Goal: Task Accomplishment & Management: Manage account settings

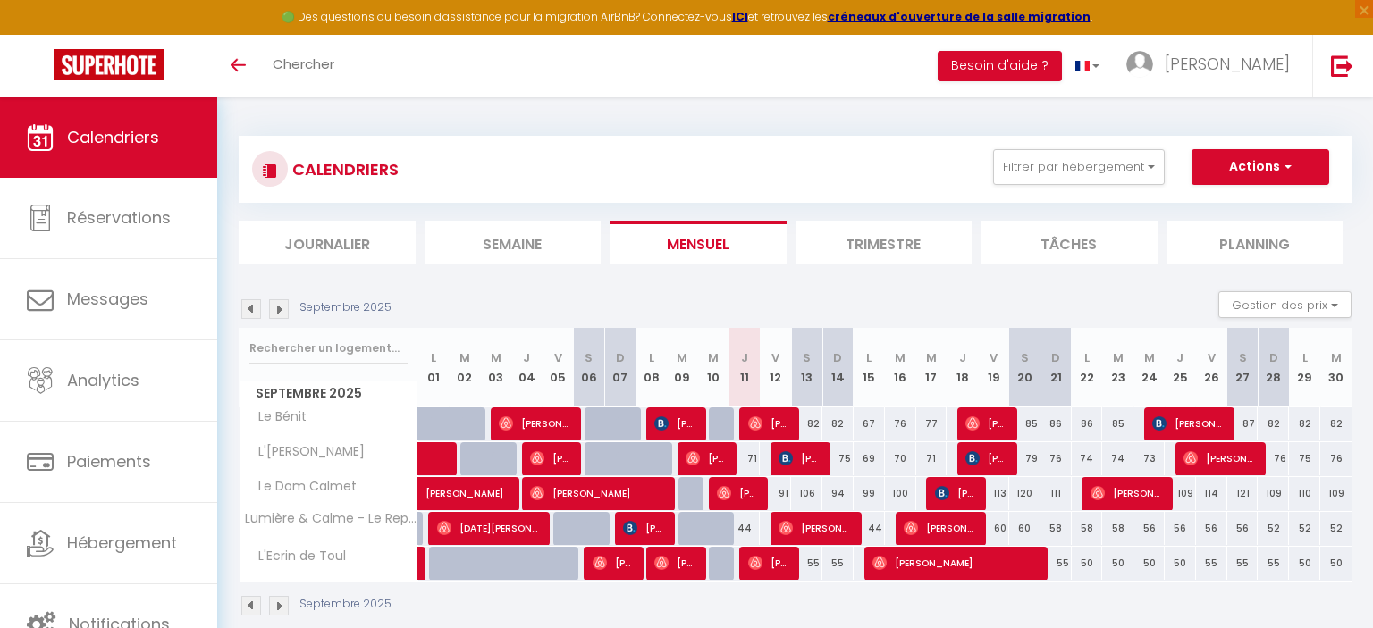
click at [746, 529] on div "44" at bounding box center [744, 528] width 31 height 33
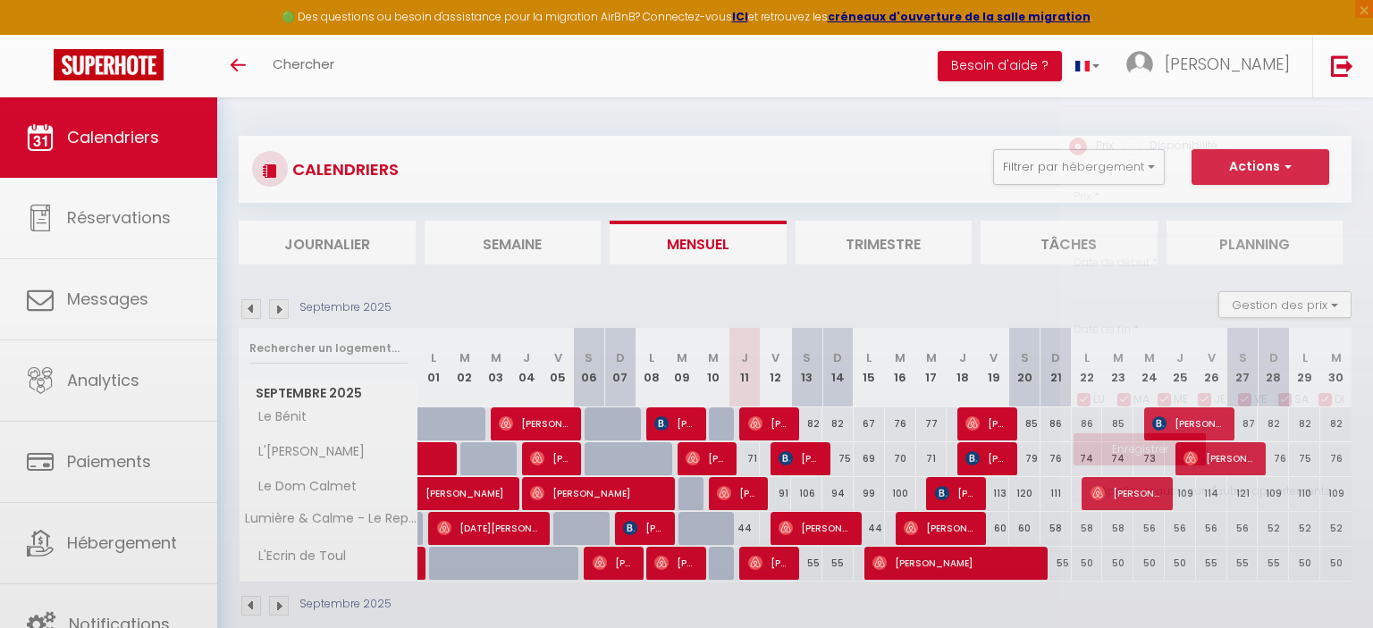
type input "44"
select select "1"
type input "Jeu 11 Septembre 2025"
type input "Ven 12 Septembre 2025"
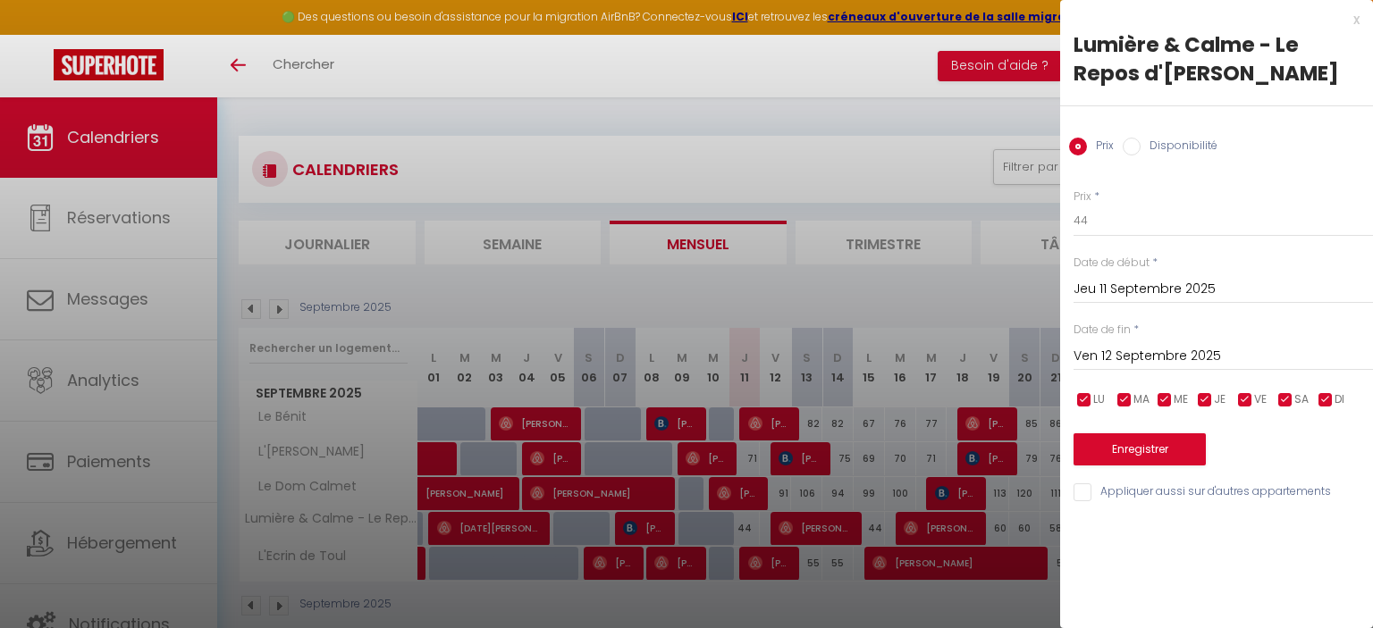
click at [1132, 148] on input "Disponibilité" at bounding box center [1131, 147] width 18 height 18
radio input "true"
radio input "false"
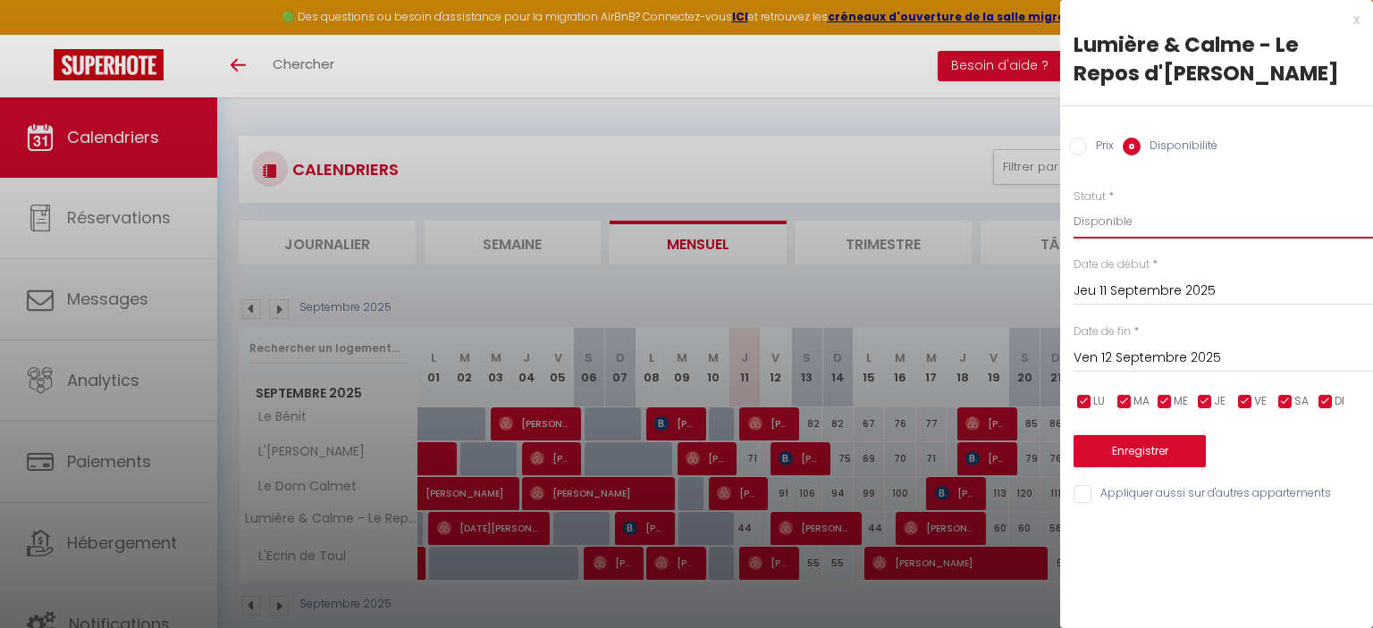
click at [1073, 205] on select "Disponible Indisponible" at bounding box center [1222, 222] width 299 height 34
select select "0"
click option "Indisponible" at bounding box center [0, 0] width 0 height 0
click at [1128, 450] on button "Enregistrer" at bounding box center [1139, 451] width 132 height 32
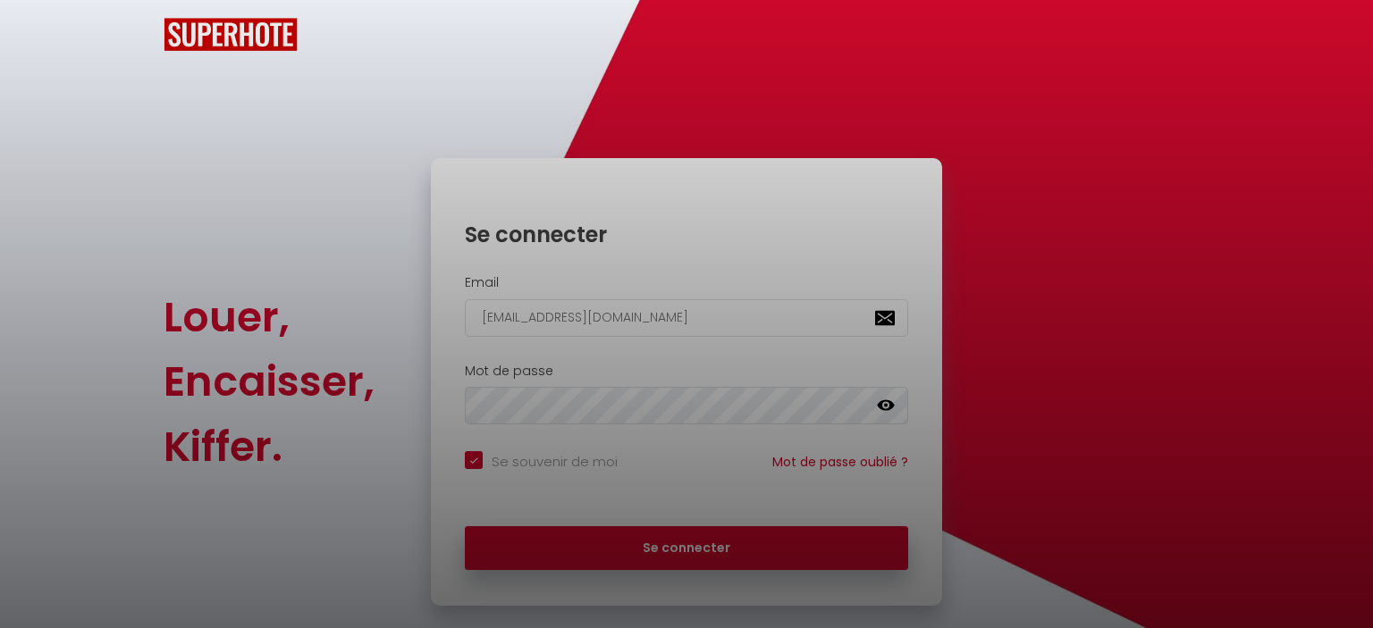
checkbox input "true"
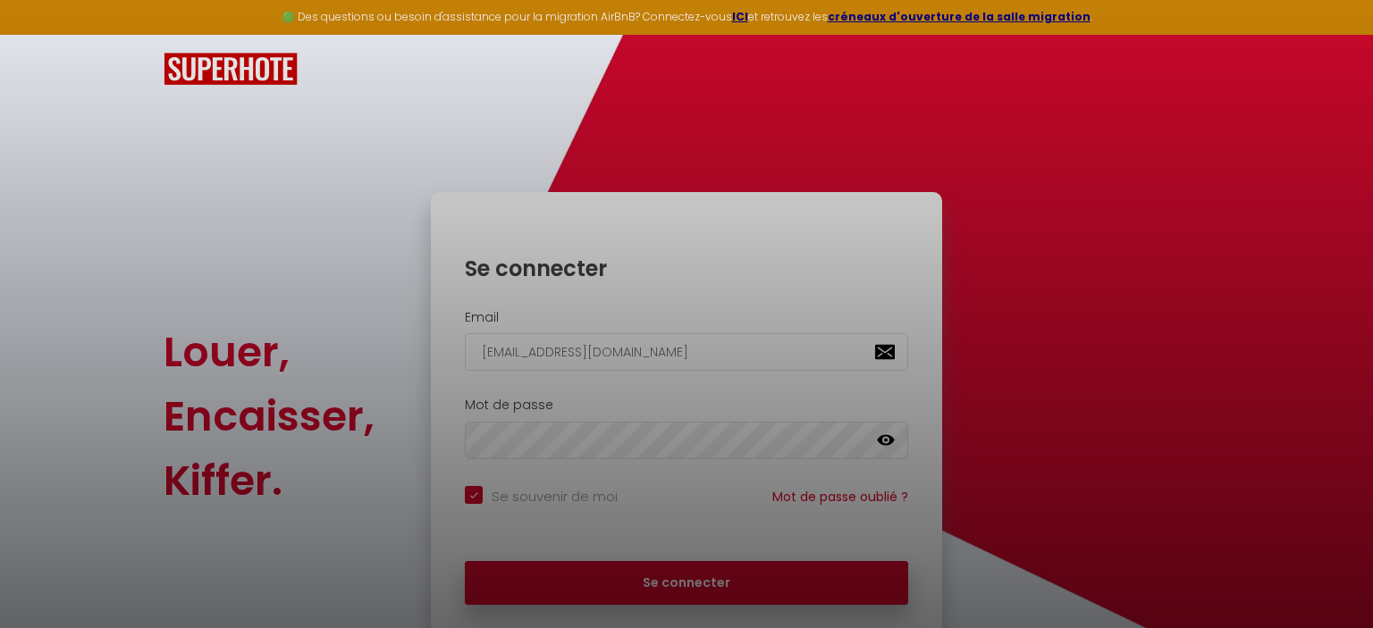
drag, startPoint x: 769, startPoint y: 584, endPoint x: 785, endPoint y: 580, distance: 16.7
click at [769, 584] on div at bounding box center [686, 314] width 1373 height 628
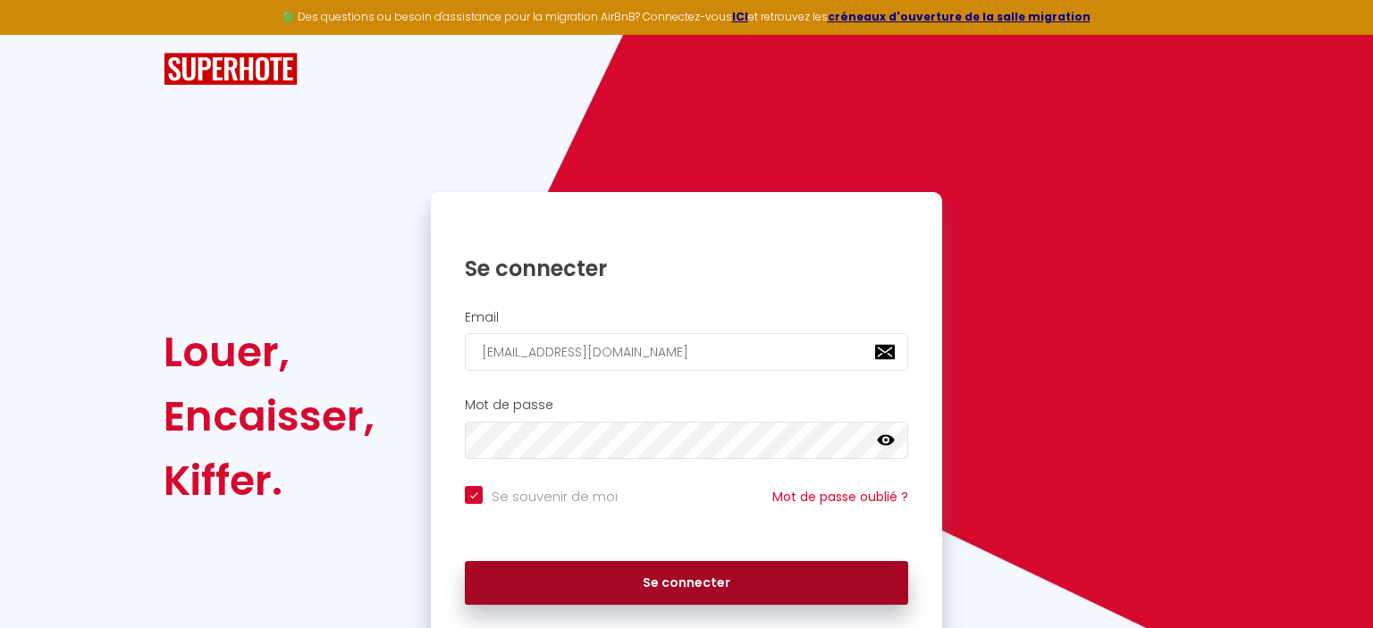
click at [751, 590] on button "Se connecter" at bounding box center [686, 583] width 443 height 45
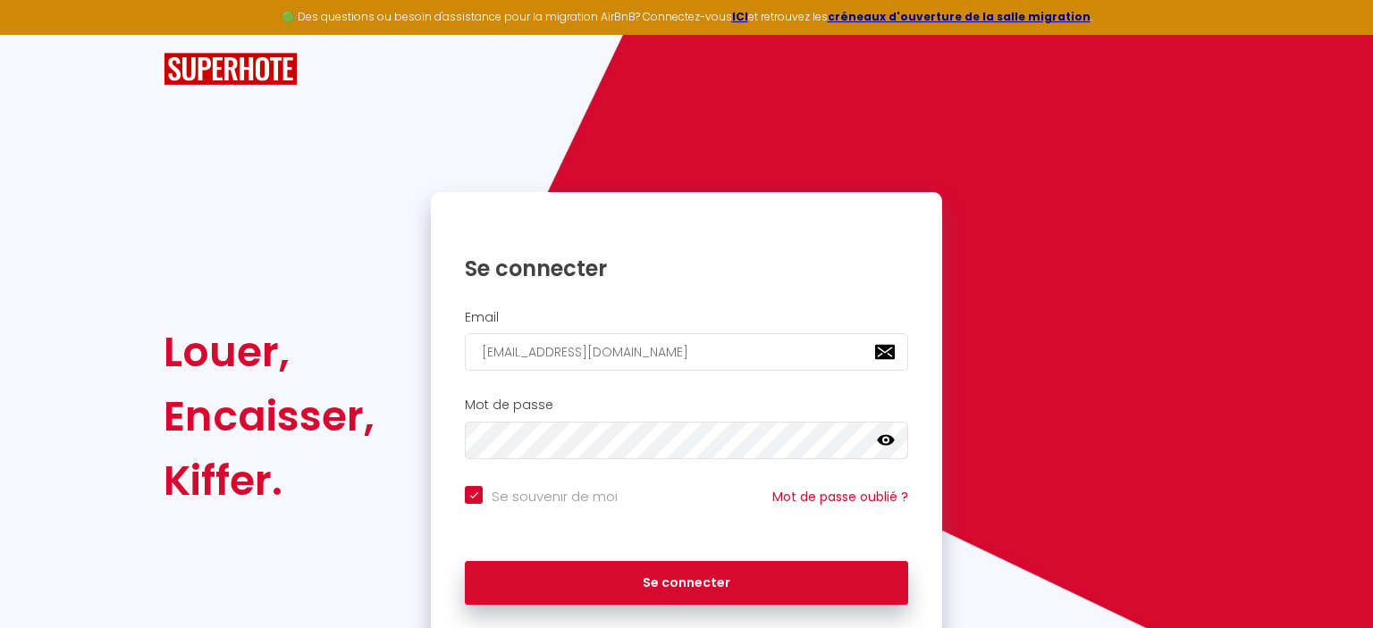
checkbox input "true"
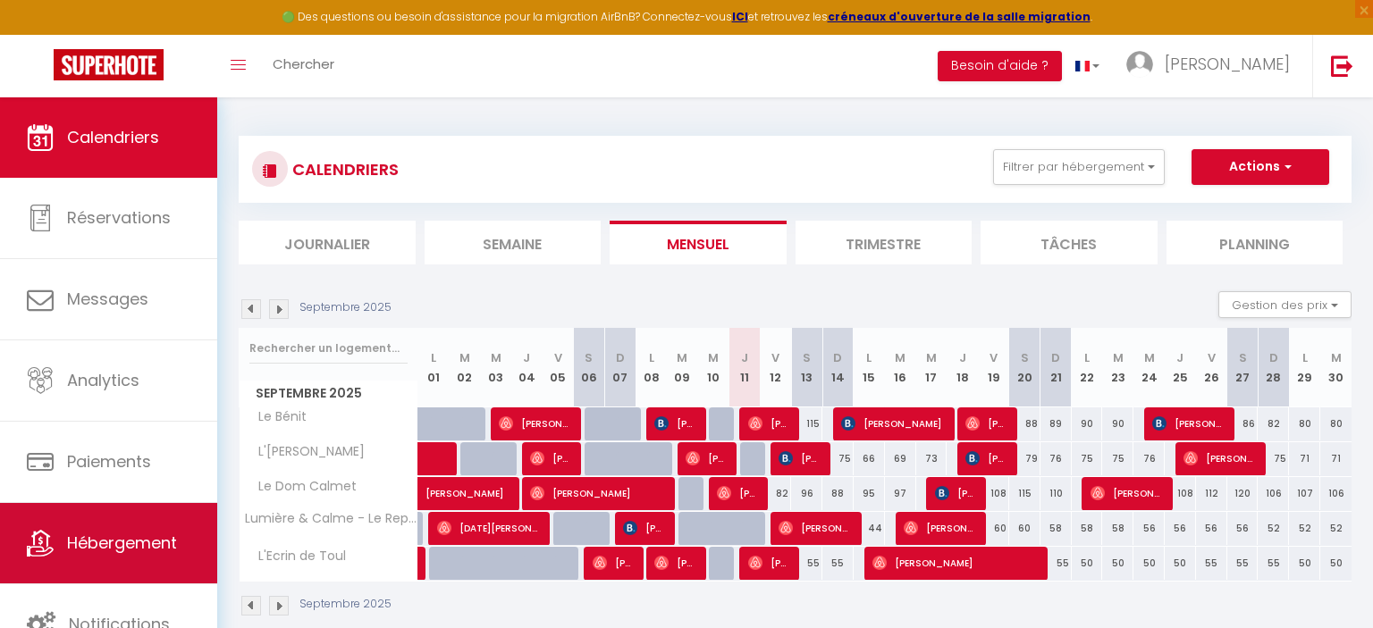
scroll to position [1, 0]
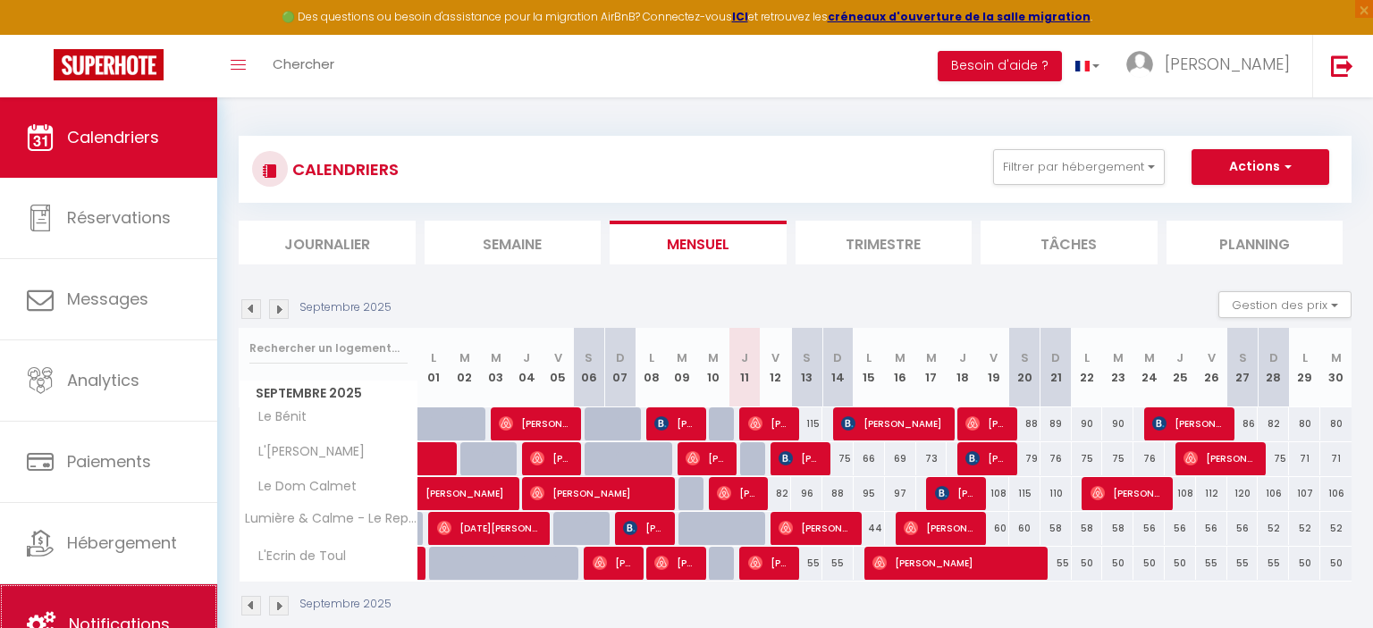
click at [126, 611] on link "Notifications" at bounding box center [108, 624] width 217 height 80
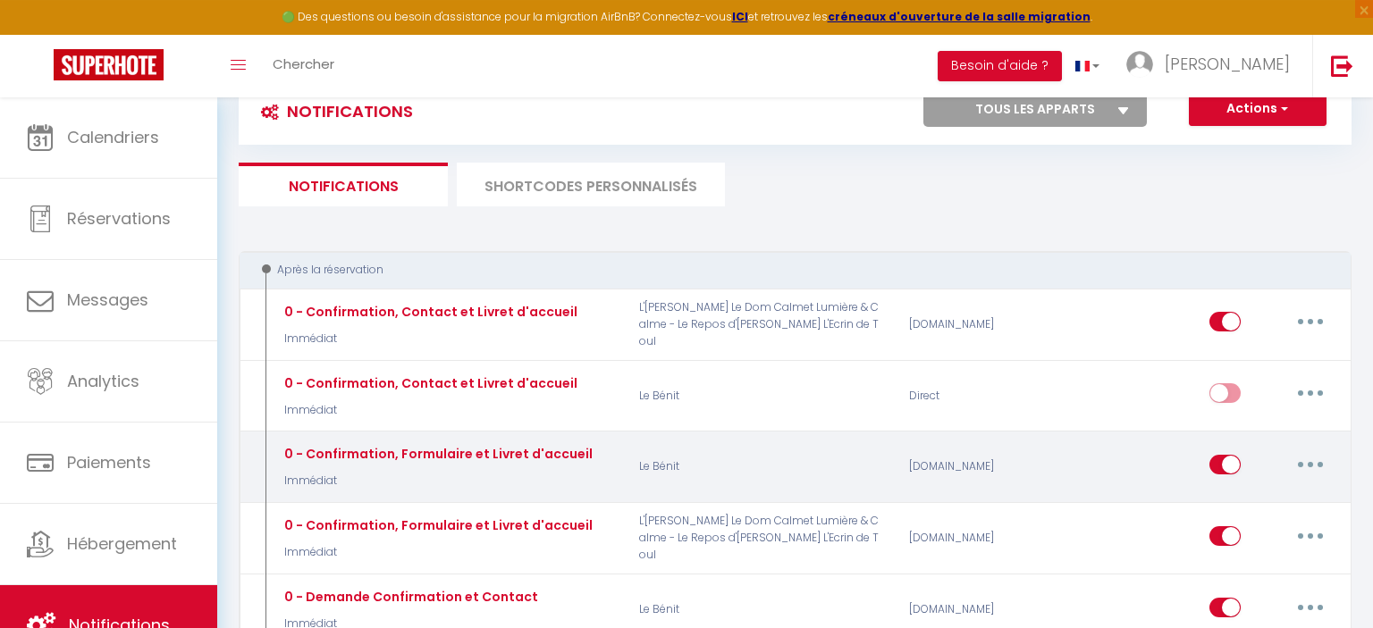
scroll to position [94, 0]
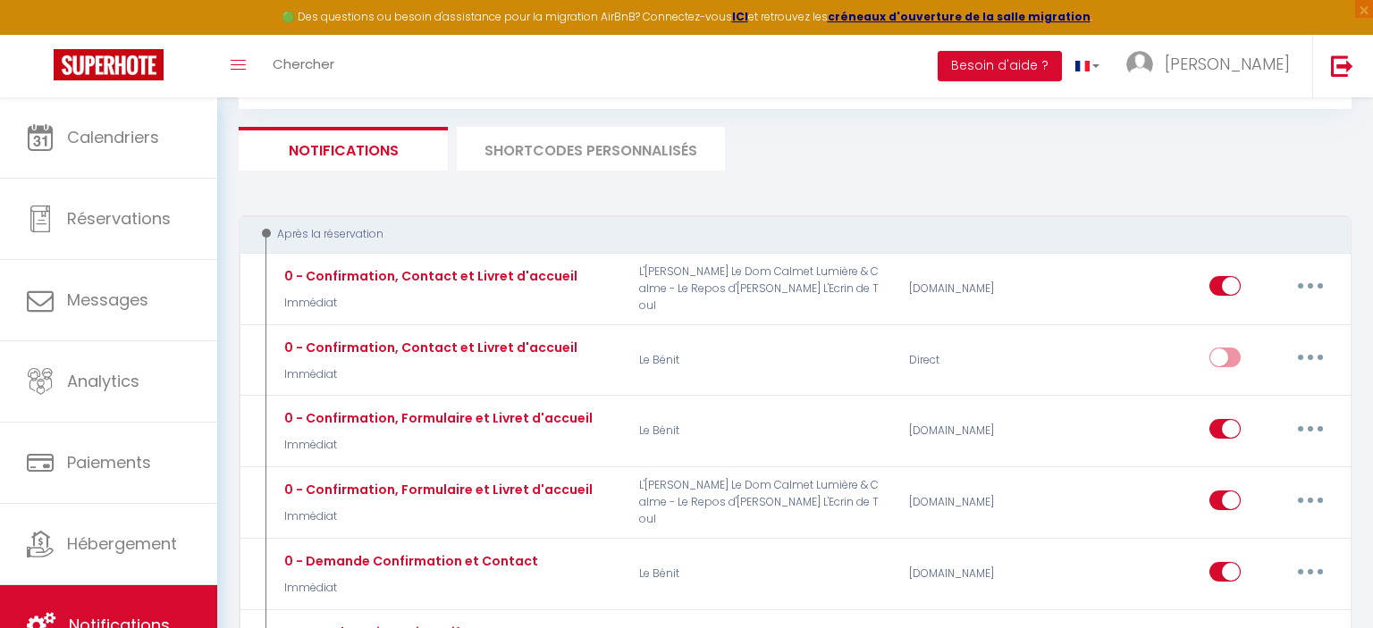
click at [529, 155] on li "SHORTCODES PERSONNALISÉS" at bounding box center [591, 149] width 268 height 44
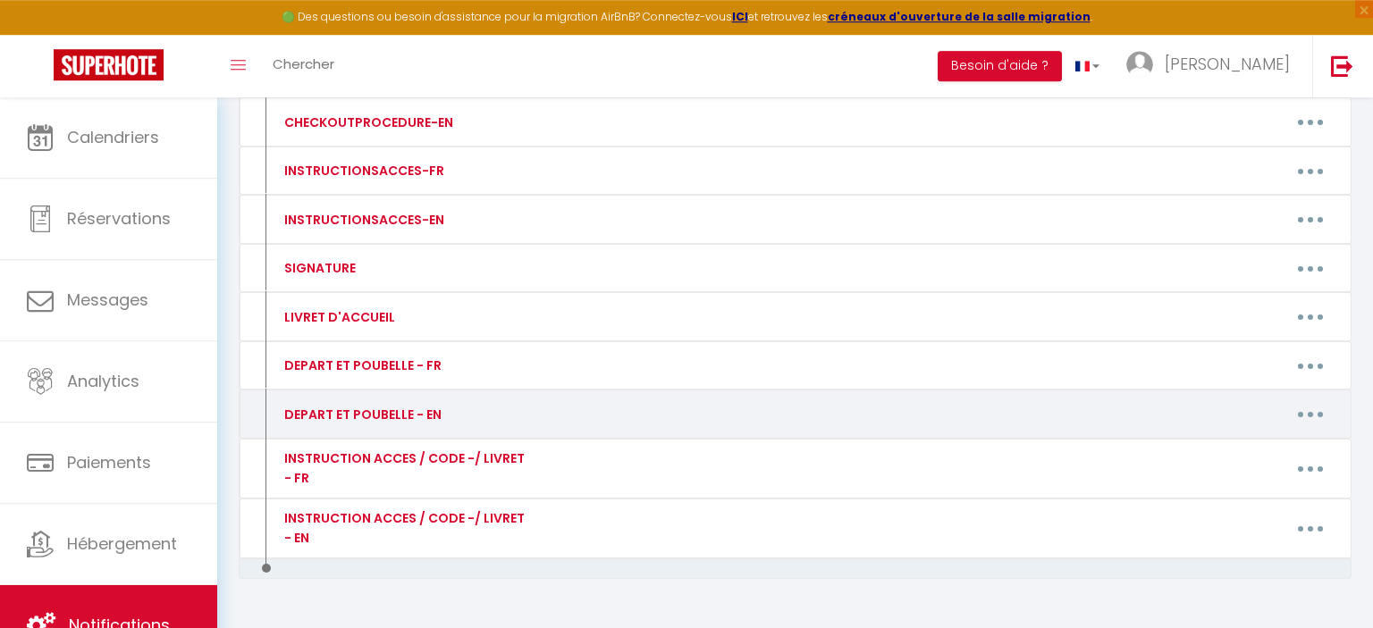
scroll to position [282, 0]
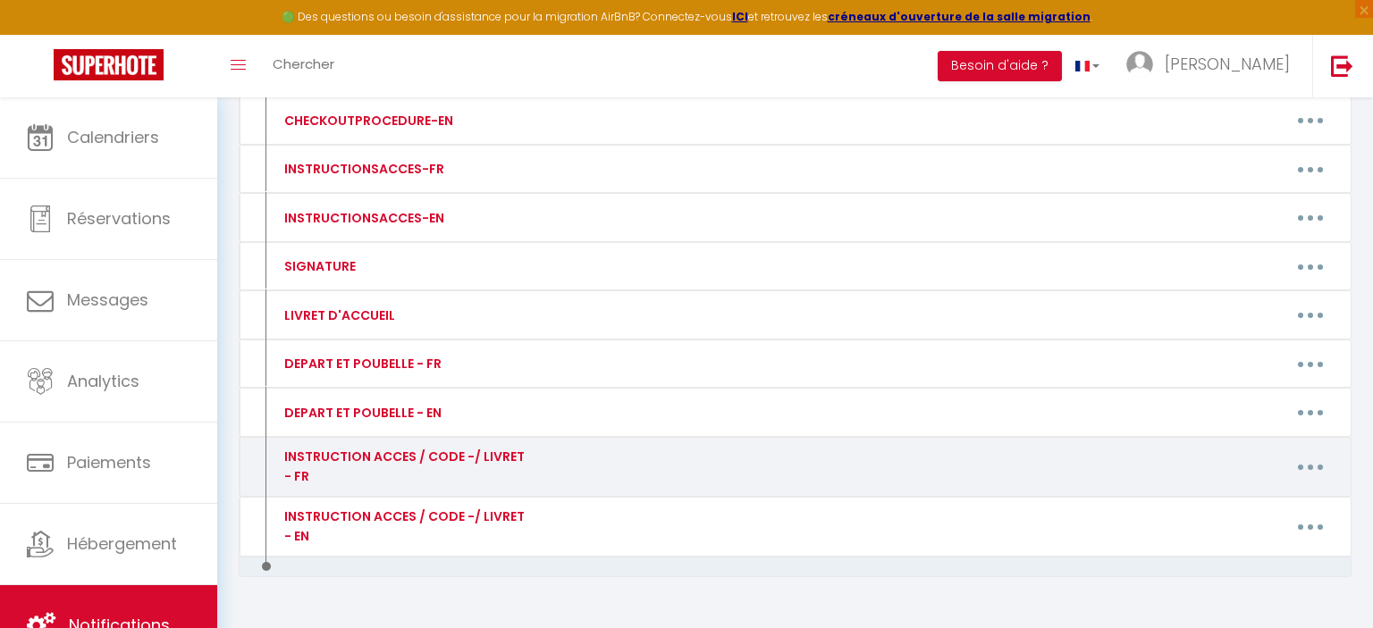
click at [1304, 461] on button "button" at bounding box center [1310, 467] width 50 height 29
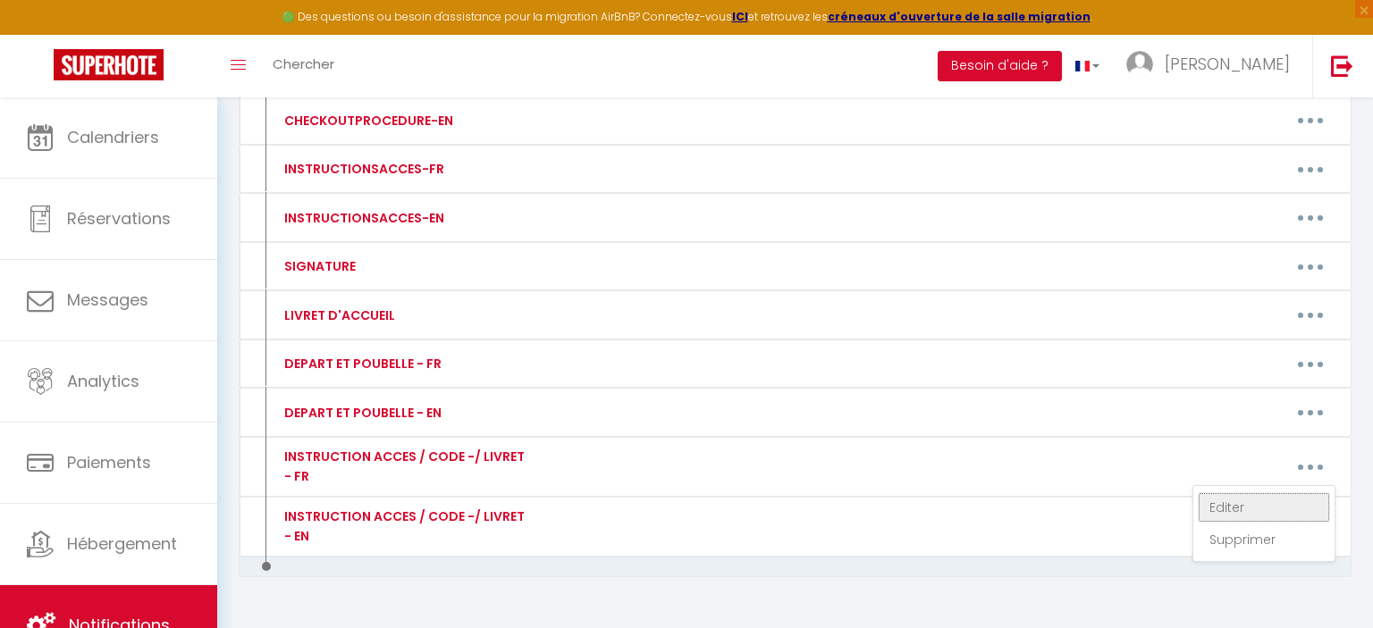
click at [1249, 501] on link "Editer" at bounding box center [1263, 507] width 132 height 30
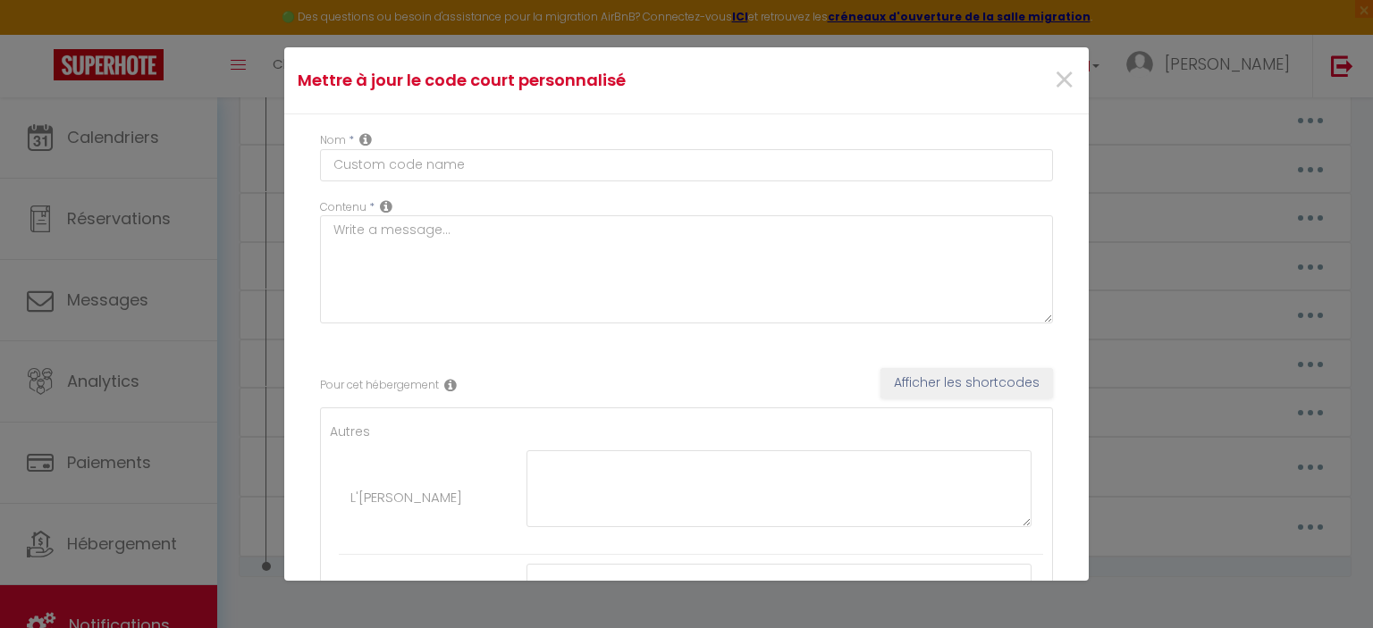
type input "INSTRUCTION ACCES / CODE -/ LIVRET - FR"
type textarea "INSTRUCTION ACCES / CODE / LIVRET - FR"
type textarea "🔐 Voici votre code d’accès à la boîte à clés : 1607 (🔐 Par sécurité, merci de n…"
type textarea "Voici la Procédure d’entrée : L’entrée de l’immeuble se trouve à gauche du salo…"
type textarea "🔐 Voici votre code d’accès à la boîte à clés : 814877 Toutes les informations n…"
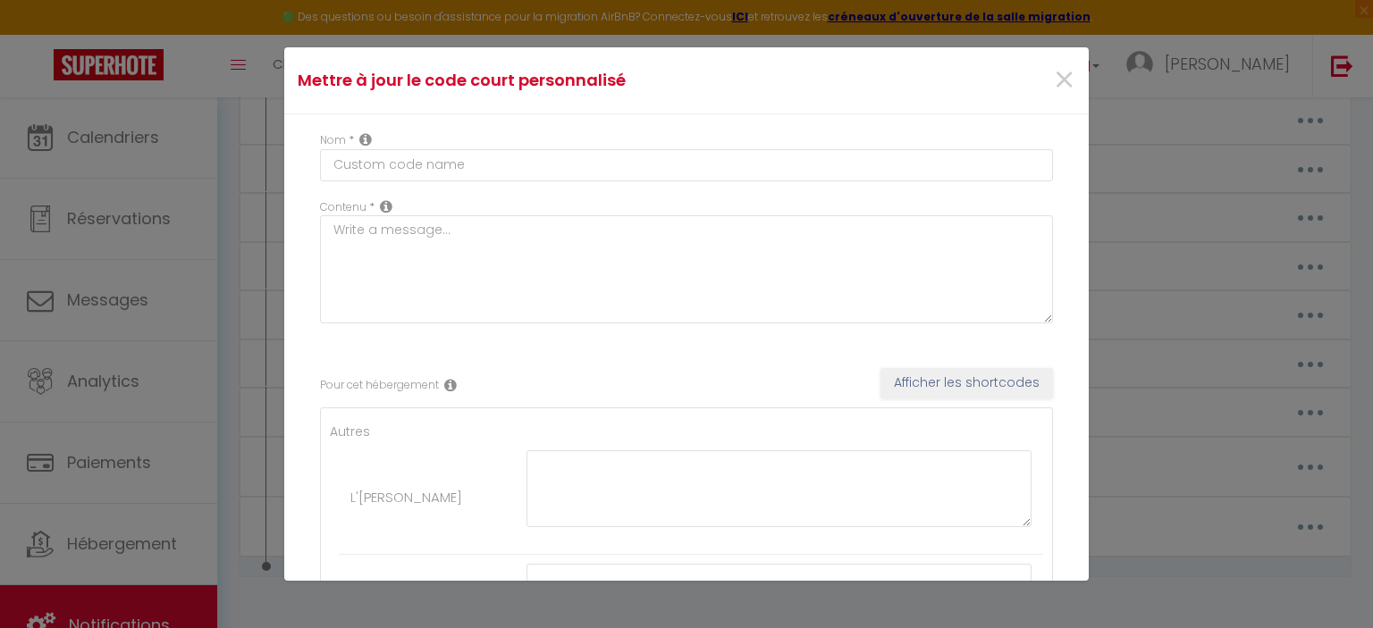
type textarea "🔐 Voici votre code d’accès à la boîte à clés : 2742 (🔐 Par sécurité, merci de n…"
type textarea "Loremipsumdolor sita co adipisci eli sedd eiusmod temp inci utlaboreet do magna…"
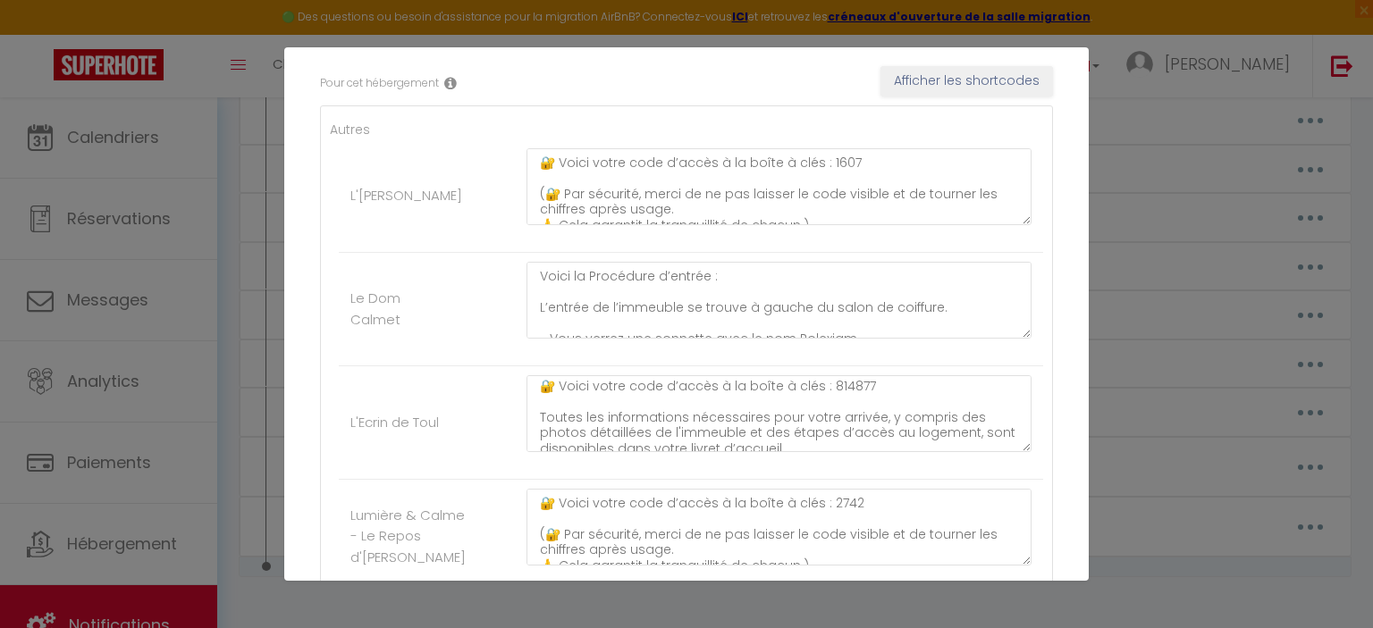
scroll to position [0, 0]
click at [1132, 330] on div "Mettre à jour le code court personnalisé × Nom * INSTRUCTION ACCES / CODE -/ LI…" at bounding box center [686, 314] width 1373 height 628
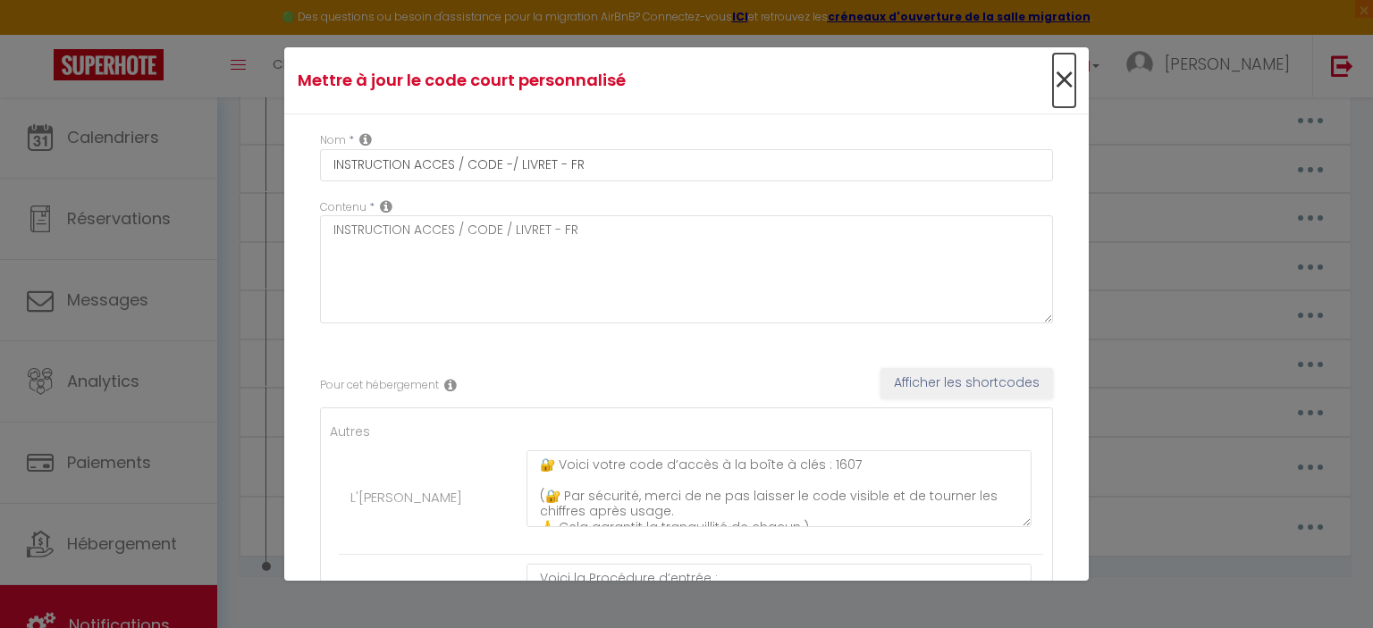
drag, startPoint x: 1074, startPoint y: 81, endPoint x: 1020, endPoint y: 90, distance: 54.4
click at [1073, 81] on span "×" at bounding box center [1064, 81] width 22 height 54
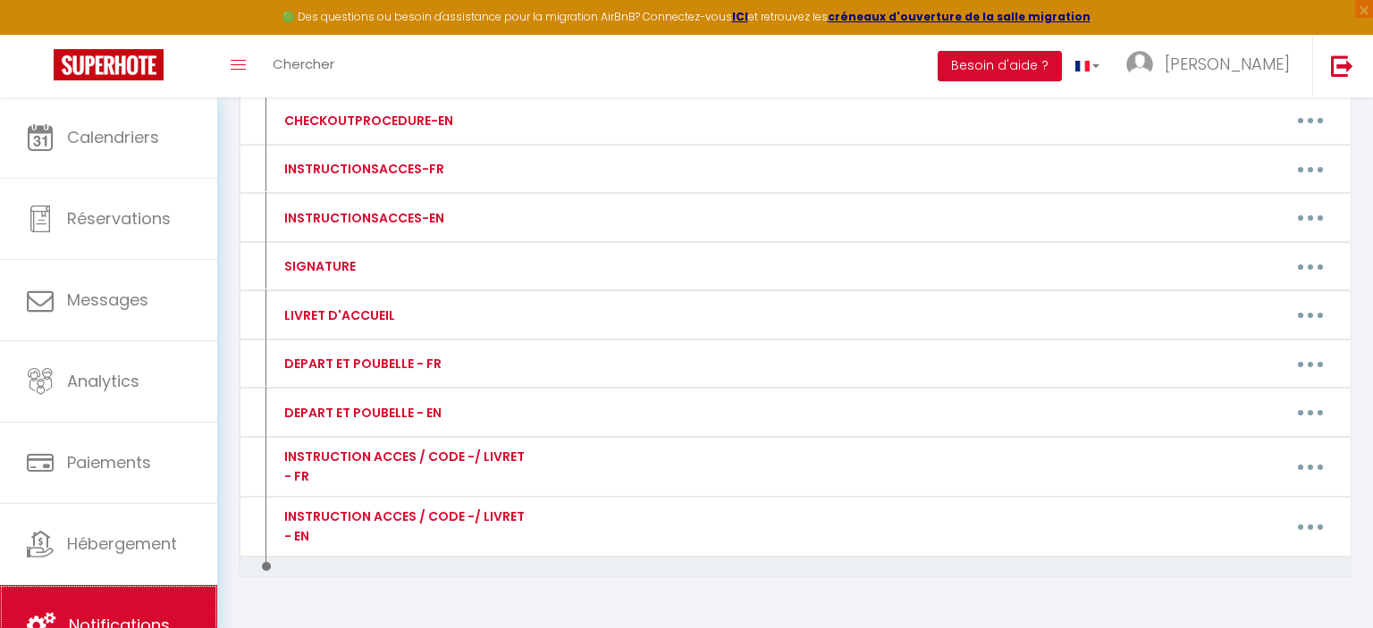
drag, startPoint x: 162, startPoint y: 612, endPoint x: 188, endPoint y: 604, distance: 27.1
click at [161, 612] on link "Notifications" at bounding box center [108, 625] width 217 height 80
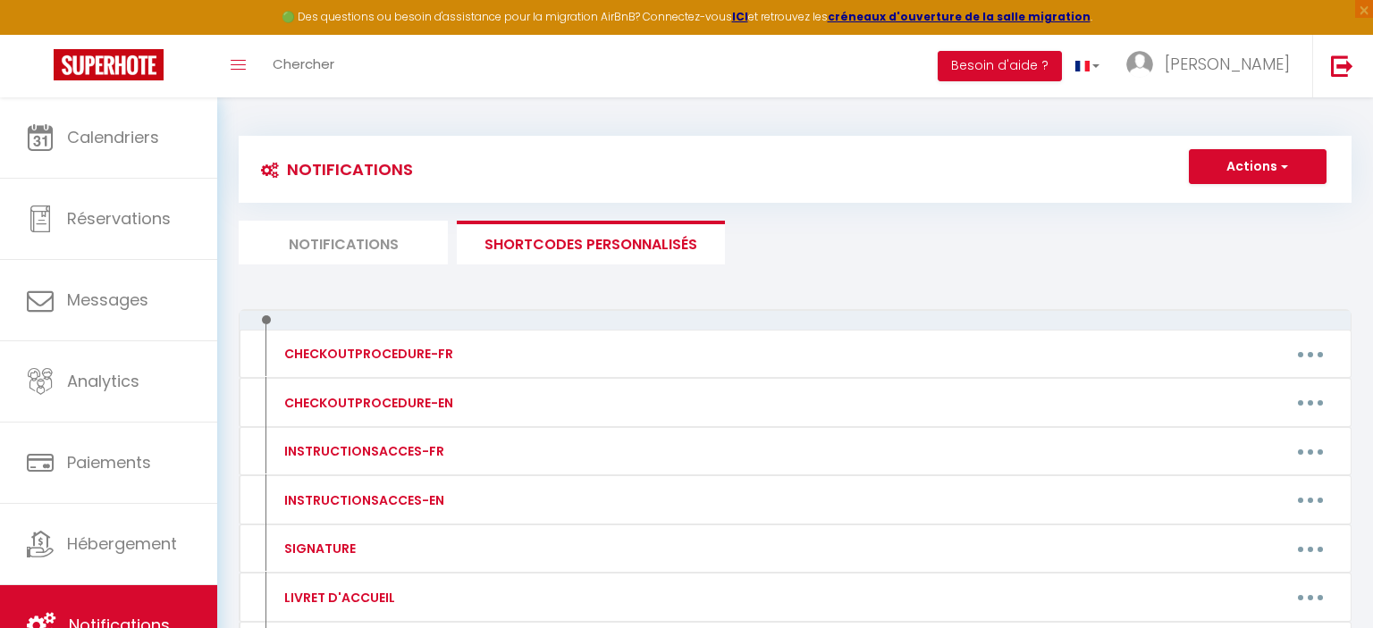
click at [349, 241] on li "Notifications" at bounding box center [343, 243] width 209 height 44
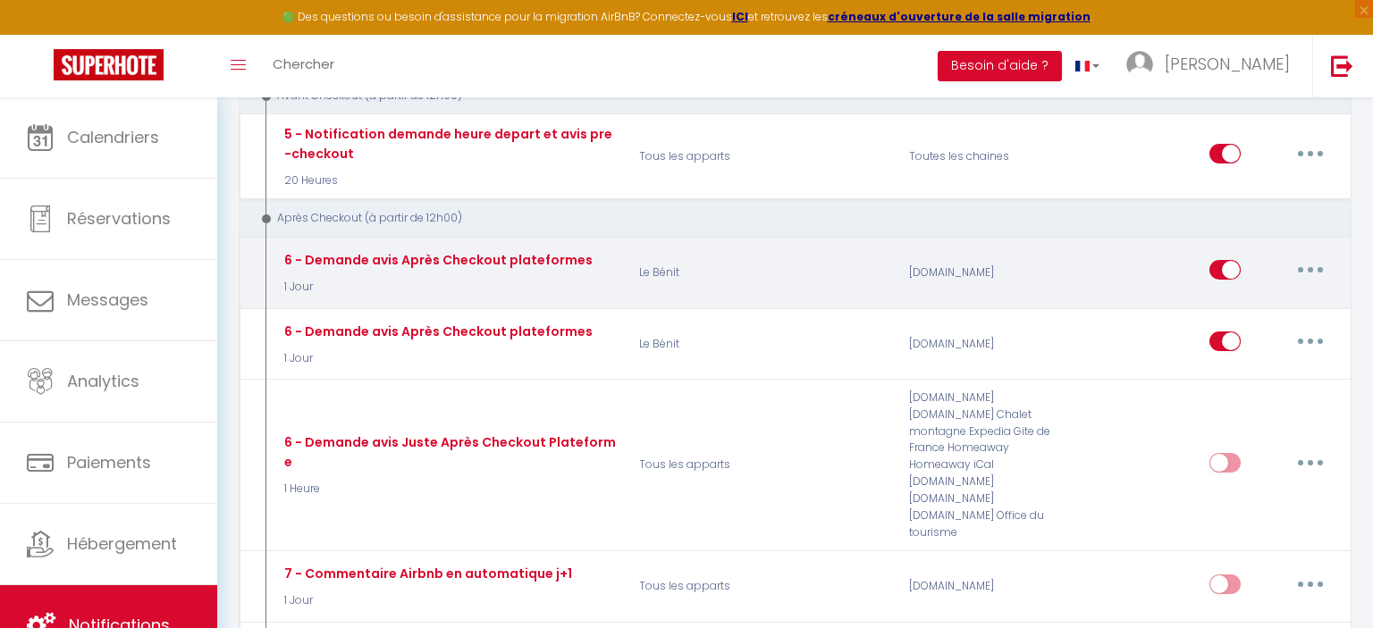
scroll to position [1226, 0]
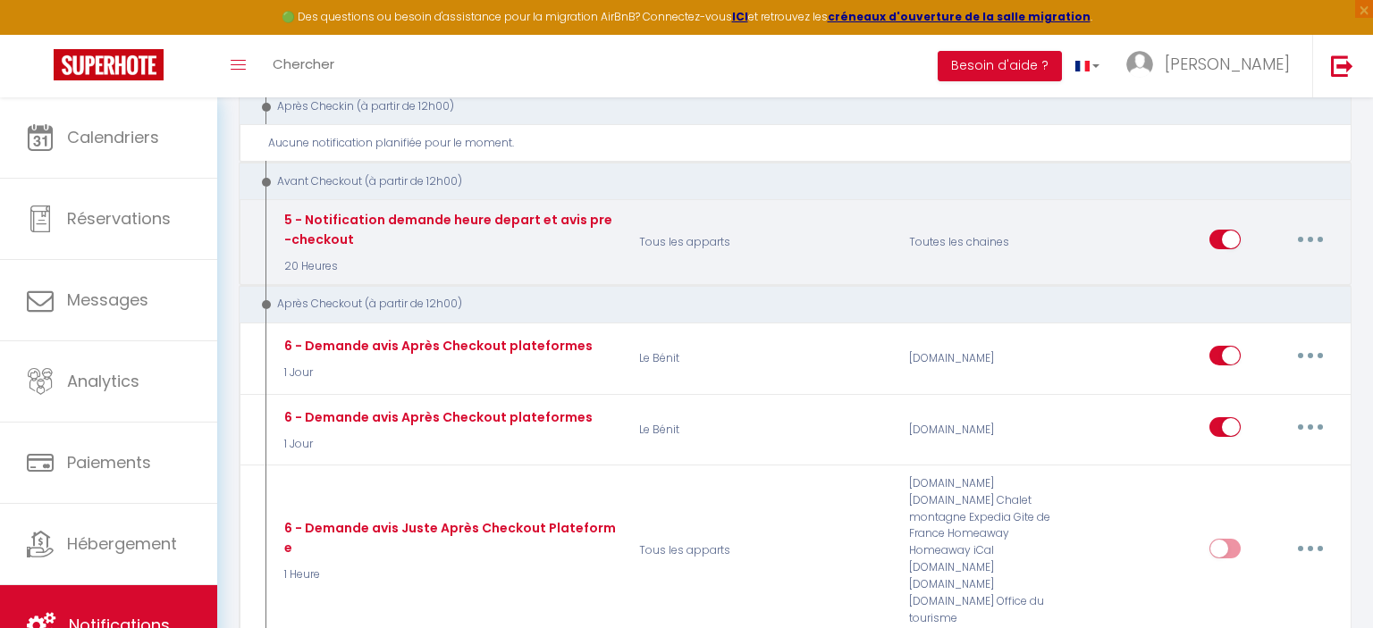
drag, startPoint x: 1318, startPoint y: 220, endPoint x: 1307, endPoint y: 222, distance: 10.9
click at [1317, 225] on button "button" at bounding box center [1310, 239] width 50 height 29
click at [1226, 272] on link "Editer" at bounding box center [1263, 280] width 132 height 30
type input "5 - Notification demande heure depart et avis pre-checkout"
select select "4"
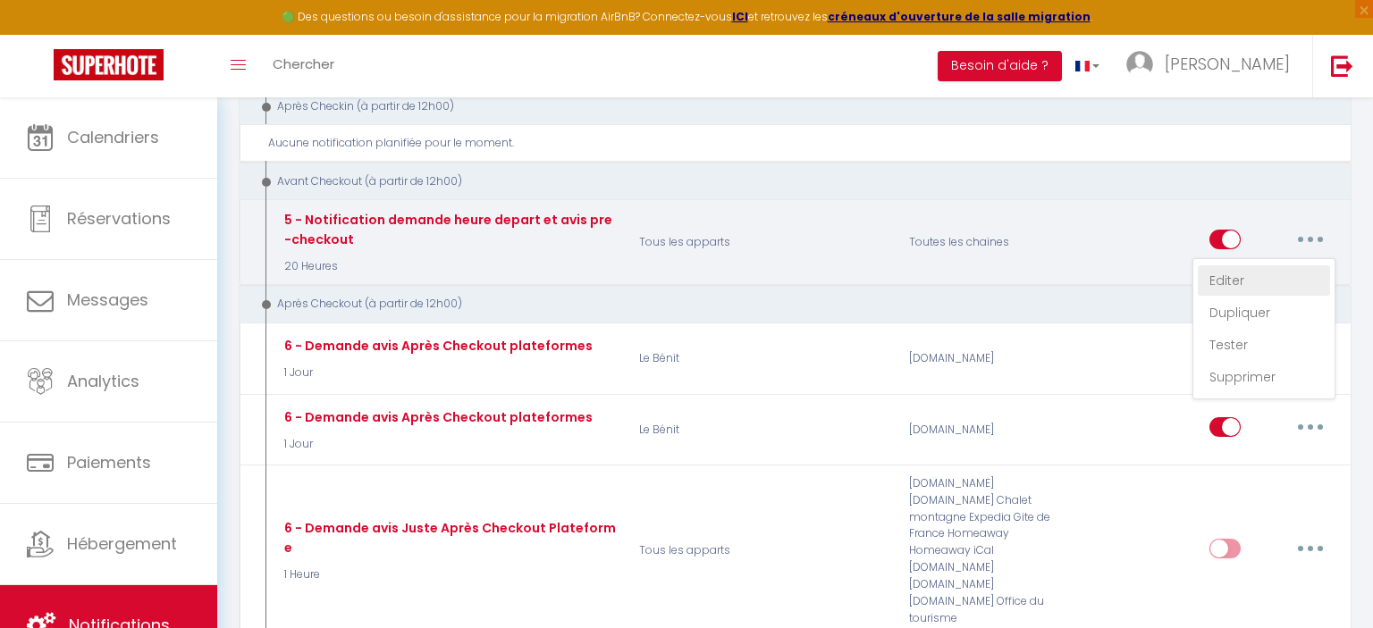
select select "20 Heures"
select select "if_booking_is_paid"
checkbox input "true"
checkbox input "false"
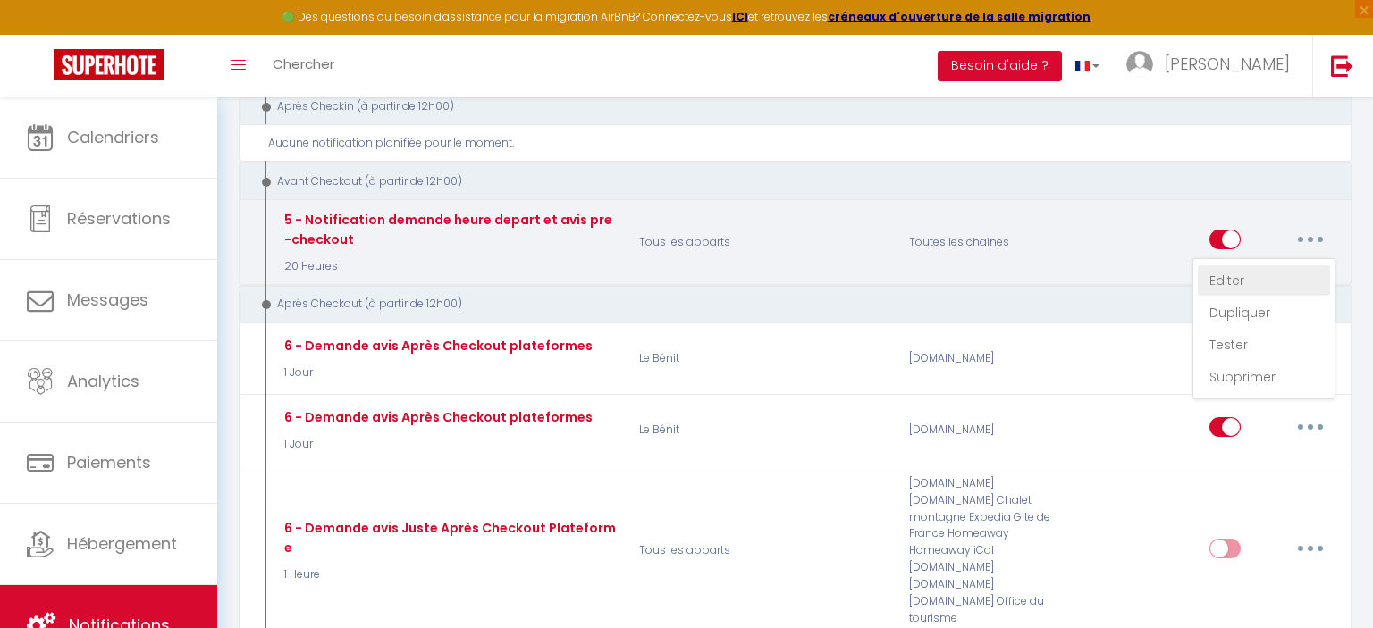
radio input "true"
type input "Départ [DATE] - [RENTAL:NAME] – Petit point rapide - [GUEST:FIRST_NAME]"
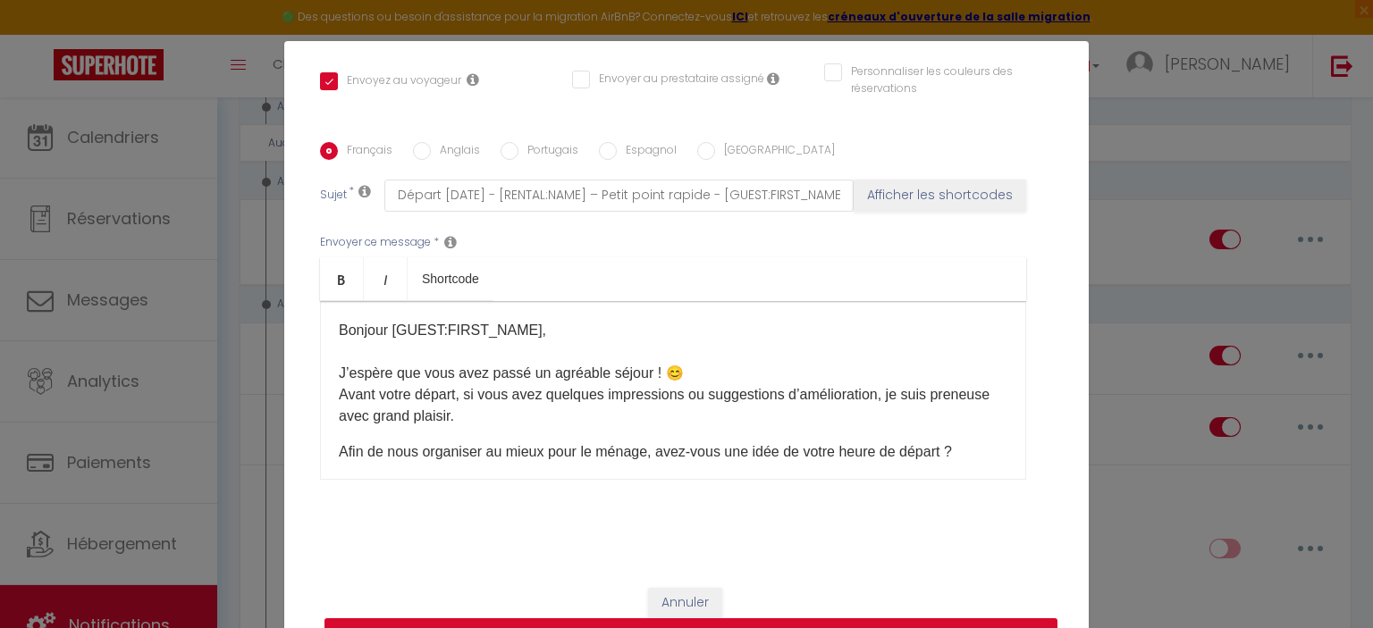
scroll to position [82, 0]
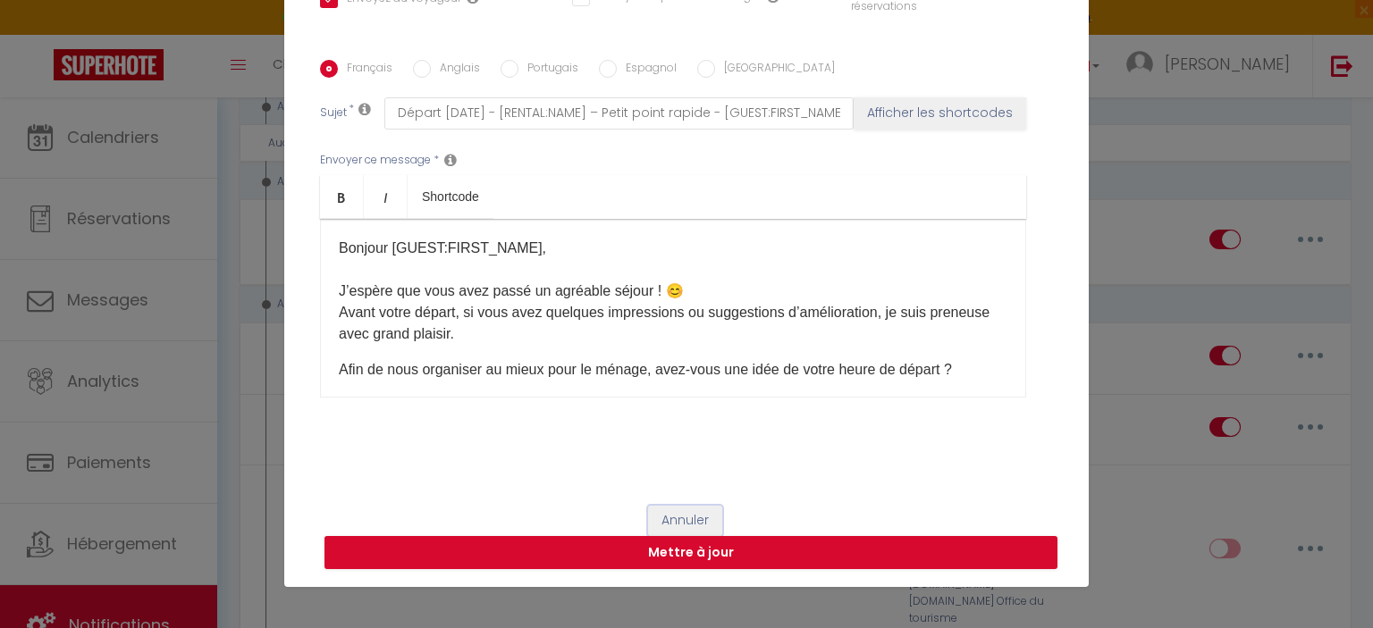
click at [681, 525] on button "Annuler" at bounding box center [685, 521] width 74 height 30
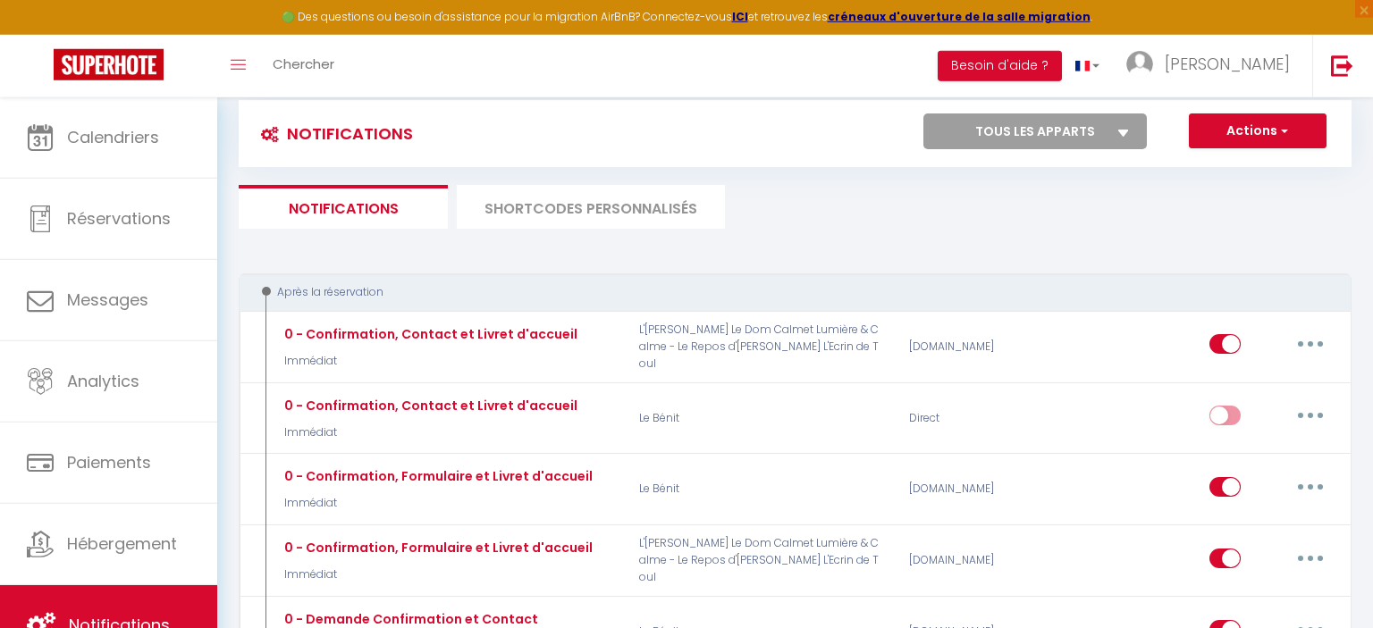
scroll to position [0, 0]
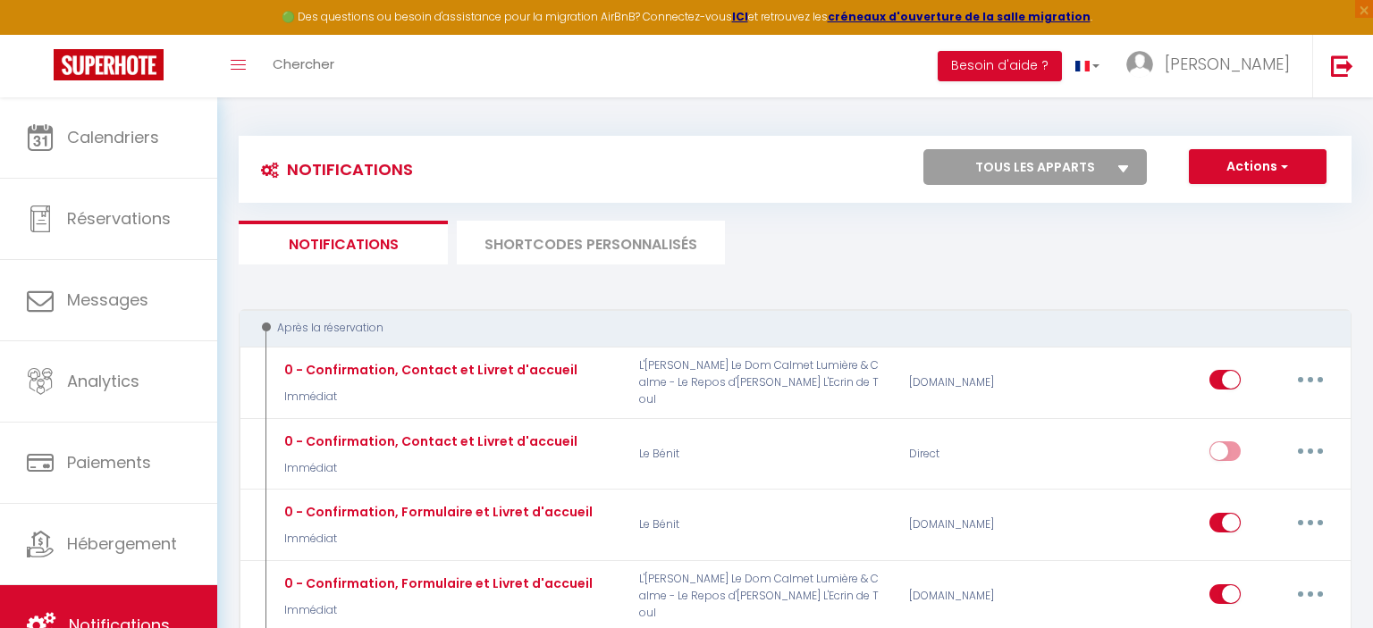
click at [555, 246] on li "SHORTCODES PERSONNALISÉS" at bounding box center [591, 243] width 268 height 44
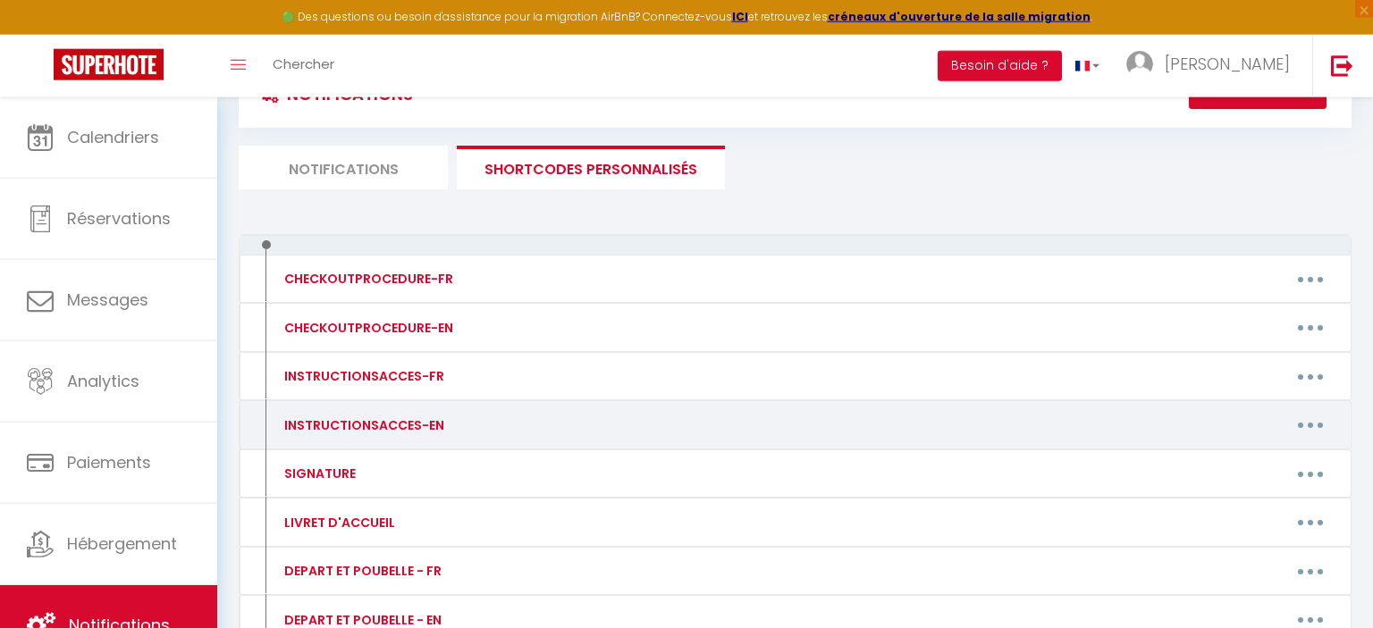
scroll to position [282, 0]
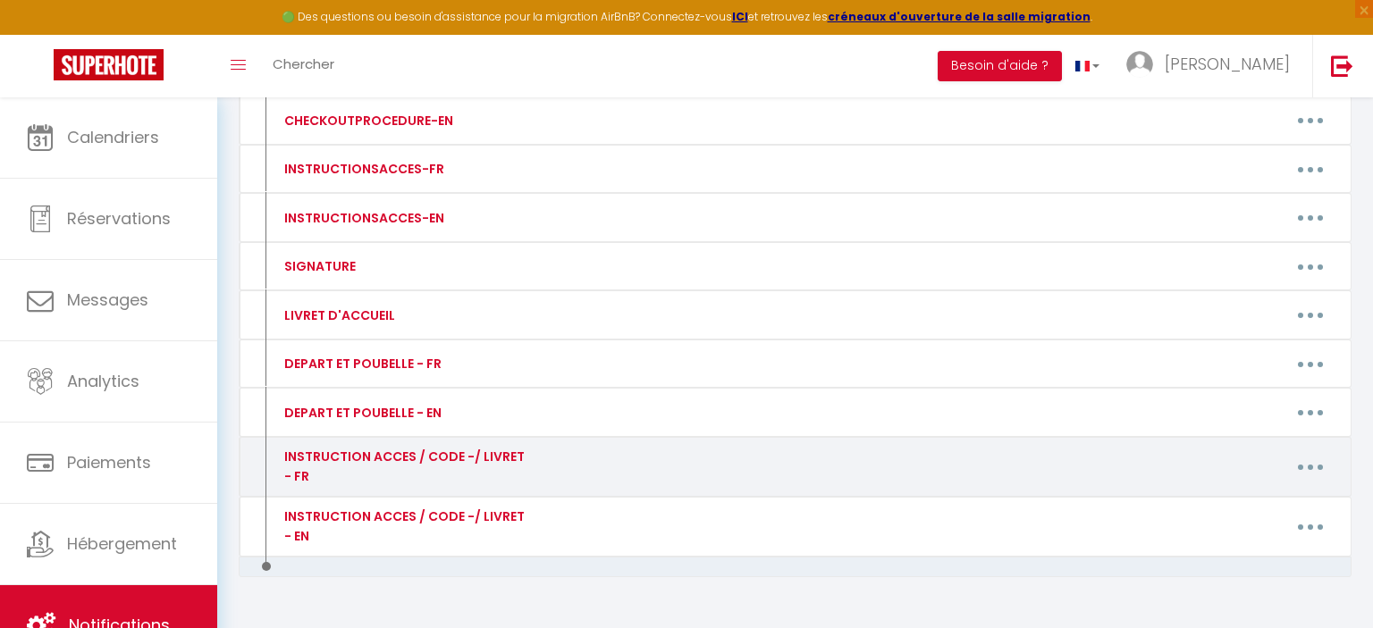
click at [1302, 459] on button "button" at bounding box center [1310, 467] width 50 height 29
click at [1257, 503] on link "Editer" at bounding box center [1263, 507] width 132 height 30
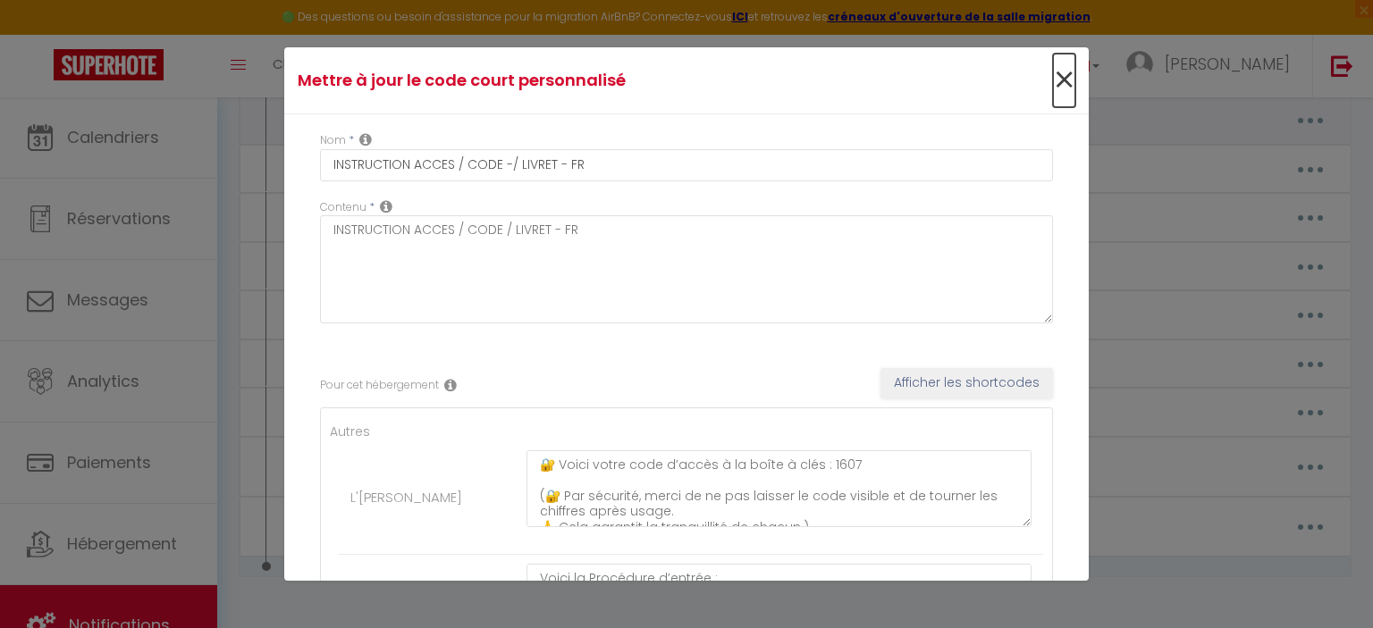
drag, startPoint x: 1071, startPoint y: 77, endPoint x: 1041, endPoint y: 106, distance: 41.7
click at [1070, 78] on span "×" at bounding box center [1064, 81] width 22 height 54
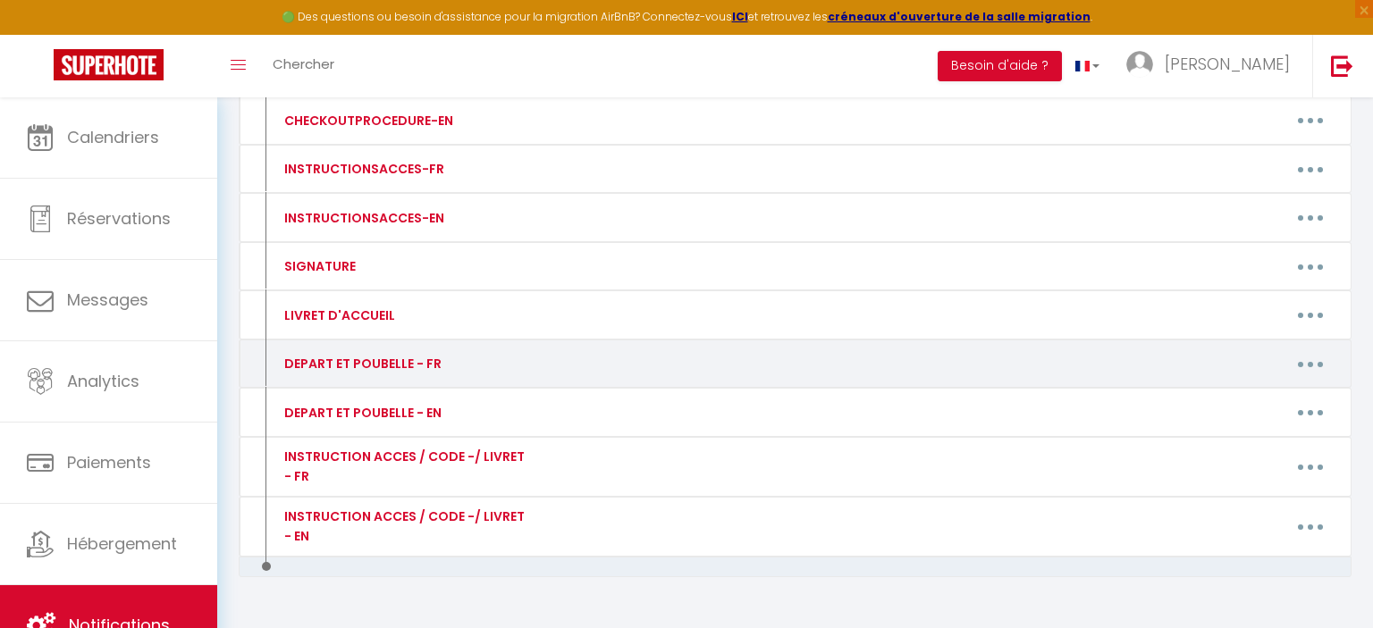
click at [1314, 352] on button "button" at bounding box center [1310, 363] width 50 height 29
drag, startPoint x: 1247, startPoint y: 400, endPoint x: 1134, endPoint y: 388, distance: 113.3
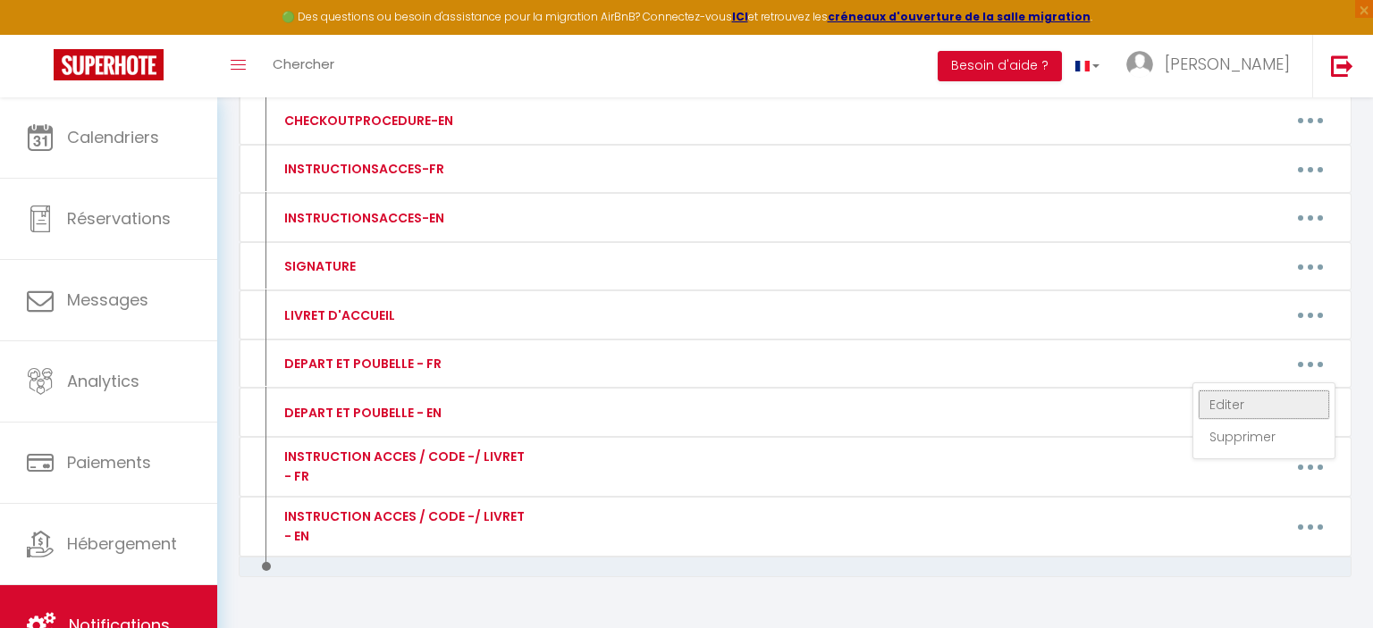
click at [1246, 400] on link "Editer" at bounding box center [1263, 405] width 132 height 30
type input "DEPART ET POUBELLE - FR"
type textarea "DEPART ET POUBELLE - FR"
type textarea "N’hésitez pas à jeter vos poubelles dans le conteneur situé juste à la sortie d…"
type textarea "Merci beaucoup de laisser l'évier et la vaisselle propres, d'éteindre toutes le…"
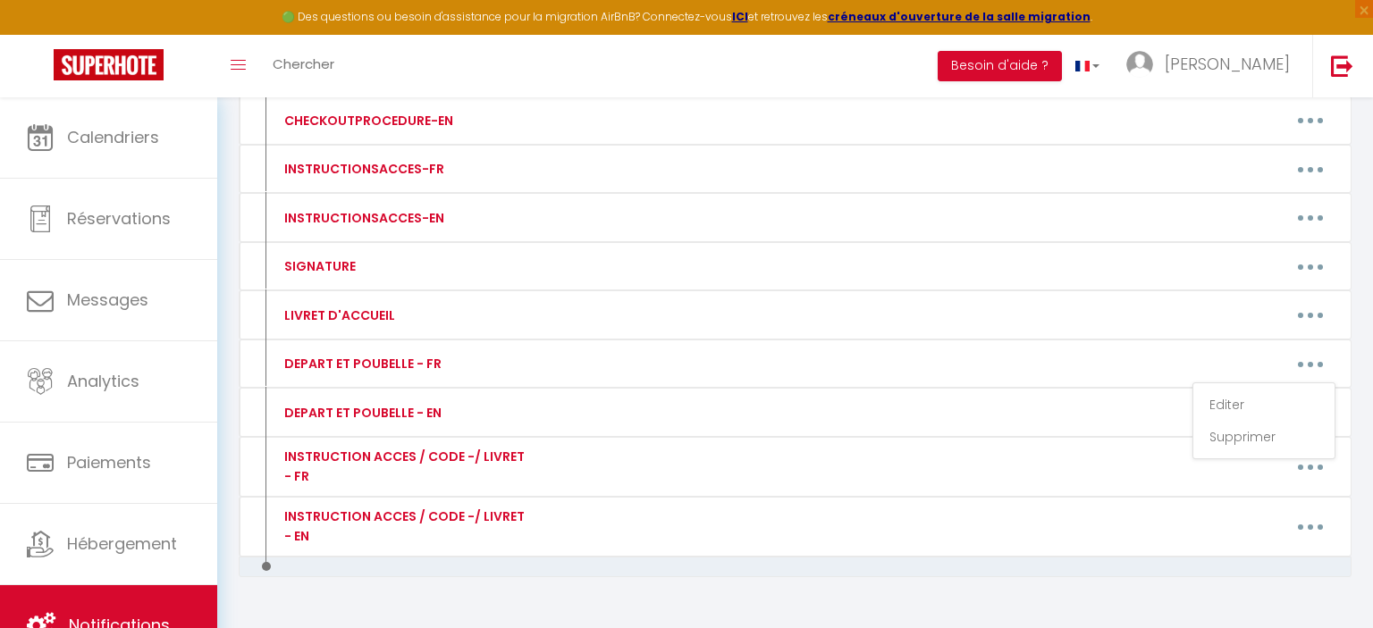
type textarea "Merci beaucoup de laisser l'évier et la vaisselle propres, d'éteindre toutes le…"
type textarea "Merci aussi de laisser l'évier et la vaisselle propres, et remettre les clés da…"
type textarea "Merci aussi de laisser l'évier et la vaisselle propres, et remettre les clés et…"
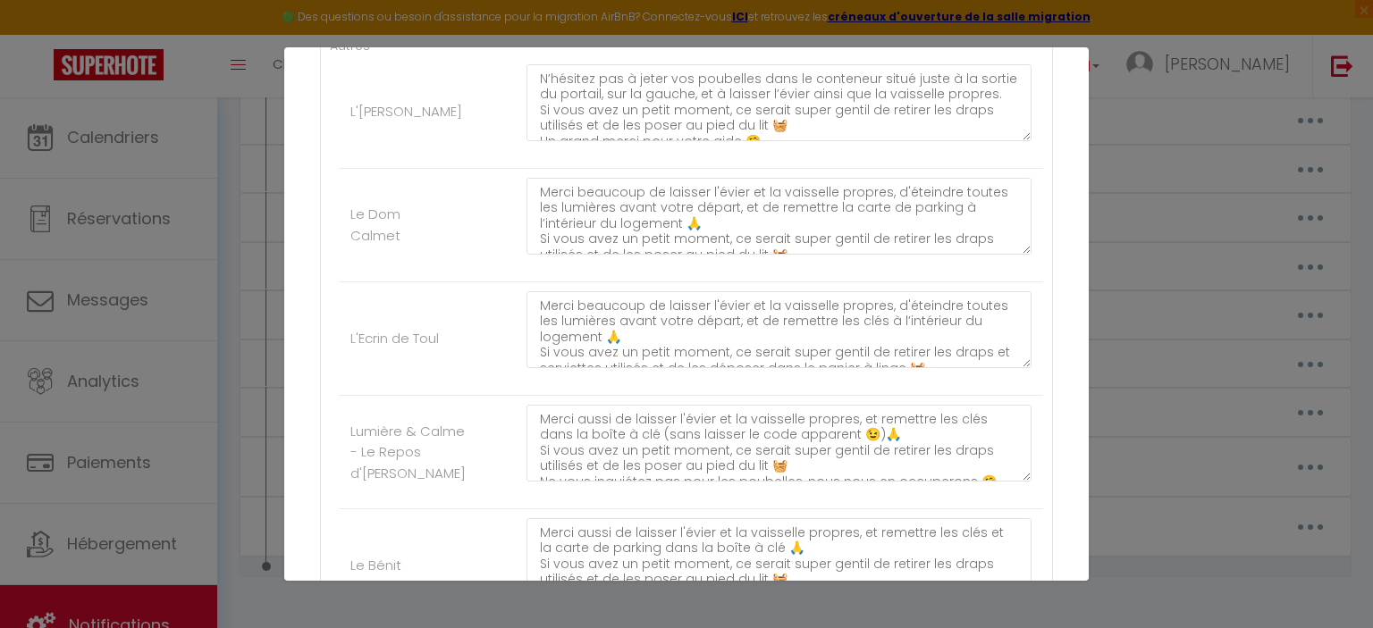
scroll to position [360, 0]
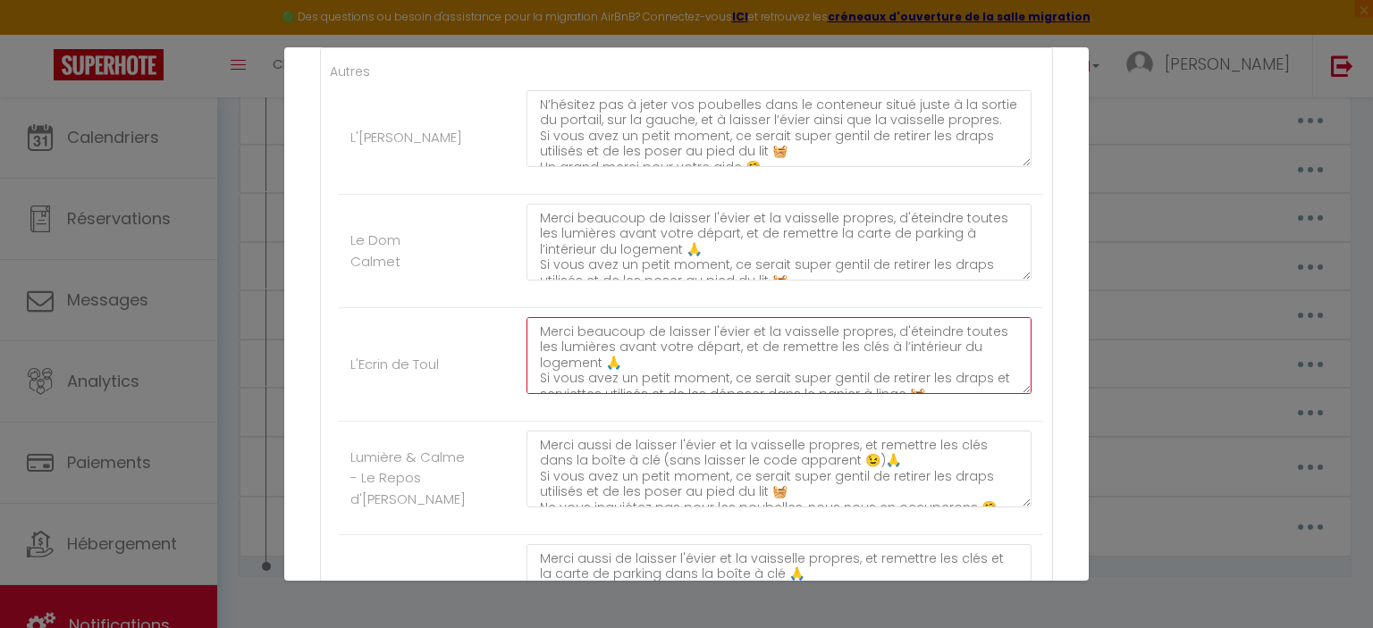
click at [595, 347] on textarea "Merci beaucoup de laisser l'évier et la vaisselle propres, d'éteindre toutes le…" at bounding box center [778, 355] width 505 height 77
drag, startPoint x: 612, startPoint y: 346, endPoint x: 600, endPoint y: 346, distance: 12.5
click at [596, 349] on textarea "Merci beaucoup de laisser l'évier et la vaisselle propres, d'éteindre toutes le…" at bounding box center [778, 355] width 505 height 77
drag, startPoint x: 917, startPoint y: 359, endPoint x: 498, endPoint y: 352, distance: 419.2
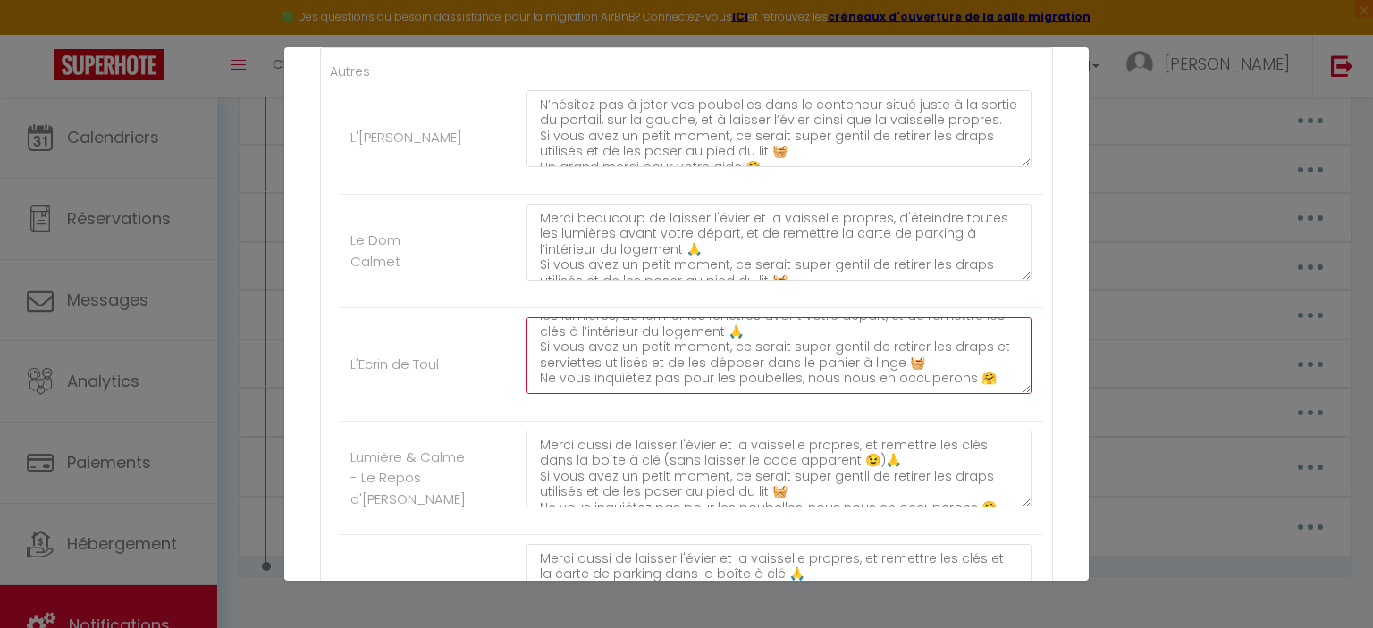
click at [526, 351] on textarea "Merci beaucoup de laisser l'évier et la vaisselle propres, d'éteindre toutes le…" at bounding box center [778, 355] width 505 height 77
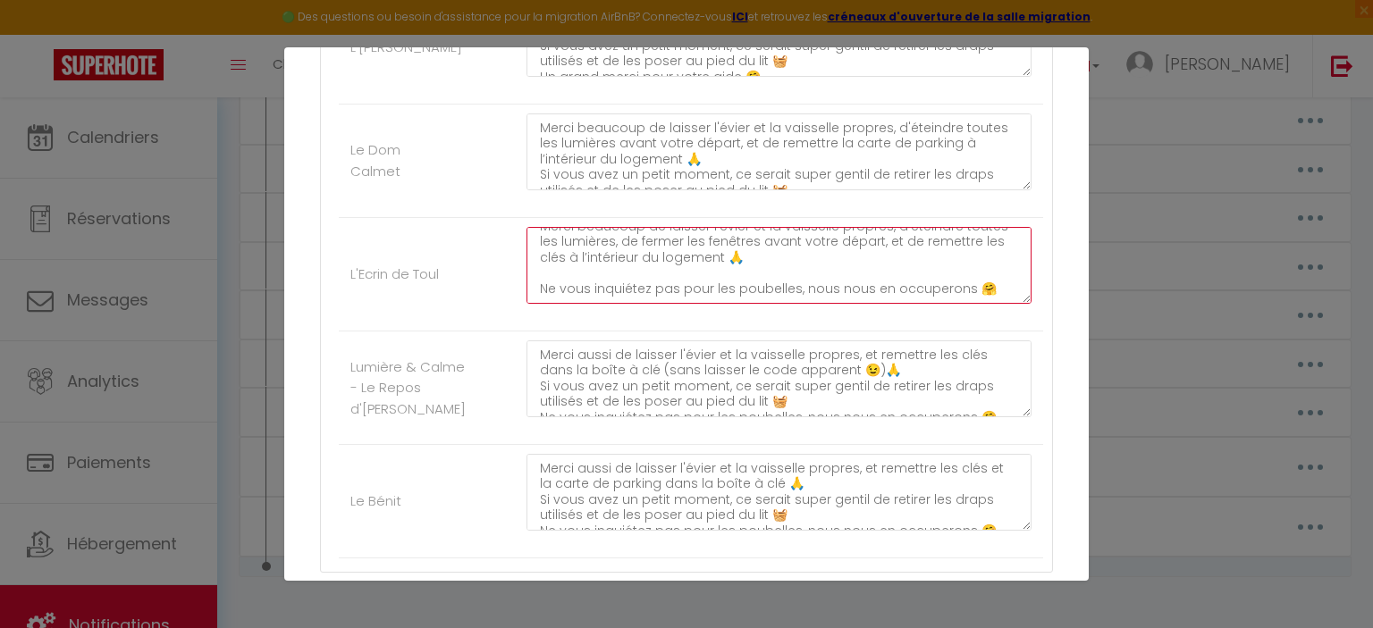
scroll to position [572, 0]
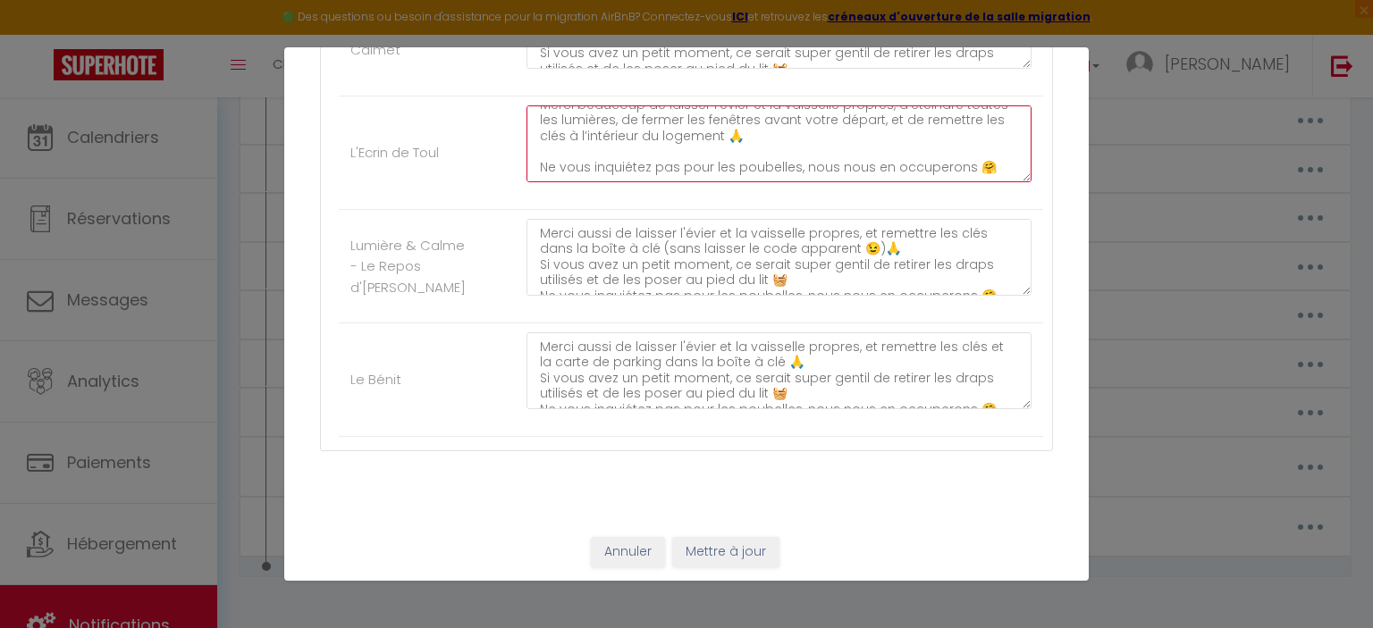
type textarea "Merci beaucoup de laisser l'évier et la vaisselle propres, d'éteindre toutes le…"
click at [710, 549] on button "Mettre à jour" at bounding box center [725, 552] width 107 height 30
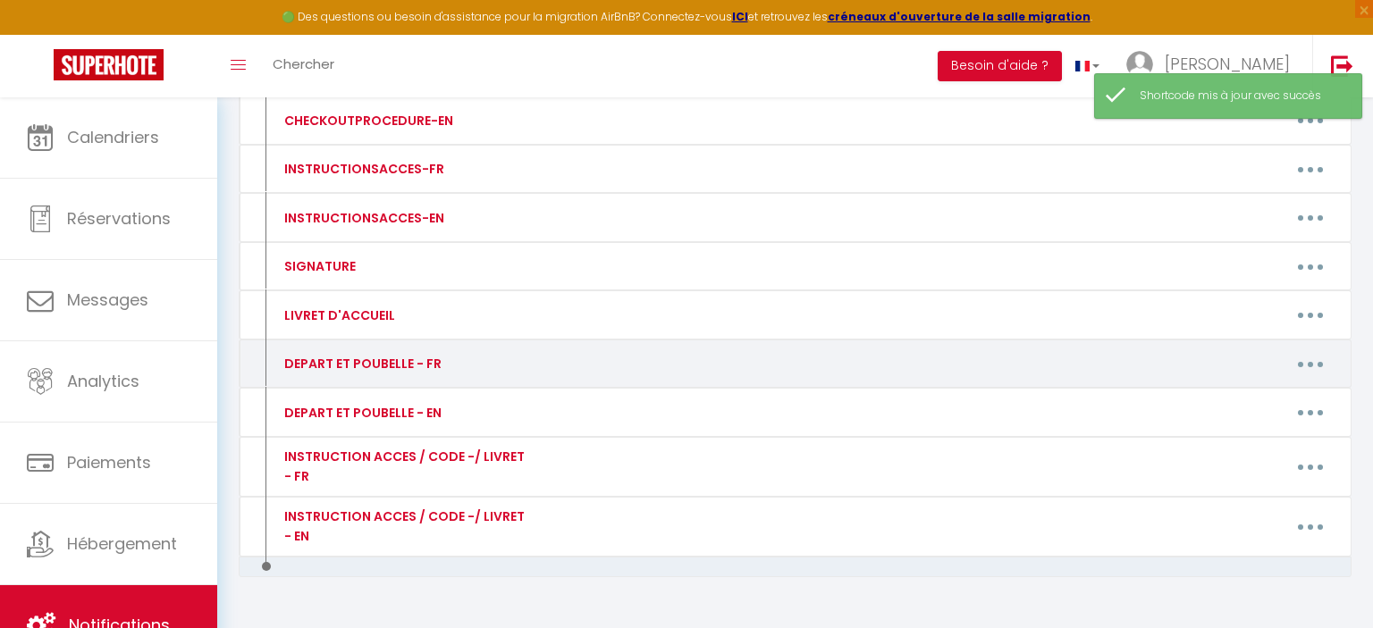
click at [1293, 359] on button "button" at bounding box center [1310, 363] width 50 height 29
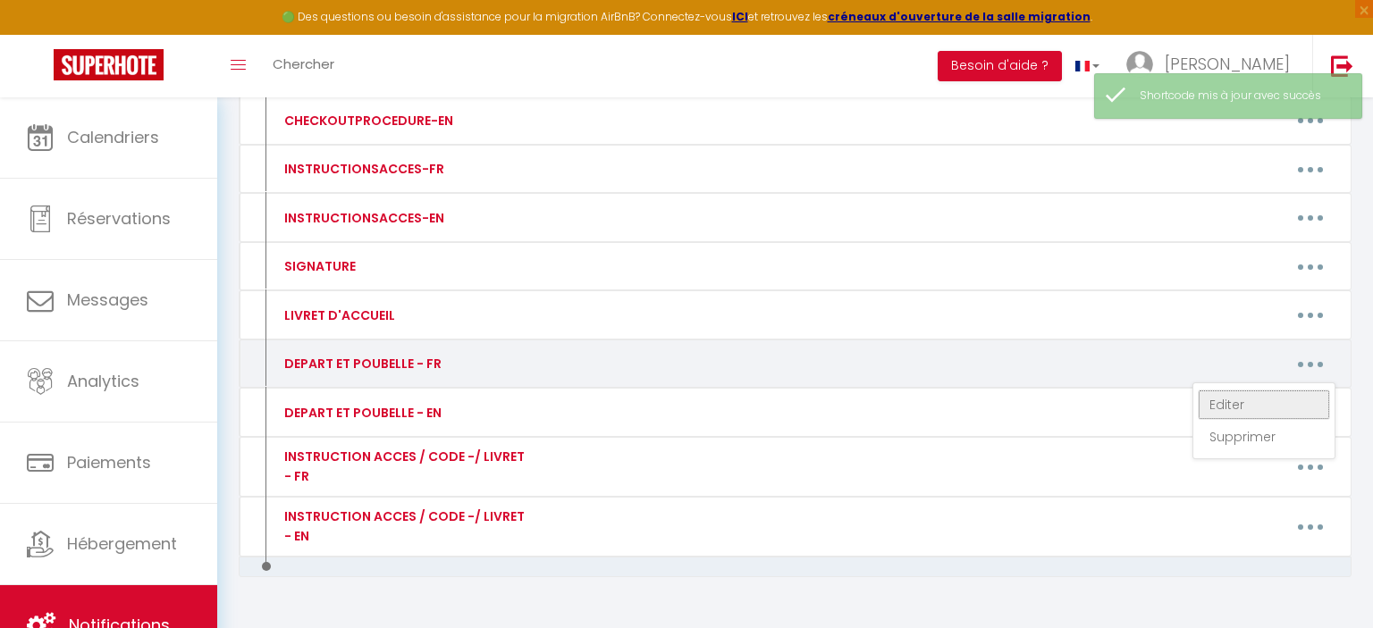
click at [1256, 400] on link "Editer" at bounding box center [1263, 405] width 132 height 30
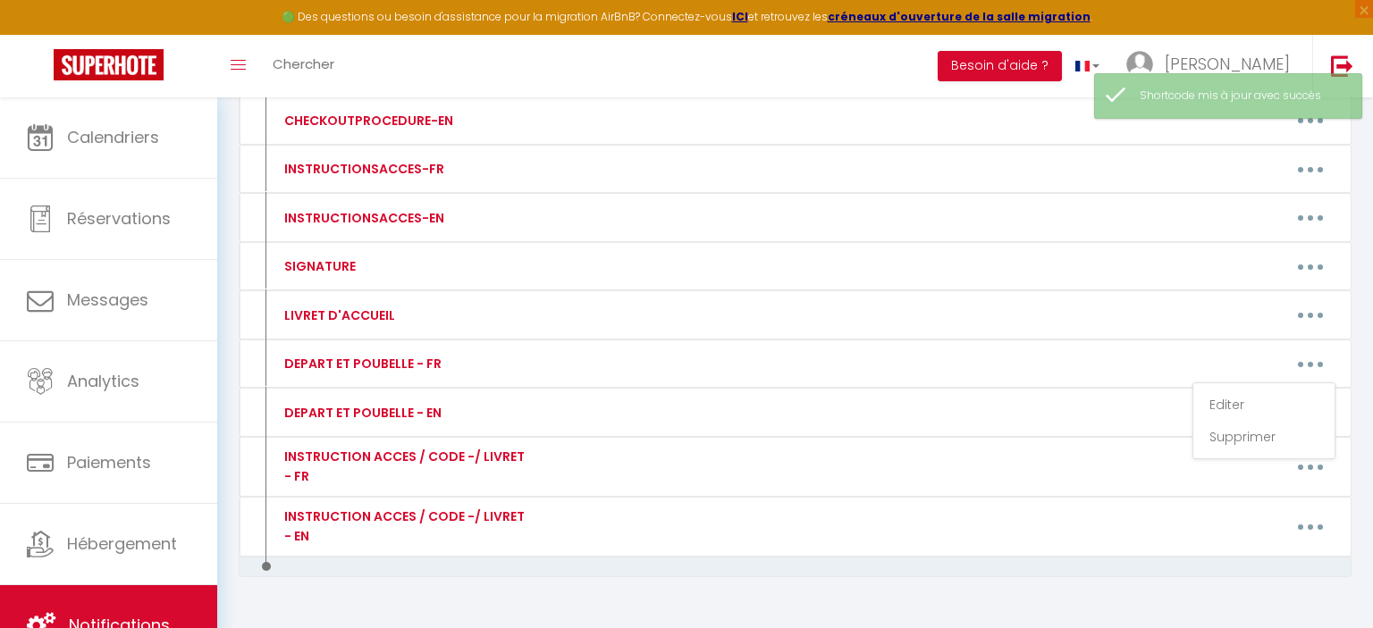
type input "DEPART ET POUBELLE - FR"
type textarea "DEPART ET POUBELLE - FR"
type textarea "N’hésitez pas à jeter vos poubelles dans le conteneur situé juste à la sortie d…"
type textarea "Merci beaucoup de laisser l'évier et la vaisselle propres, d'éteindre toutes le…"
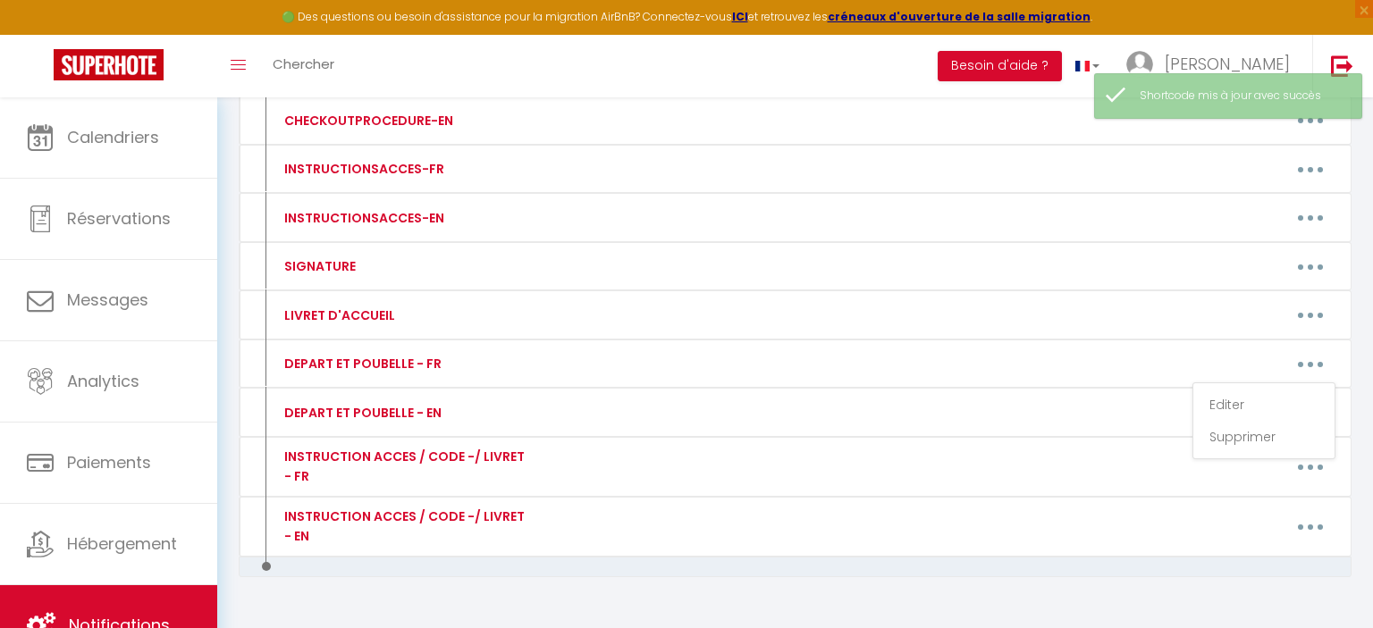
type textarea "Merci aussi de laisser l'évier et la vaisselle propres, et remettre les clés da…"
type textarea "Merci aussi de laisser l'évier et la vaisselle propres, et remettre les clés et…"
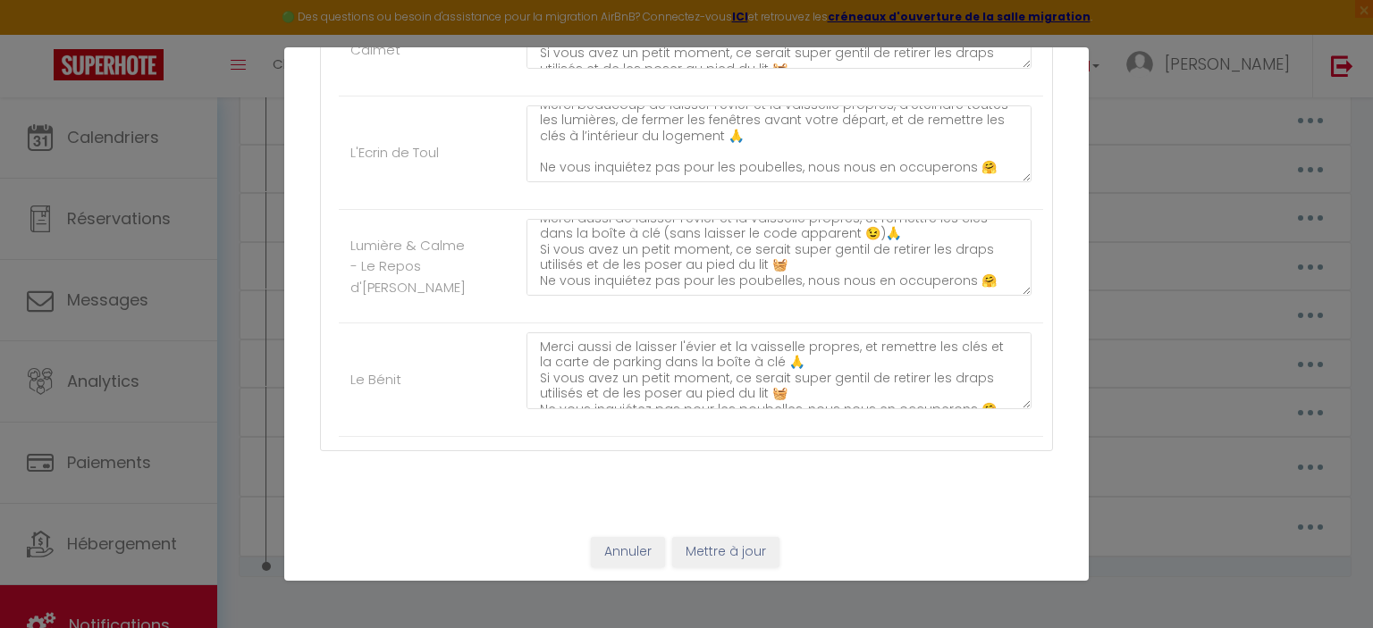
scroll to position [0, 0]
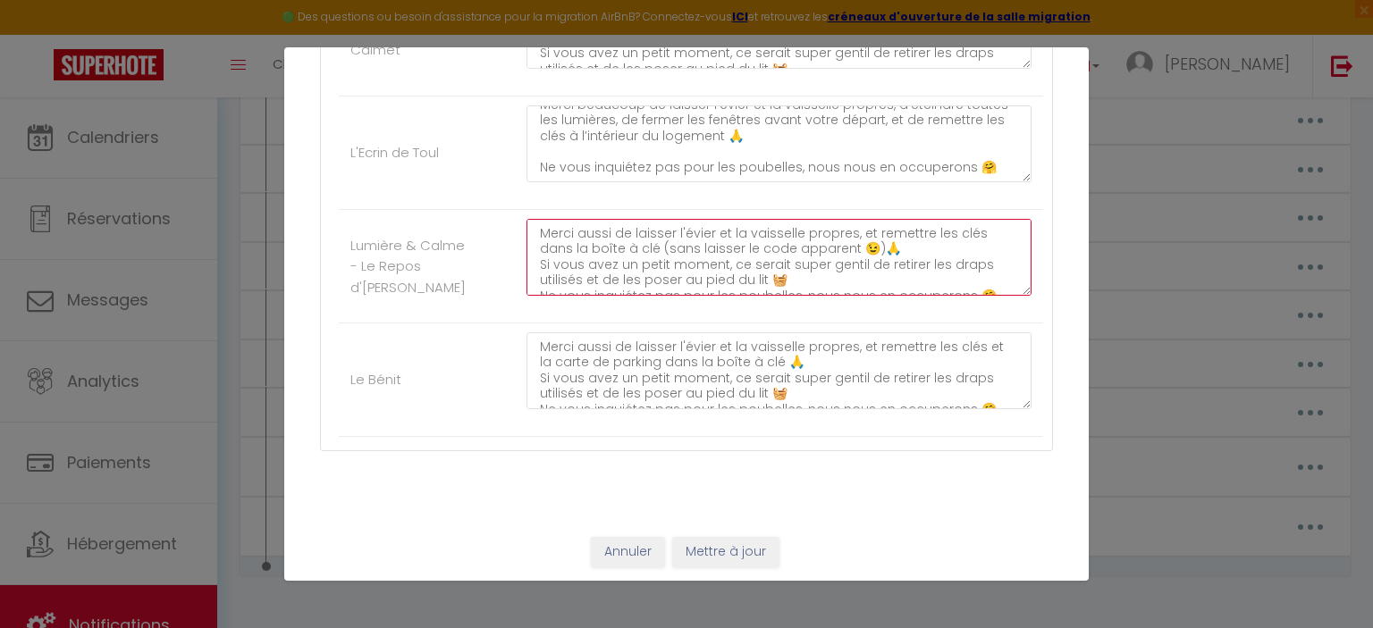
click at [883, 245] on textarea "Merci aussi de laisser l'évier et la vaisselle propres, et remettre les clés da…" at bounding box center [778, 257] width 505 height 77
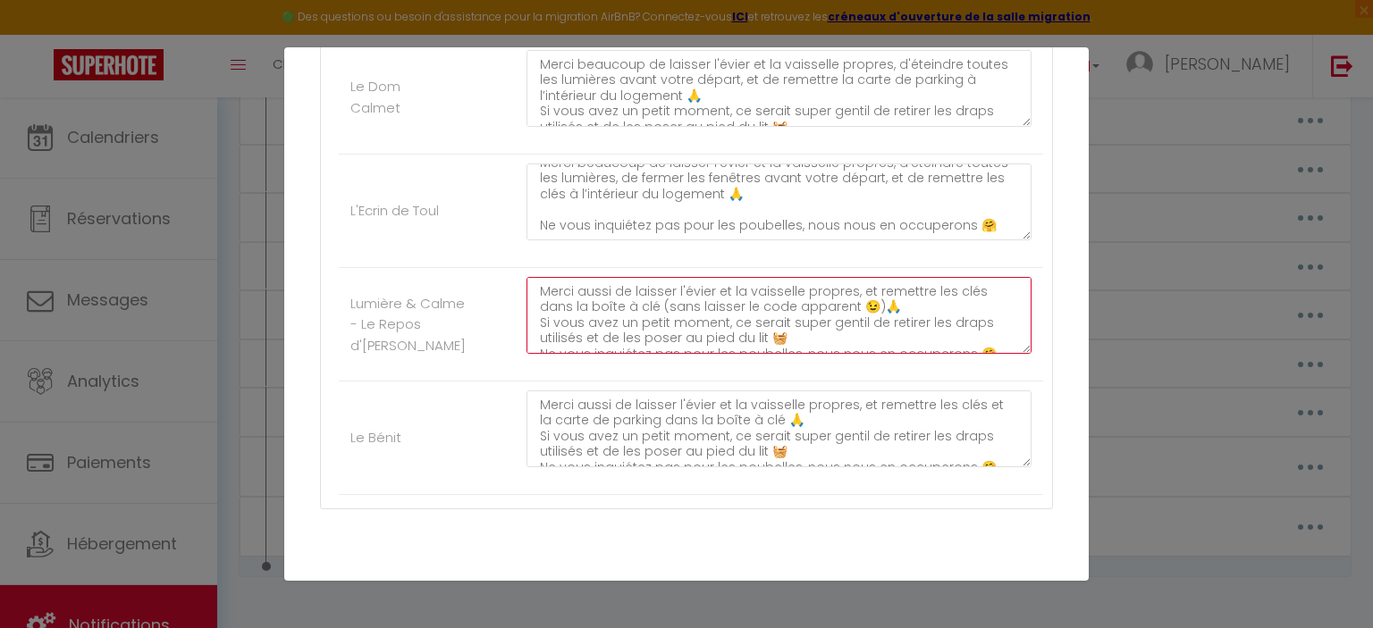
scroll to position [483, 0]
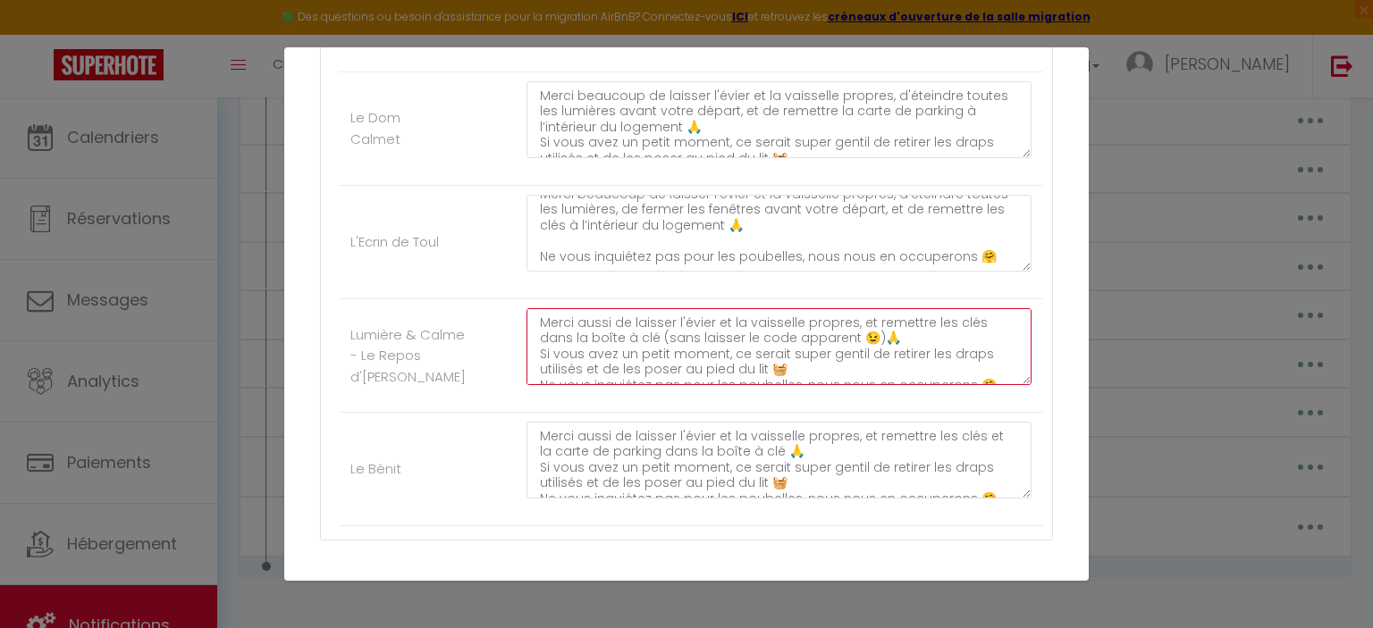
click at [540, 317] on textarea "Merci aussi de laisser l'évier et la vaisselle propres, et remettre les clés da…" at bounding box center [778, 346] width 505 height 77
drag, startPoint x: 985, startPoint y: 368, endPoint x: 468, endPoint y: 270, distance: 525.8
click at [526, 308] on textarea "Merci aussi de laisser l'évier et la vaisselle propres, et remettre les clés da…" at bounding box center [778, 346] width 505 height 77
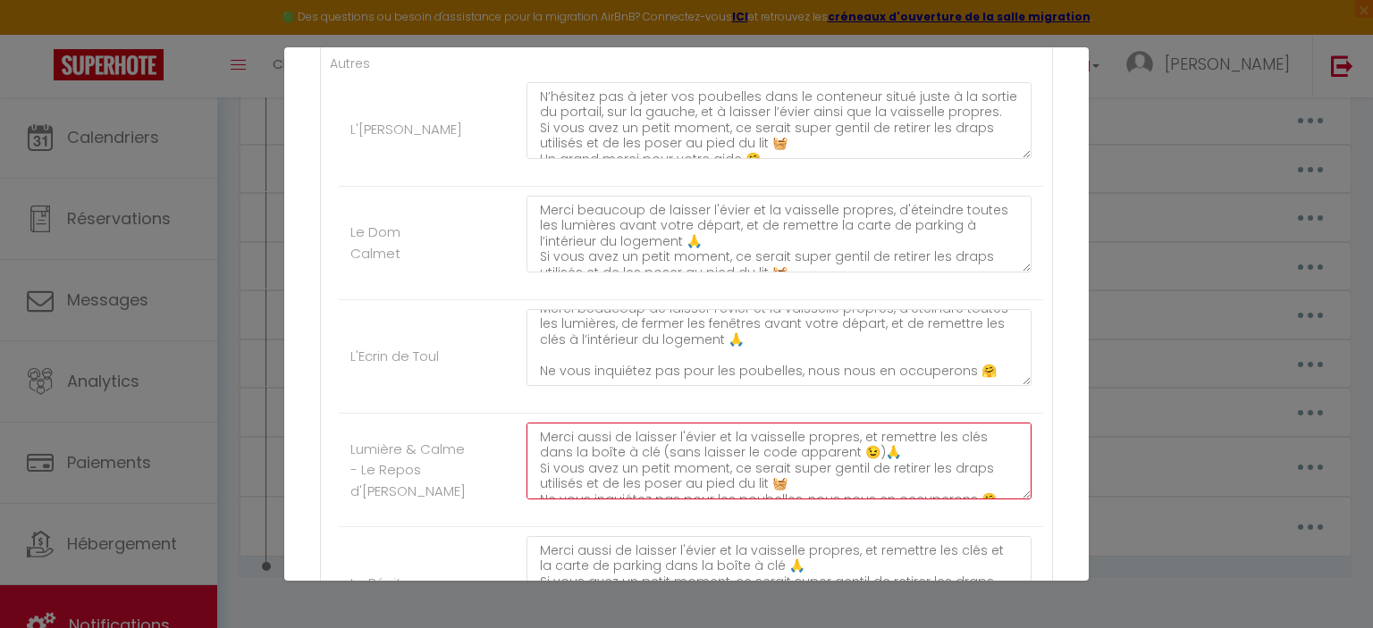
scroll to position [392, 0]
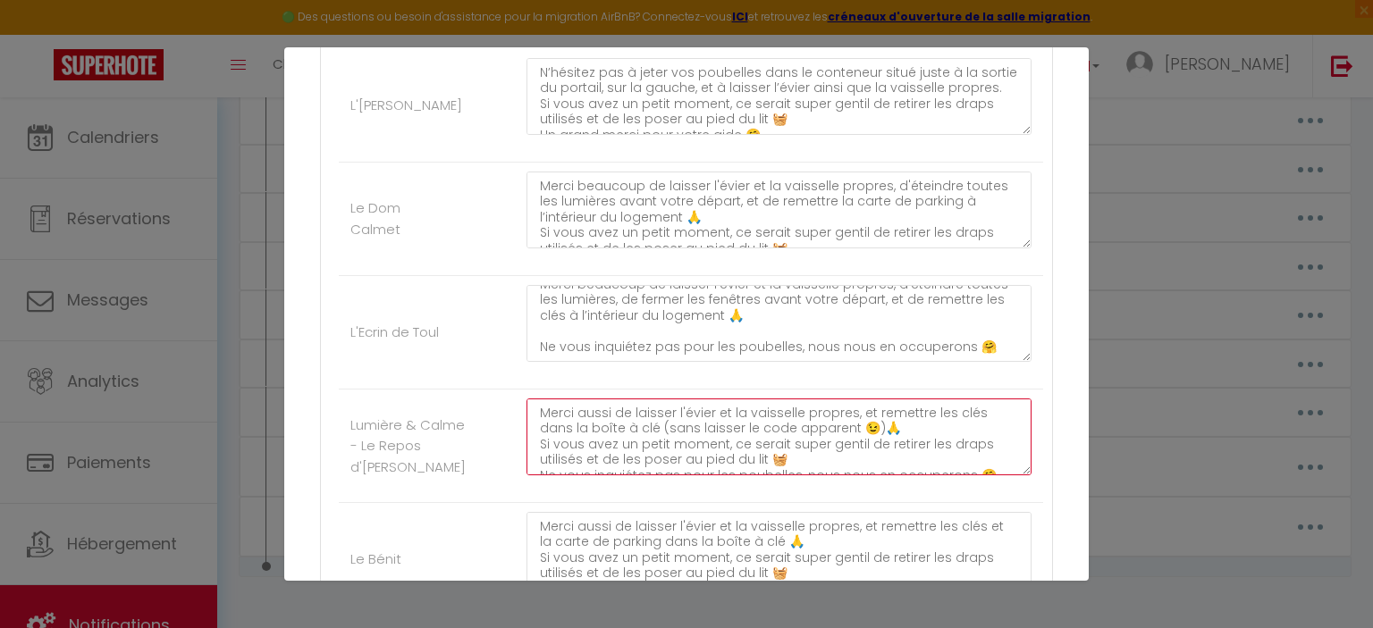
click at [602, 412] on textarea "Merci aussi de laisser l'évier et la vaisselle propres, et remettre les clés da…" at bounding box center [778, 437] width 505 height 77
drag, startPoint x: 607, startPoint y: 409, endPoint x: 577, endPoint y: 413, distance: 29.7
click at [577, 413] on textarea "Merci aussi de laisser l'évier et la vaisselle propres, et remettre les clés da…" at bounding box center [778, 437] width 505 height 77
type textarea "Merci beaucoup de laisser l'évier et la vaisselle propres, et remettre les clés…"
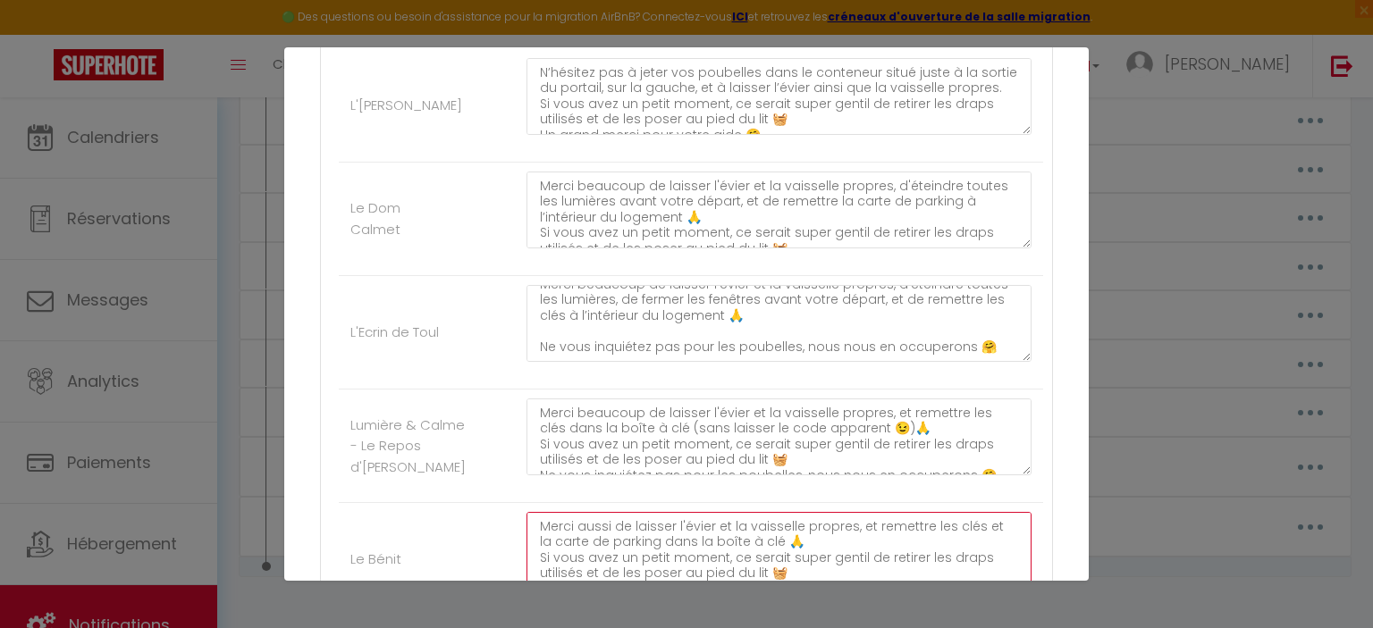
drag, startPoint x: 609, startPoint y: 523, endPoint x: 580, endPoint y: 527, distance: 29.8
click at [578, 527] on textarea "Merci aussi de laisser l'évier et la vaisselle propres, et remettre les clés et…" at bounding box center [778, 550] width 505 height 77
type textarea "Merci beaucoup de laisser l'évier et la vaisselle propres, et remettre les clés…"
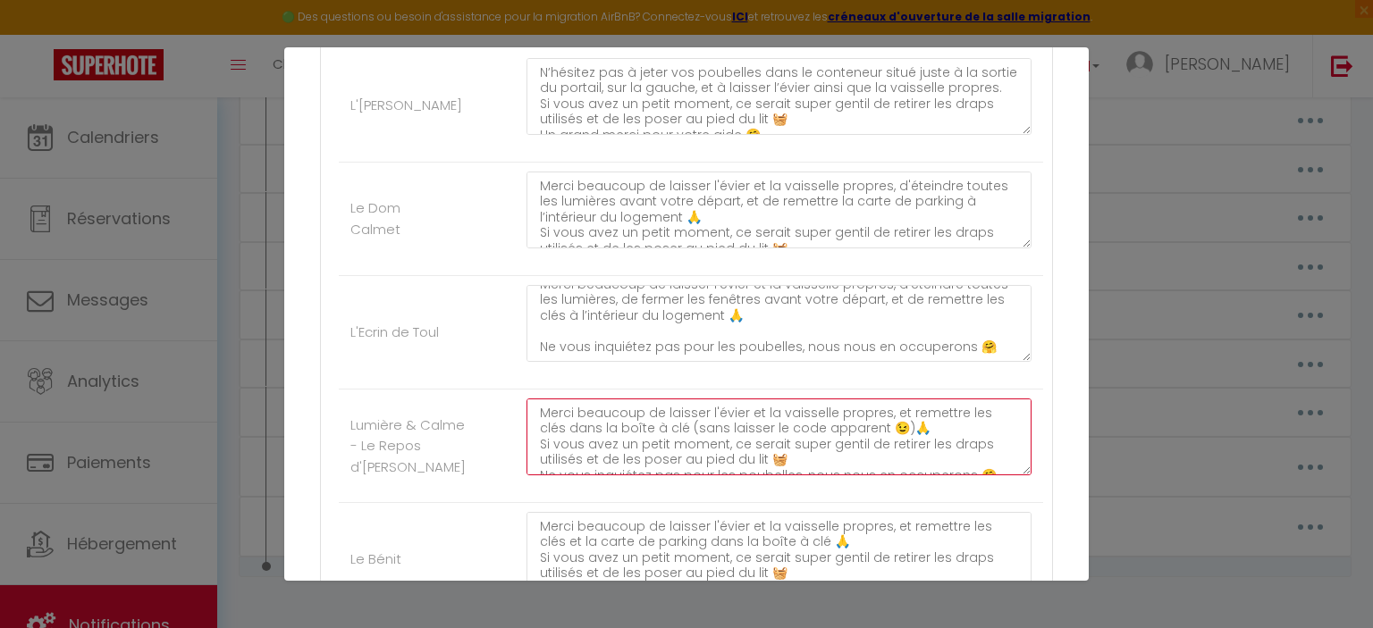
click at [898, 424] on textarea "Merci beaucoup de laisser l'évier et la vaisselle propres, et remettre les clés…" at bounding box center [778, 437] width 505 height 77
paste textarea "Si vous avez utilisé l’espace télétravail, pensez simplement à remettre la peti…"
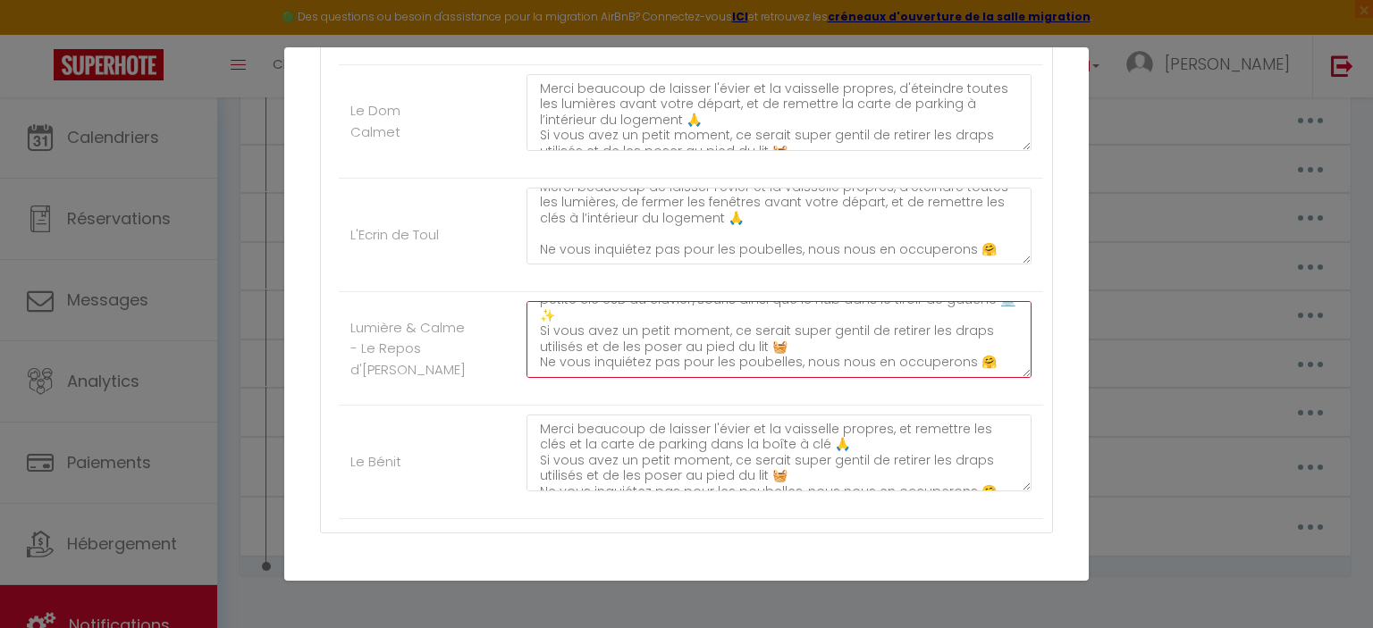
scroll to position [572, 0]
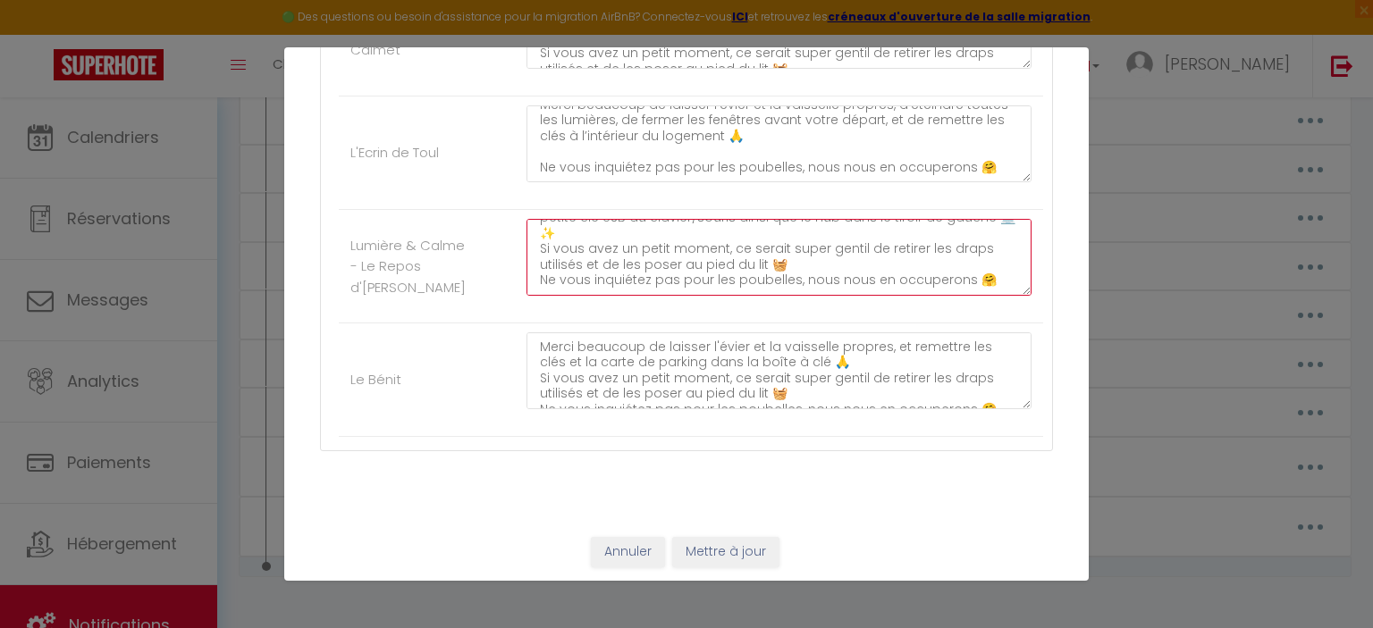
type textarea "Merci beaucoup de laisser l'évier et la vaisselle propres, et remettre les clés…"
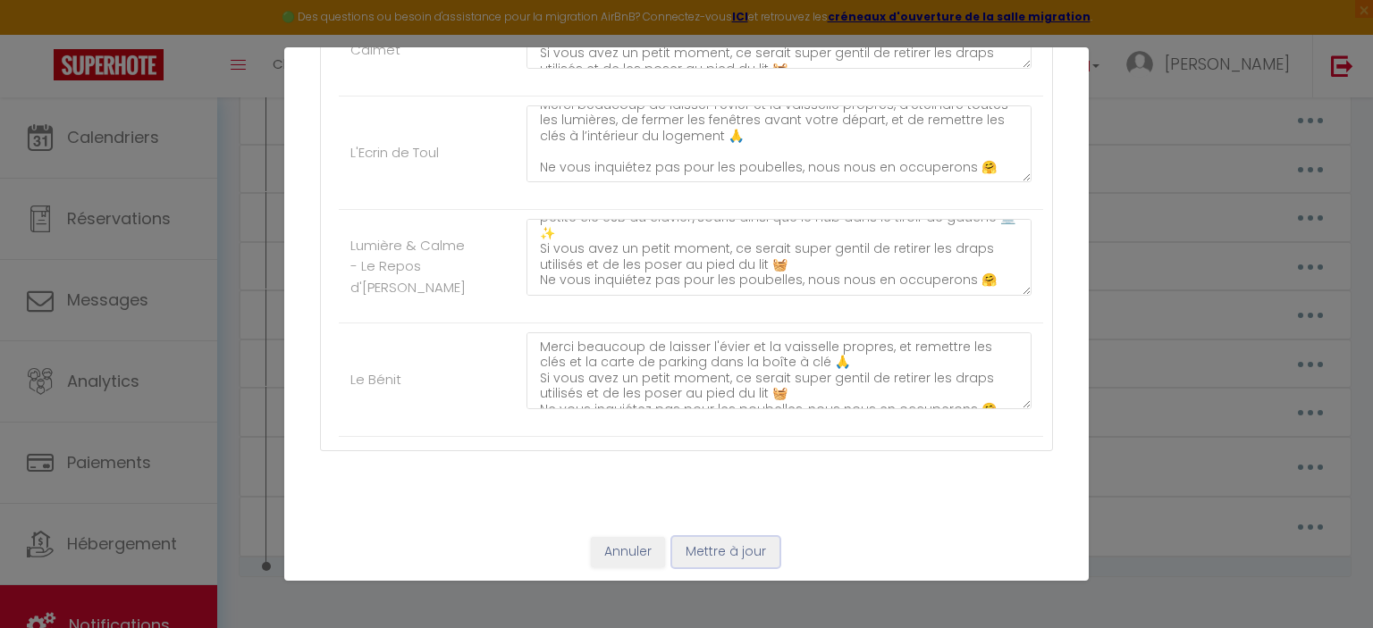
click at [736, 549] on button "Mettre à jour" at bounding box center [725, 552] width 107 height 30
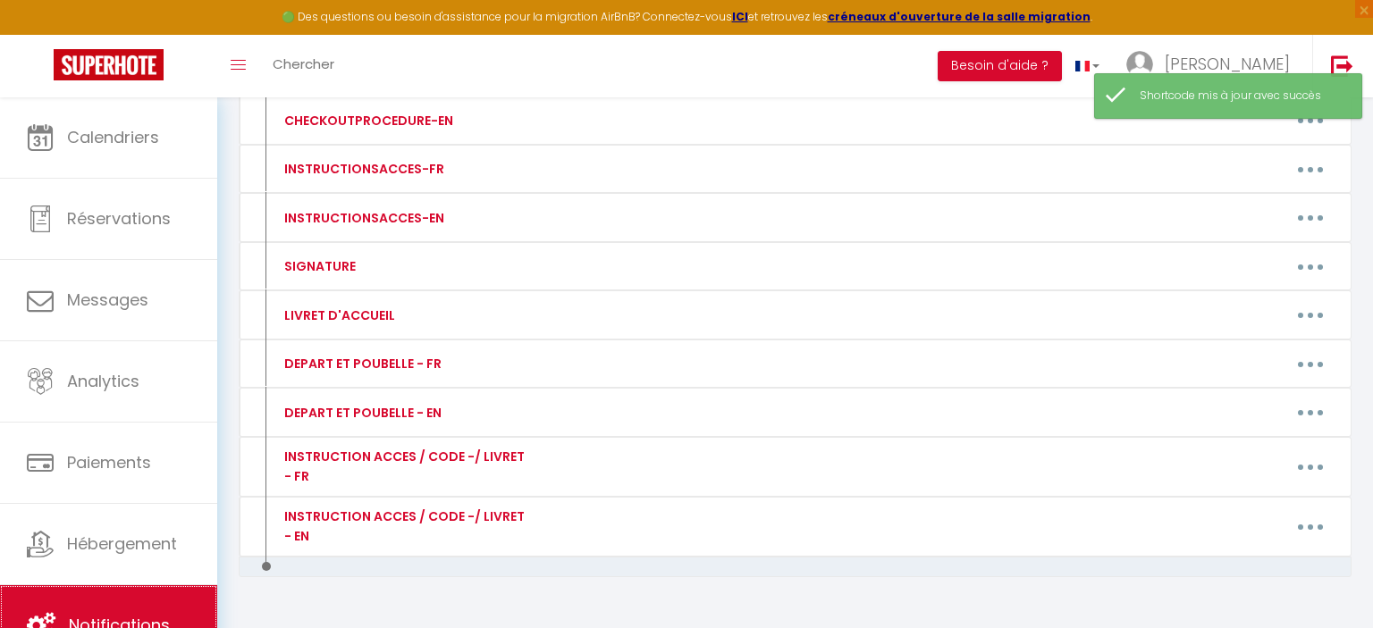
click at [120, 614] on link "Notifications" at bounding box center [108, 625] width 217 height 80
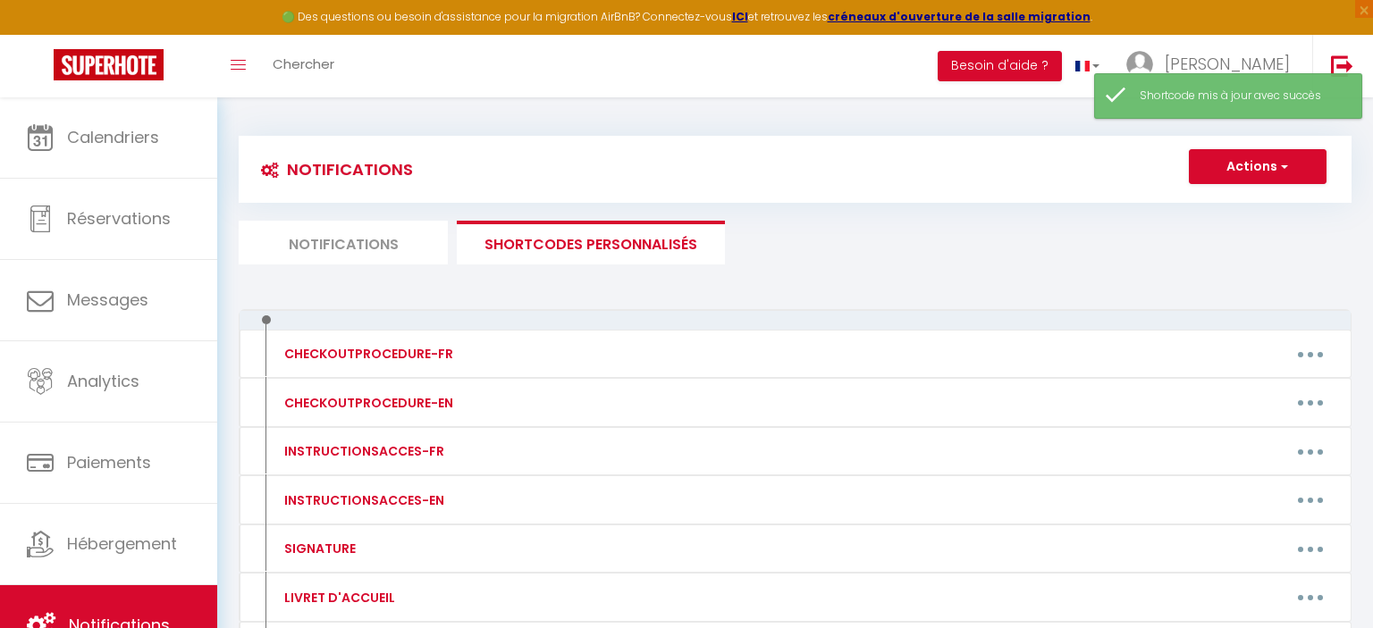
click at [354, 239] on li "Notifications" at bounding box center [343, 243] width 209 height 44
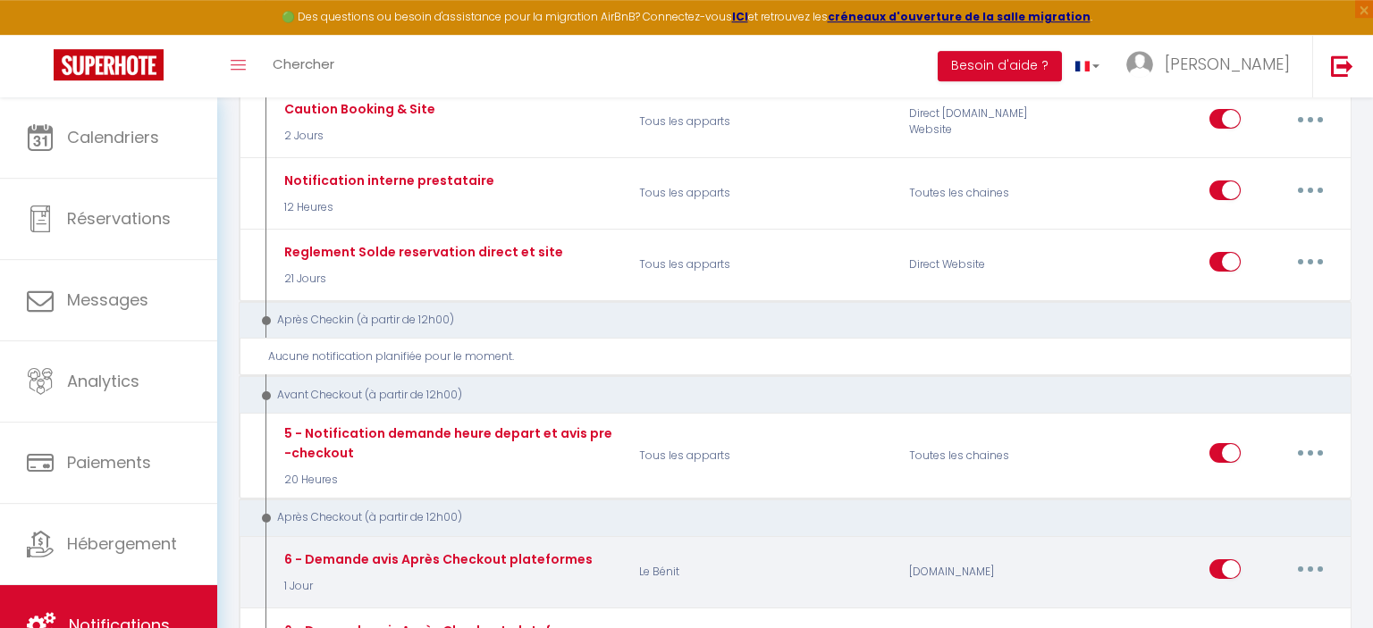
scroll to position [1037, 0]
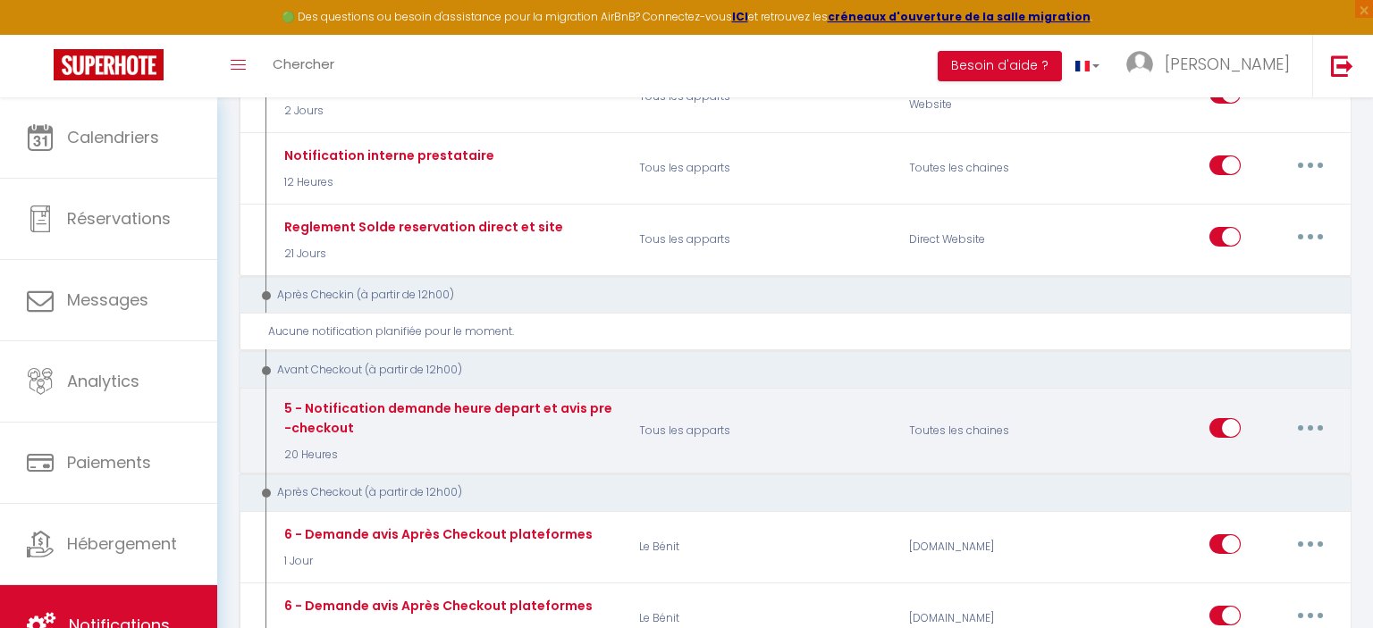
click at [1299, 414] on button "button" at bounding box center [1310, 428] width 50 height 29
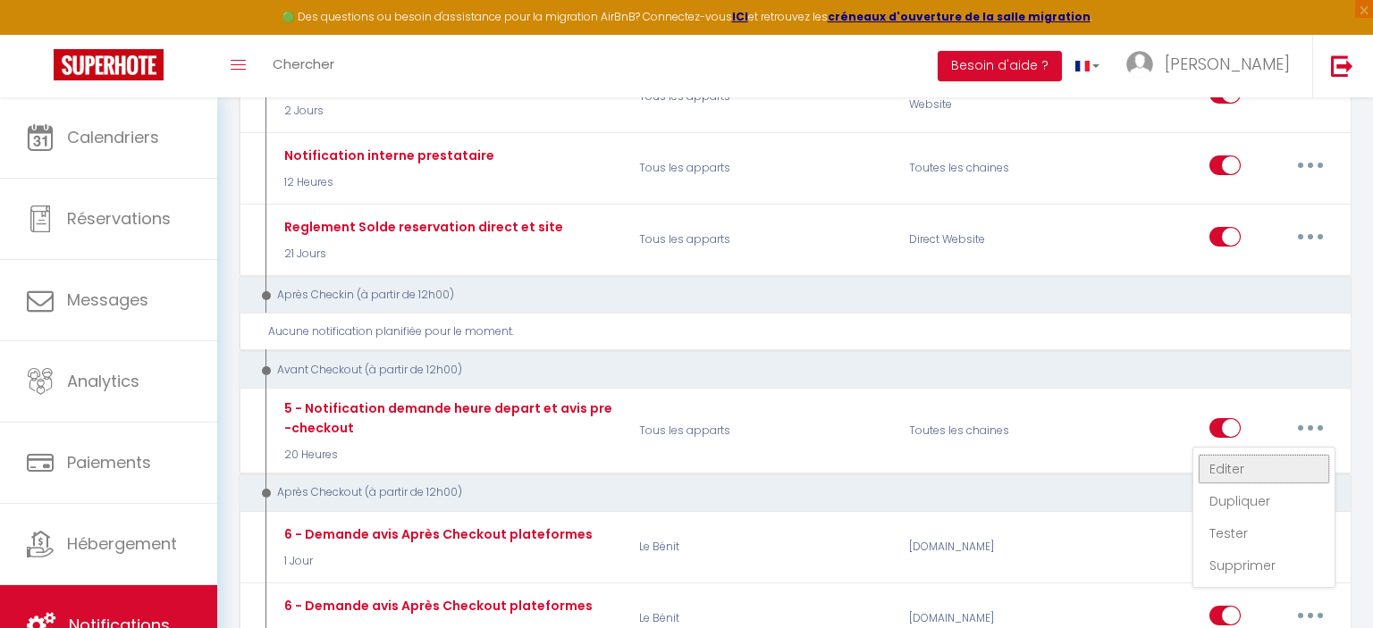
drag, startPoint x: 1241, startPoint y: 452, endPoint x: 1139, endPoint y: 466, distance: 102.9
click at [1239, 454] on link "Editer" at bounding box center [1263, 469] width 132 height 30
checkbox input "true"
checkbox input "false"
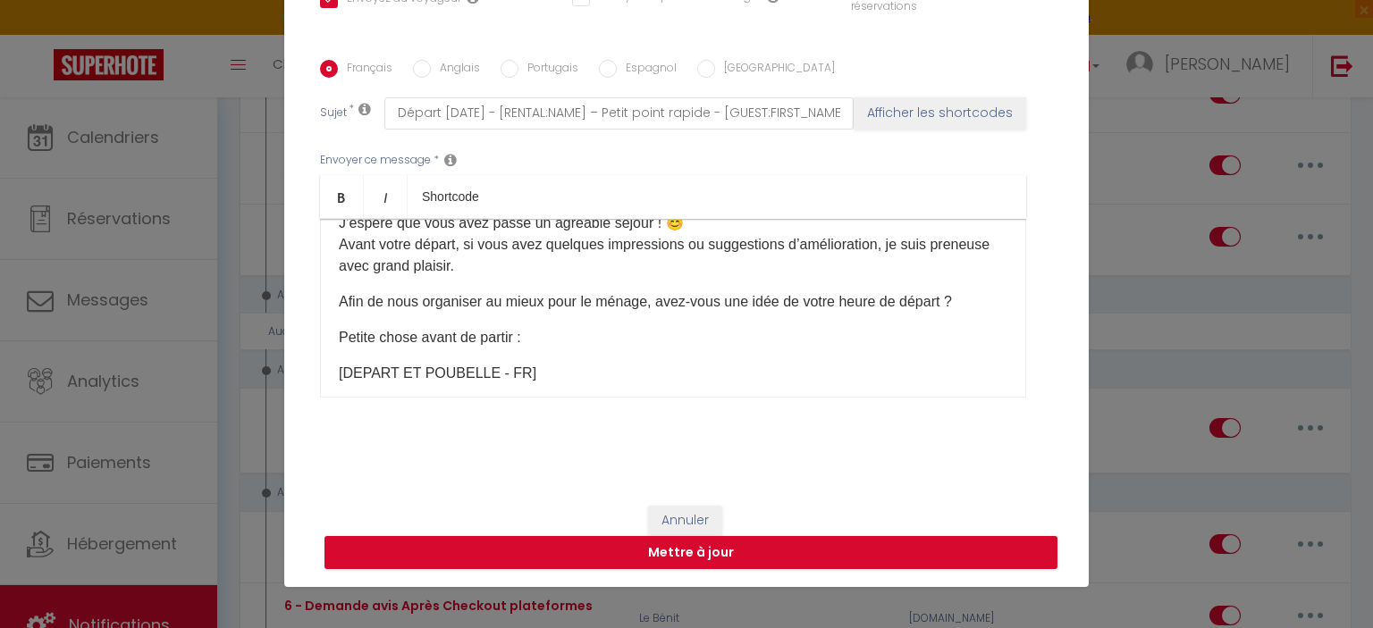
scroll to position [98, 0]
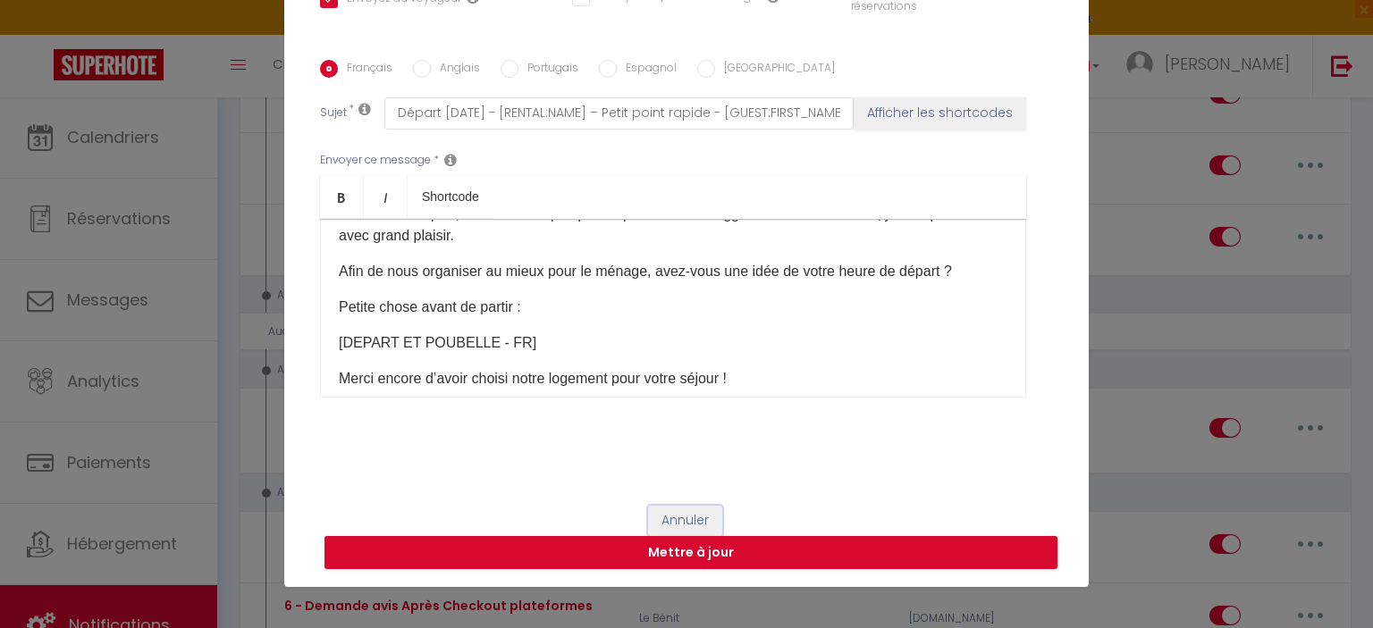
click at [711, 521] on button "Annuler" at bounding box center [685, 521] width 74 height 30
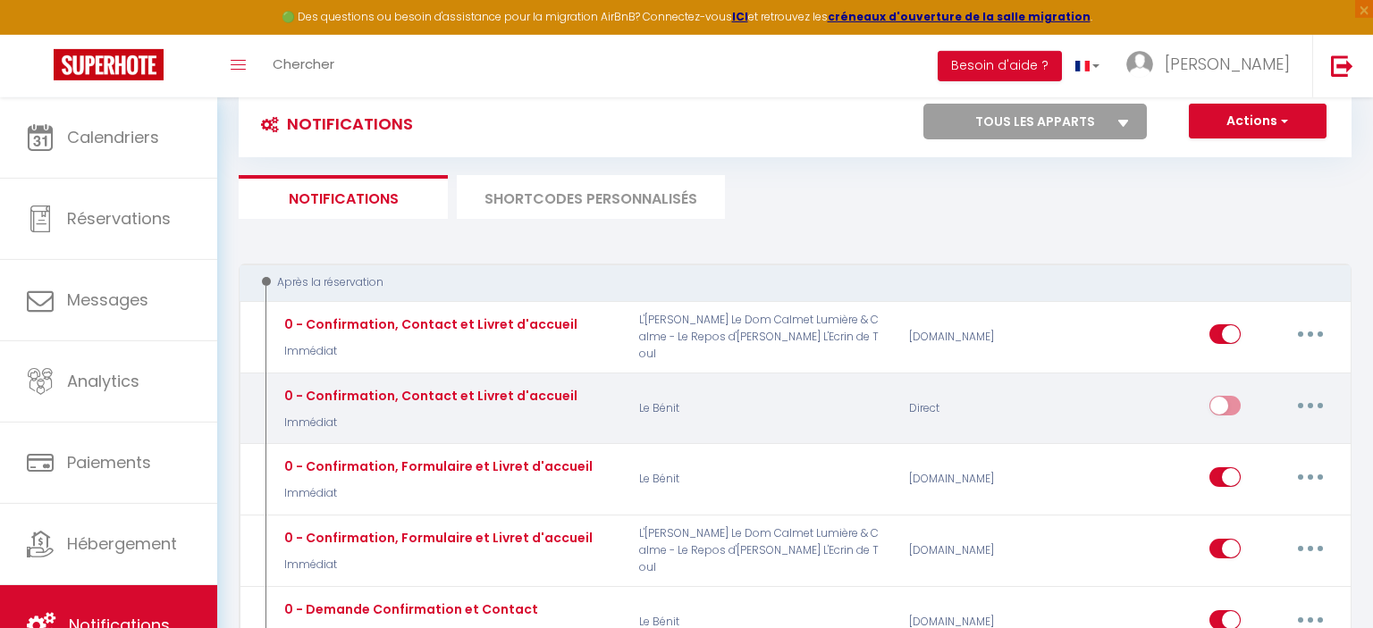
scroll to position [0, 0]
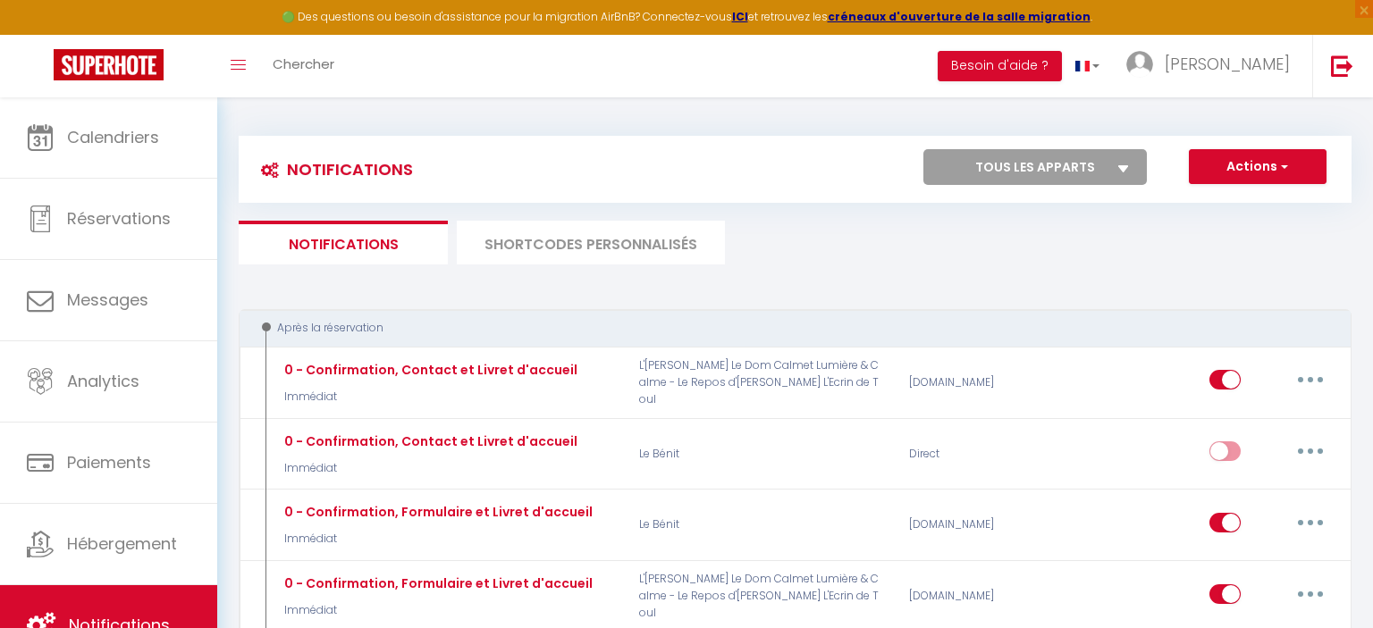
click at [576, 243] on li "SHORTCODES PERSONNALISÉS" at bounding box center [591, 243] width 268 height 44
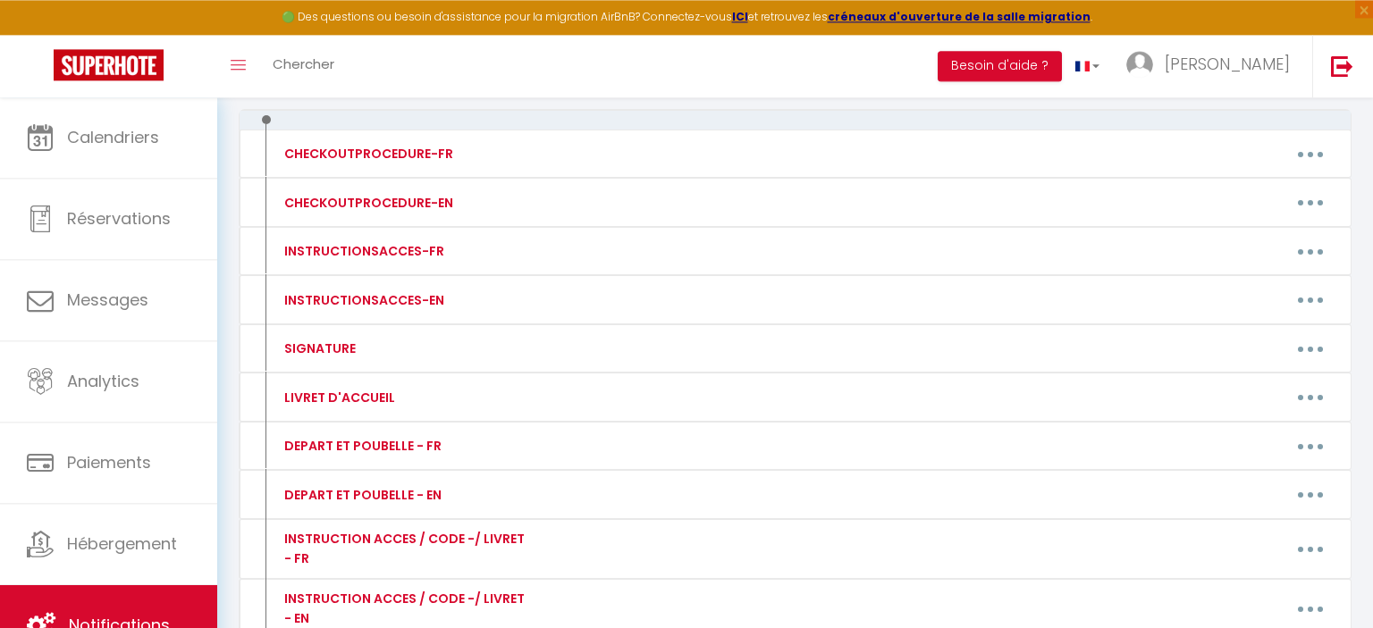
scroll to position [282, 0]
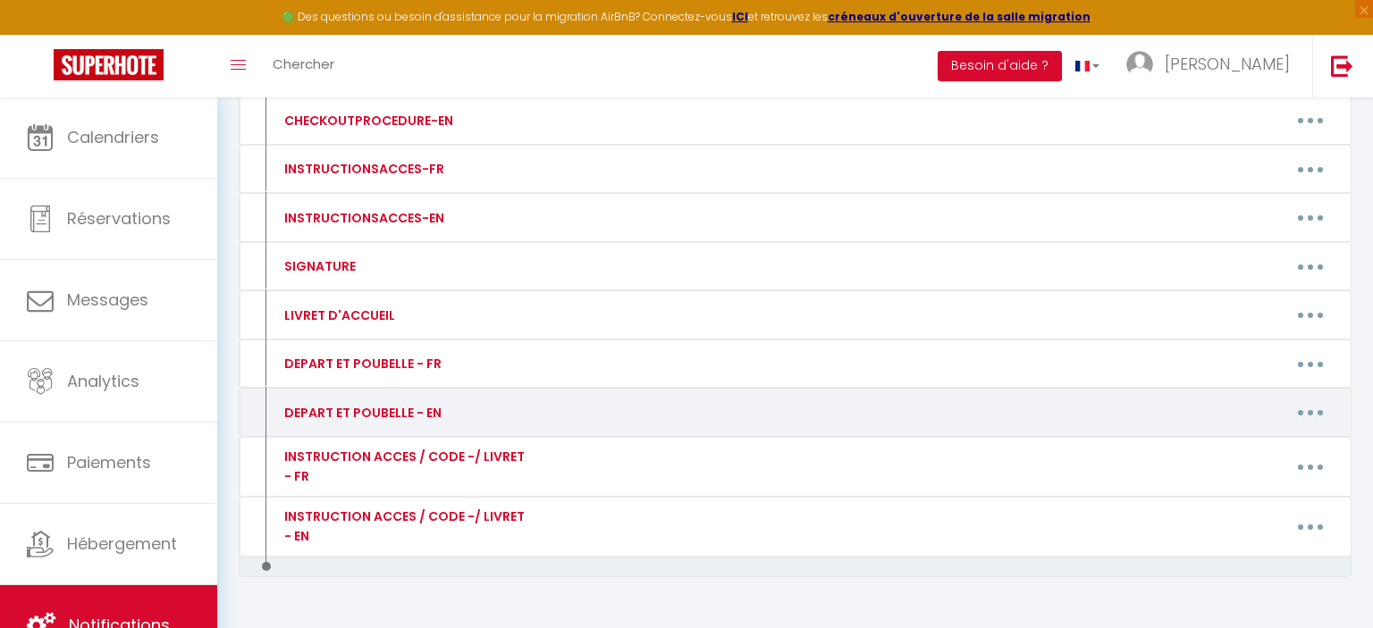
click at [1306, 409] on button "button" at bounding box center [1310, 413] width 50 height 29
click at [1254, 440] on link "Editer" at bounding box center [1263, 453] width 132 height 30
type input "DEPART ET POUBELLE - EN"
type textarea "DEPART ET POUBELLE - EN"
type textarea "Feel free to throw away your trash in the container located just outside the ga…"
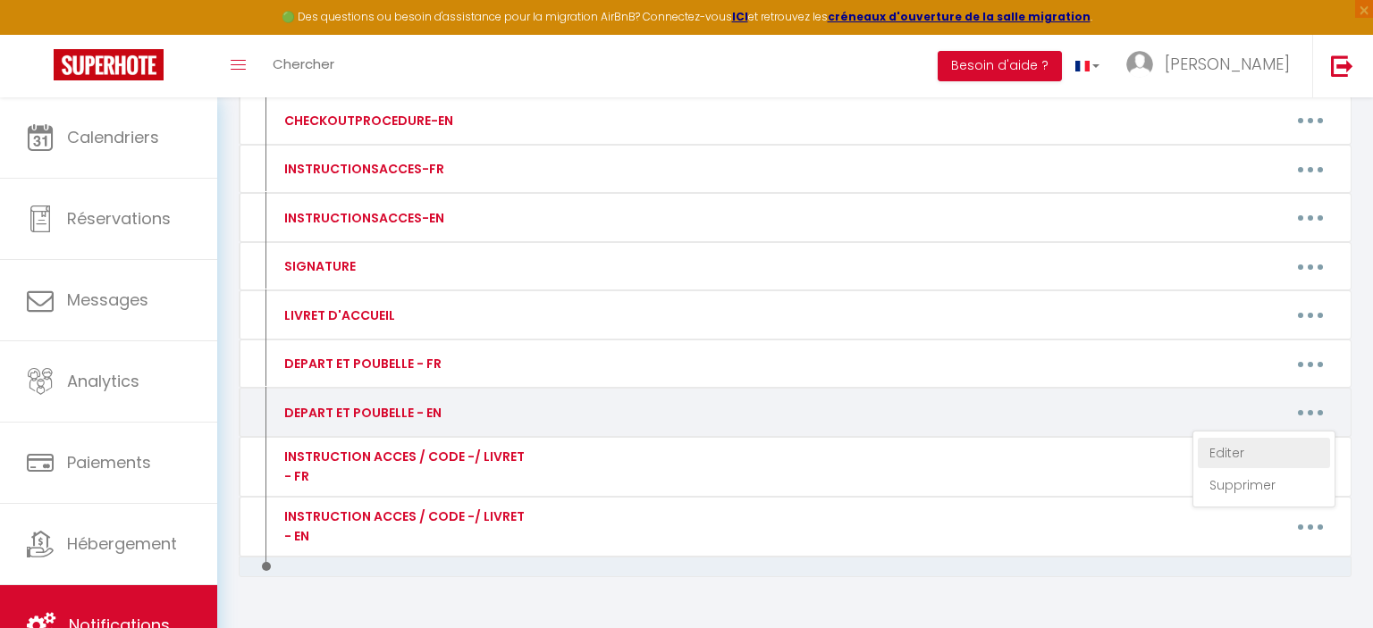
type textarea "Thank you so much for leaving the sink and dishes clean, turning off all the li…"
type textarea "Thank you also for leaving the sink and dishes clean, and putting the keys back…"
type textarea "Thank you also for leaving the sink and dishes clean, and for putting the keys …"
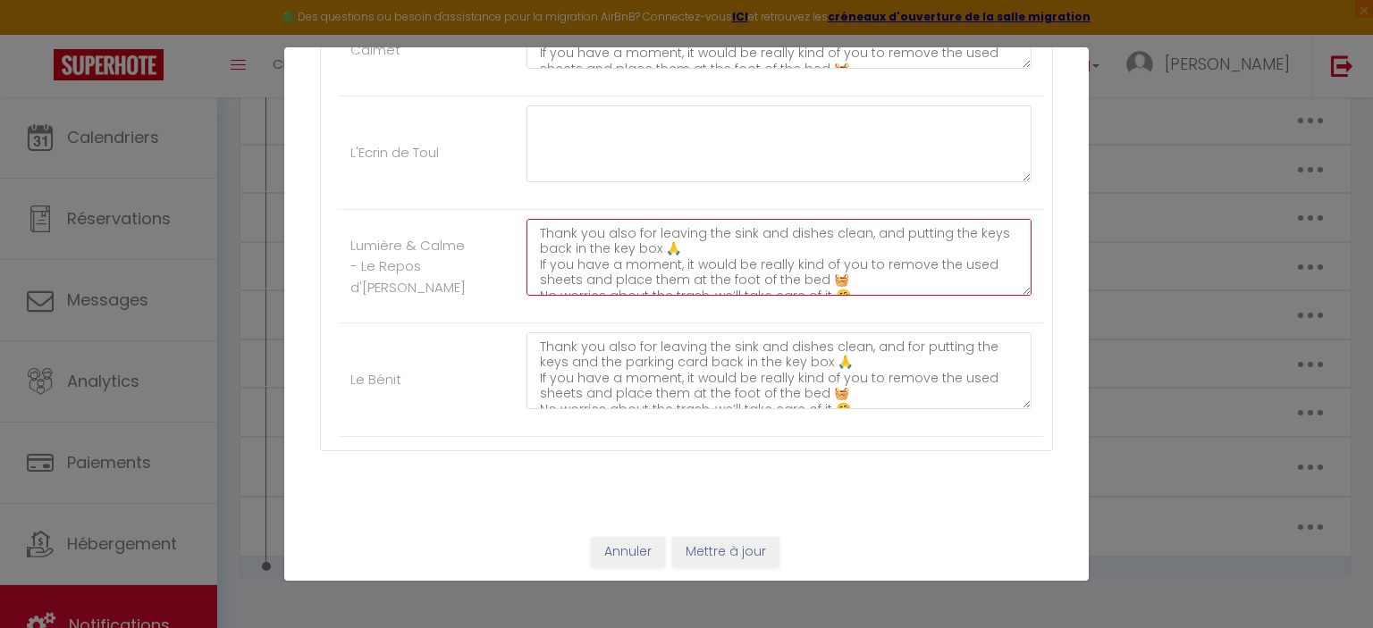
click at [713, 248] on textarea "Thank you also for leaving the sink and dishes clean, and putting the keys back…" at bounding box center [778, 257] width 505 height 77
paste textarea "If you used the workspace, kindly return the small USB dongle for the keyboard/…"
click at [701, 247] on textarea "Thank you also for leaving the sink and dishes clean, and putting the keys back…" at bounding box center [778, 257] width 505 height 77
type textarea "Thank you also for leaving the sink and dishes clean, and putting the keys back…"
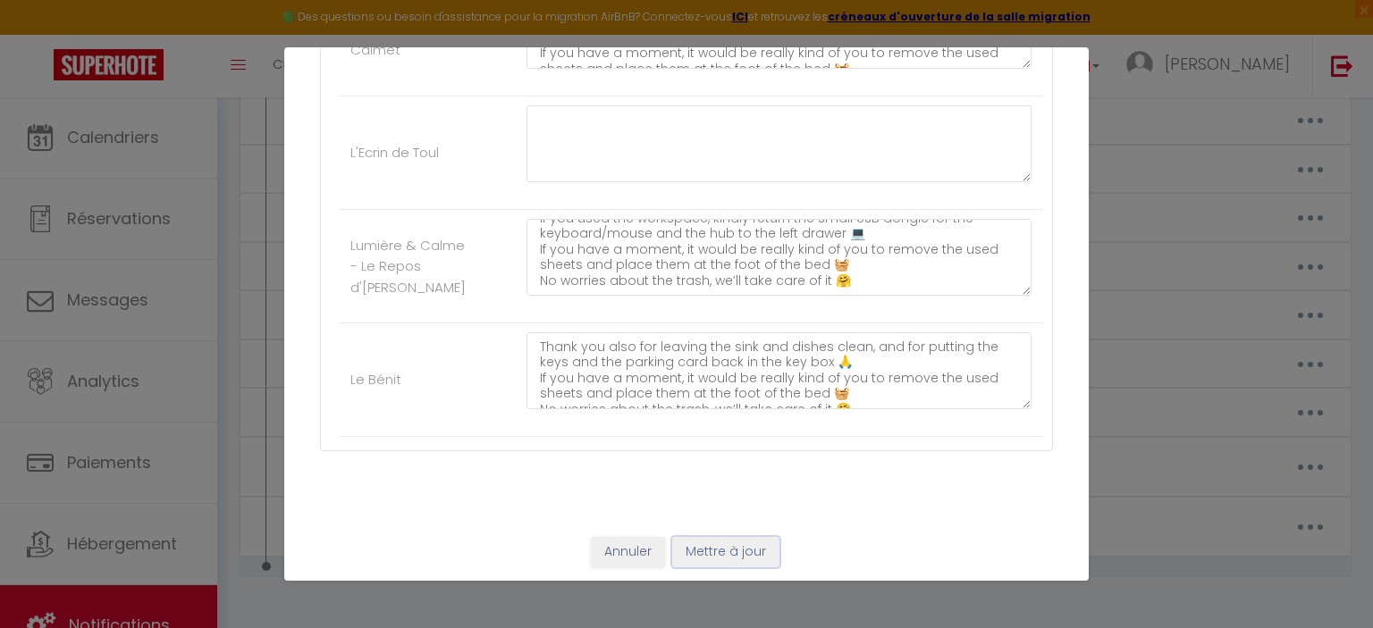
click at [731, 554] on button "Mettre à jour" at bounding box center [725, 552] width 107 height 30
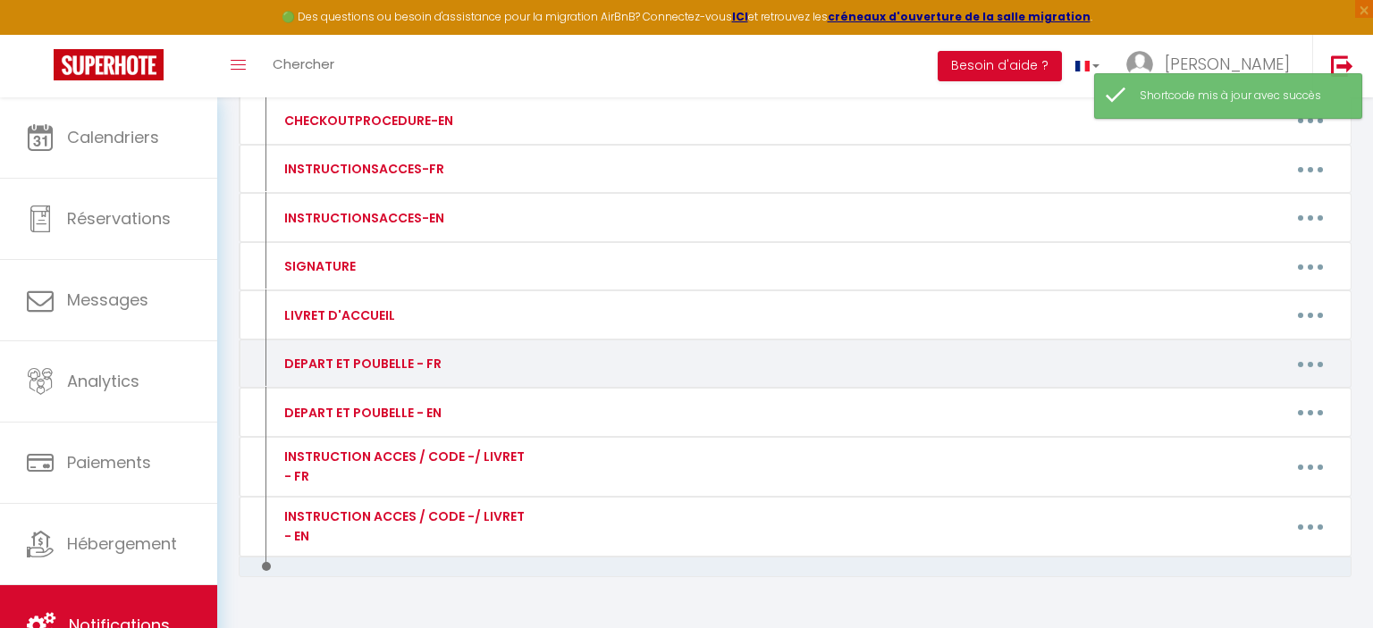
click at [1316, 357] on button "button" at bounding box center [1310, 363] width 50 height 29
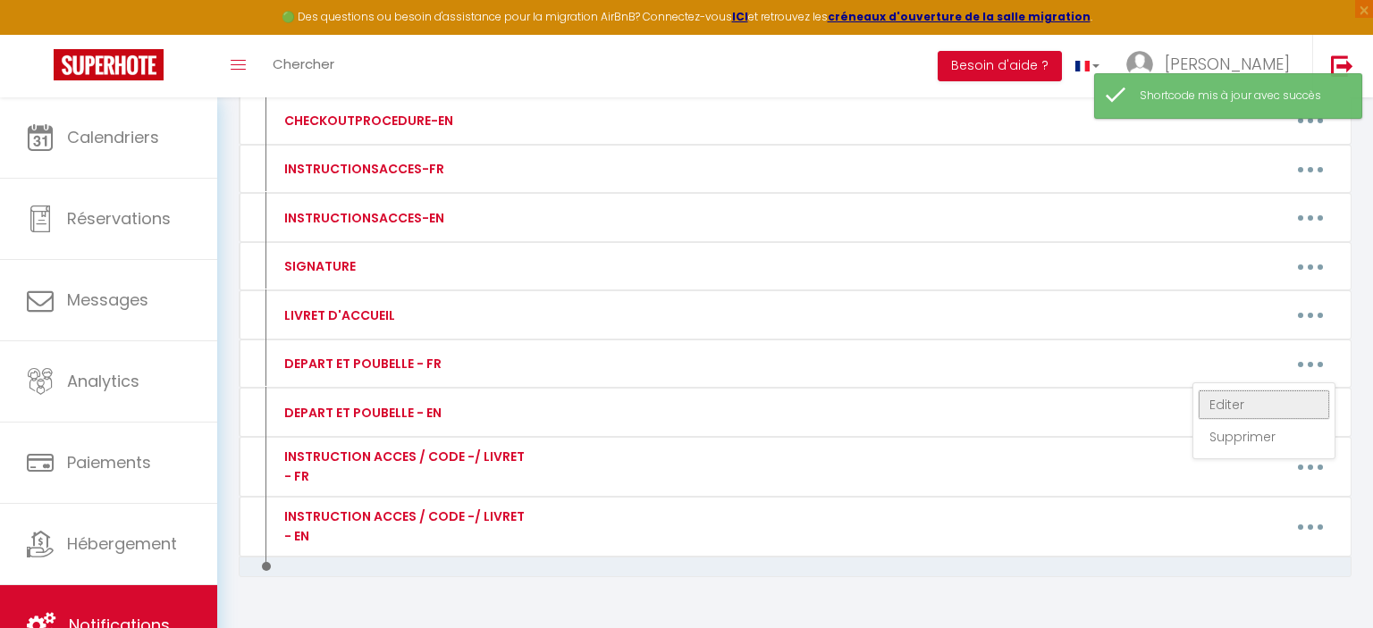
click at [1228, 403] on link "Editer" at bounding box center [1263, 405] width 132 height 30
type input "DEPART ET POUBELLE - FR"
type textarea "DEPART ET POUBELLE - FR"
type textarea "N’hésitez pas à jeter vos poubelles dans le conteneur situé juste à la sortie d…"
type textarea "Merci beaucoup de laisser l'évier et la vaisselle propres, d'éteindre toutes le…"
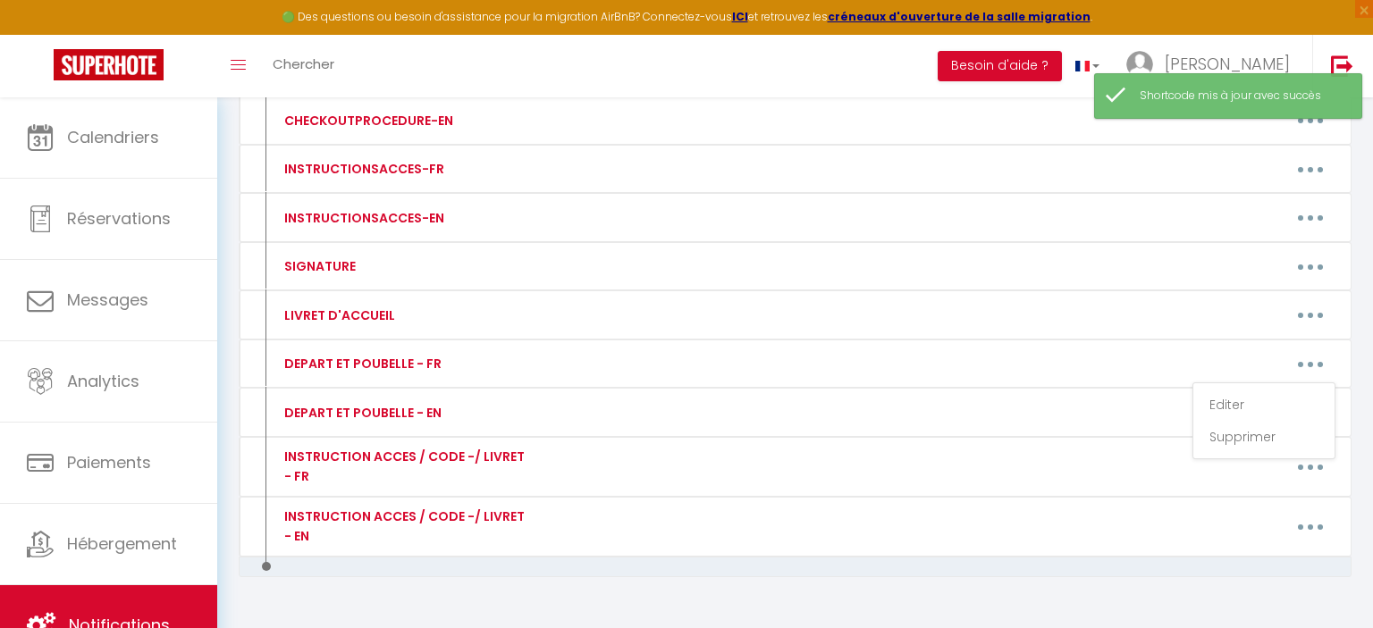
type textarea "Merci beaucoup de laisser l'évier et la vaisselle propres, d'éteindre toutes le…"
type textarea "Merci beaucoup de laisser l'évier et la vaisselle propres, et remettre les clés…"
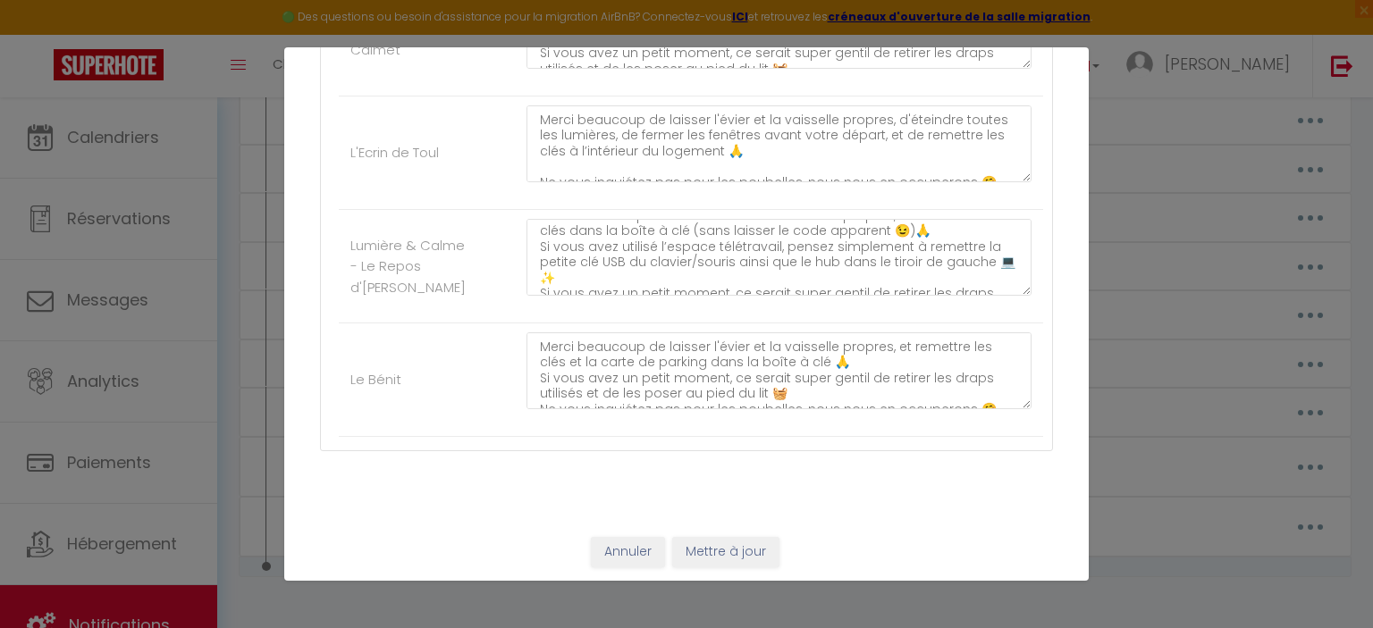
scroll to position [0, 0]
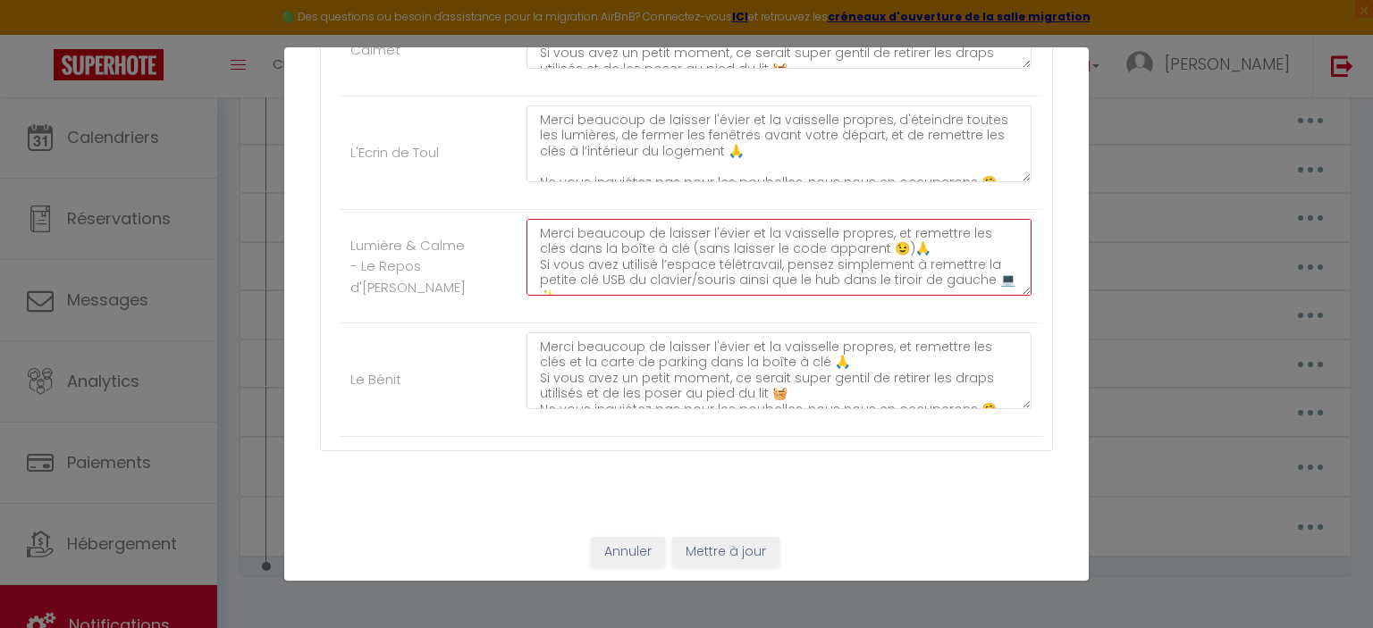
drag, startPoint x: 874, startPoint y: 245, endPoint x: 658, endPoint y: 246, distance: 216.3
click at [658, 246] on textarea "Merci beaucoup de laisser l'évier et la vaisselle propres, et remettre les clés…" at bounding box center [778, 257] width 505 height 77
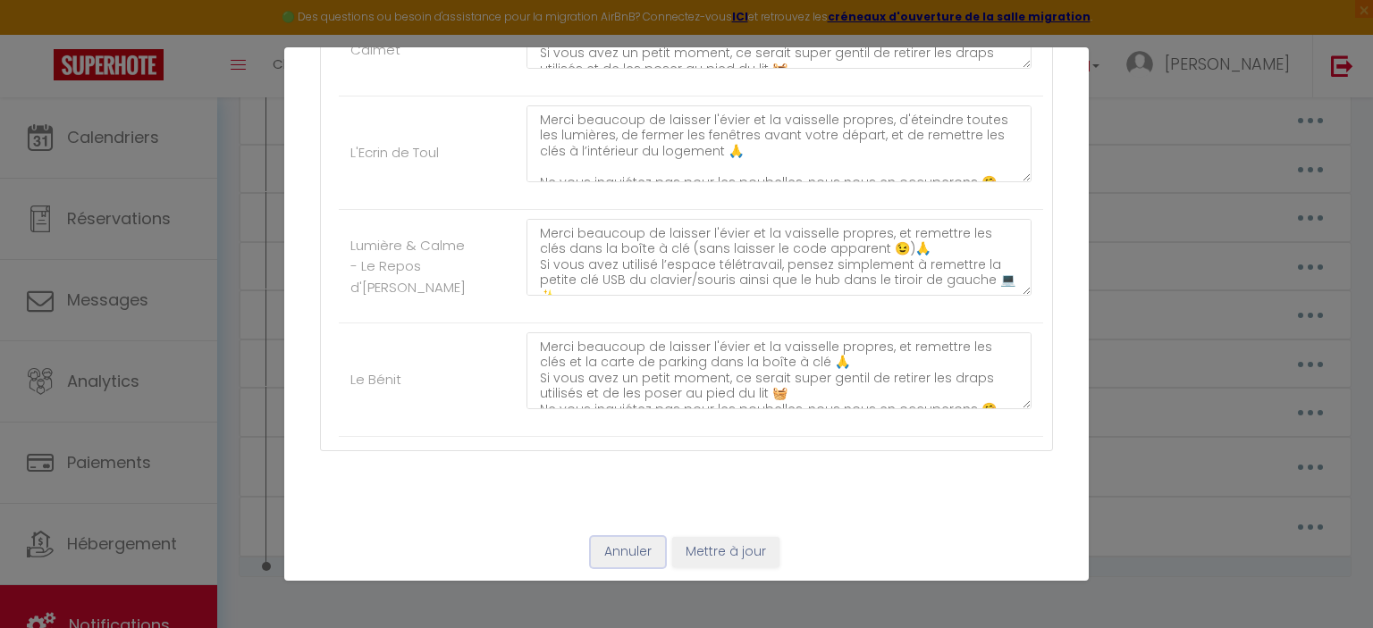
click at [643, 551] on button "Annuler" at bounding box center [628, 552] width 74 height 30
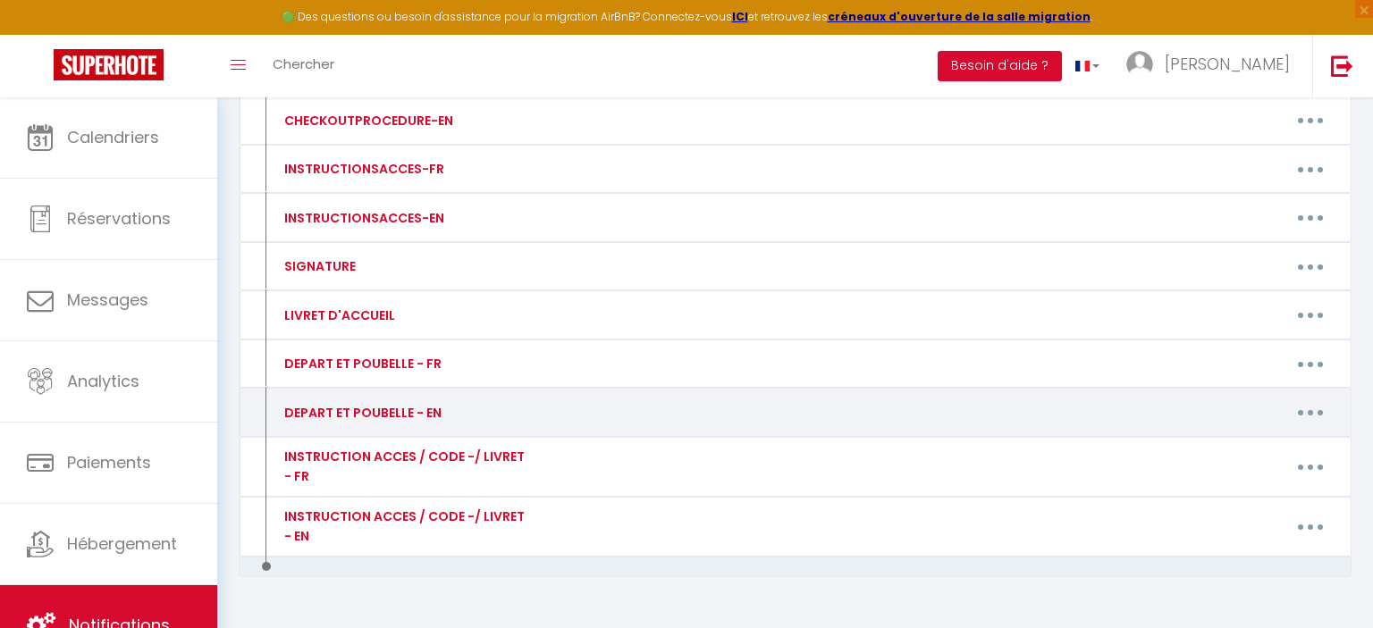
click at [1324, 406] on button "button" at bounding box center [1310, 413] width 50 height 29
click at [1237, 451] on link "Editer" at bounding box center [1263, 453] width 132 height 30
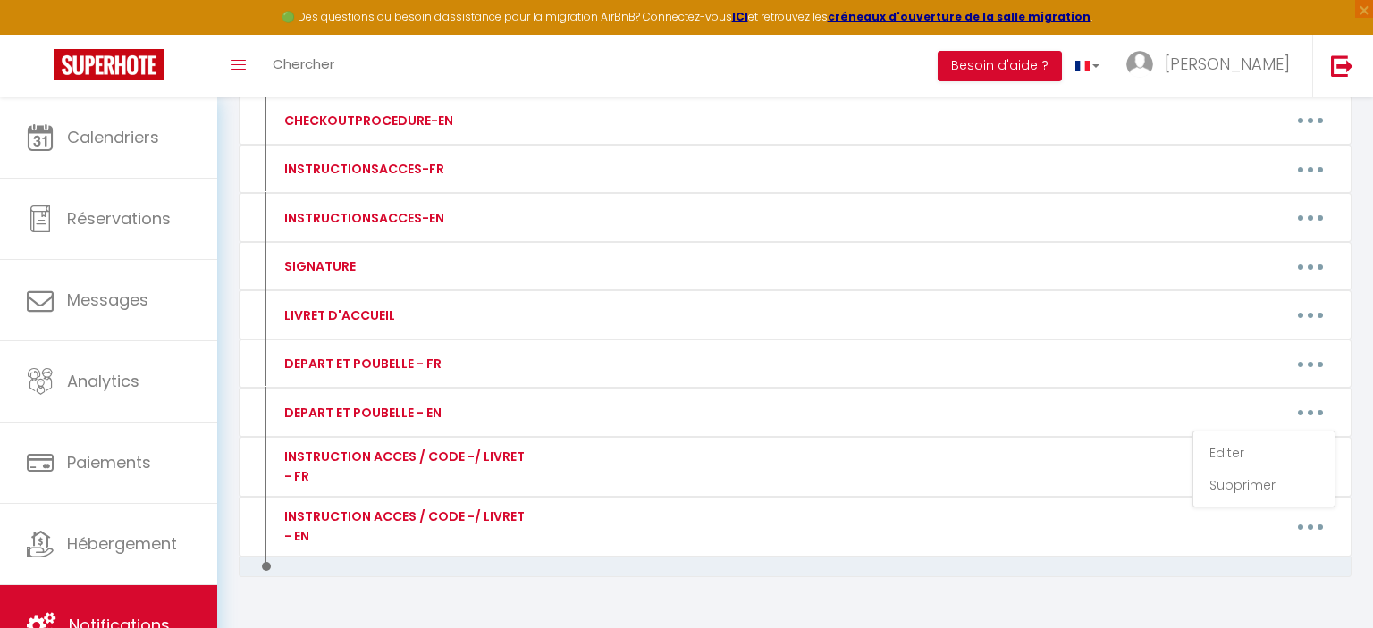
type input "DEPART ET POUBELLE - EN"
type textarea "DEPART ET POUBELLE - EN"
type textarea "Feel free to throw away your trash in the container located just outside the ga…"
type textarea "Thank you so much for leaving the sink and dishes clean, turning off all the li…"
type textarea "Thank you also for leaving the sink and dishes clean, and putting the keys back…"
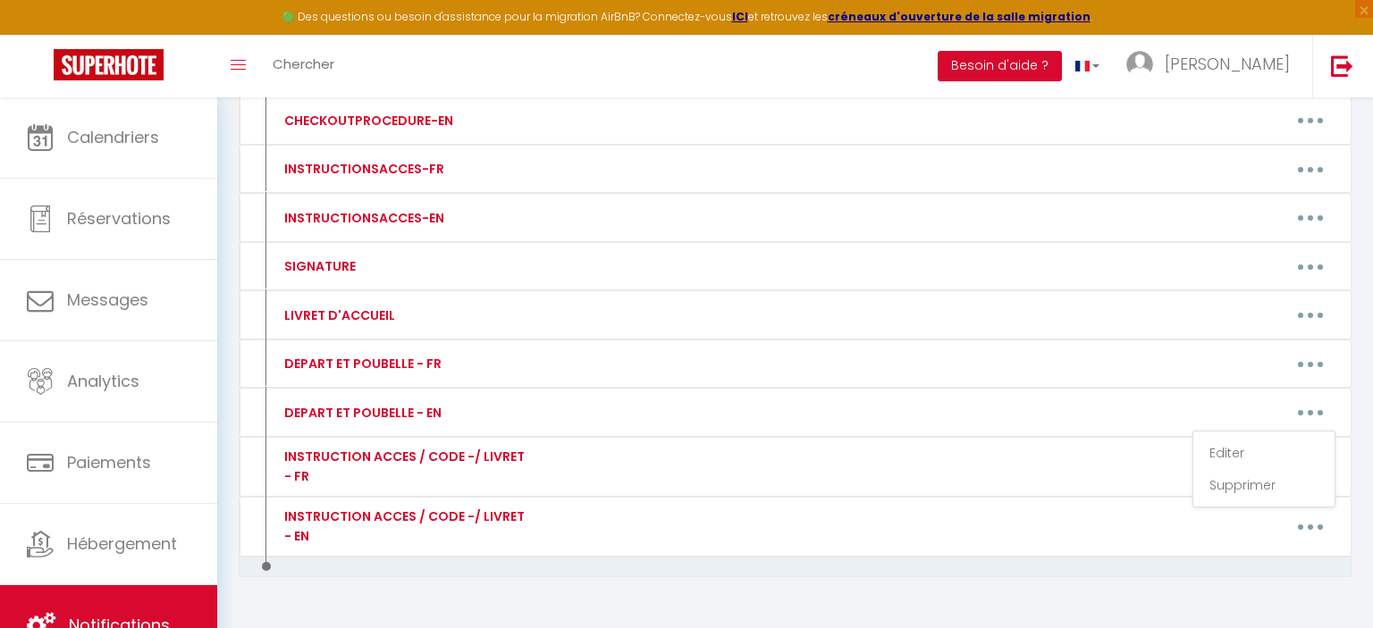
scroll to position [572, 0]
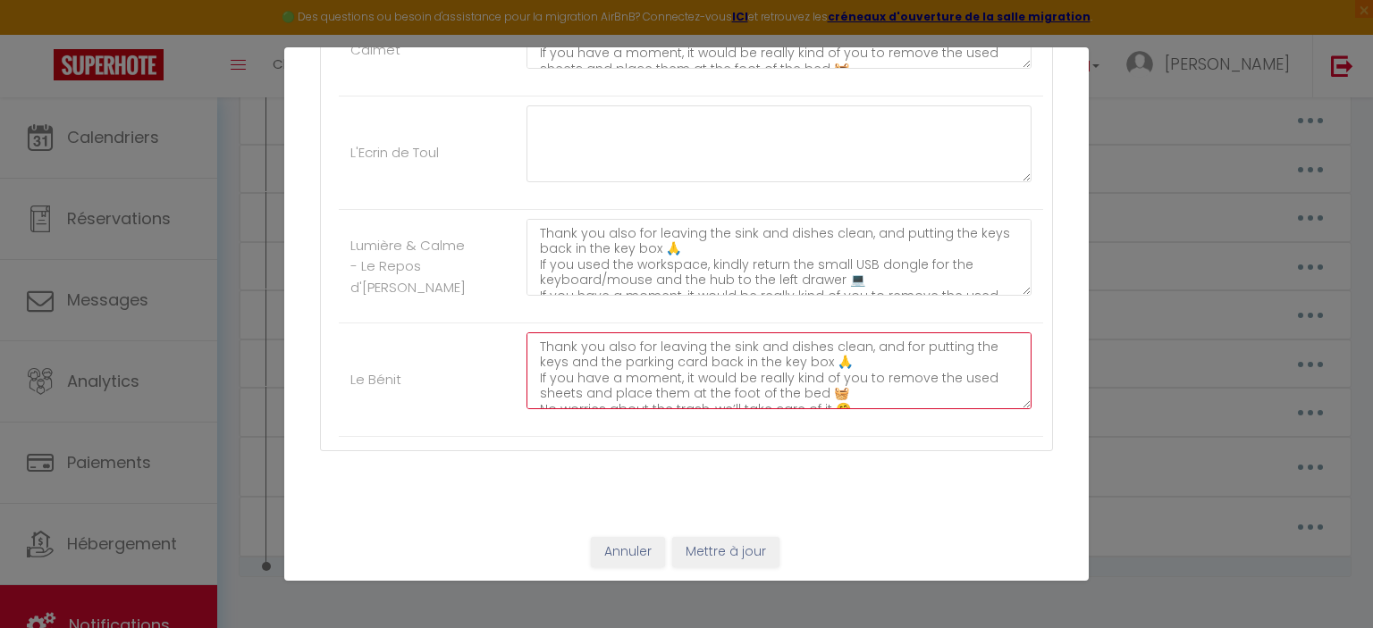
click at [798, 357] on textarea "Thank you also for leaving the sink and dishes clean, and for putting the keys …" at bounding box center [778, 370] width 505 height 77
paste textarea "(without leaving the code visible 😉)"
type textarea "Thank you also for leaving the sink and dishes clean, and for putting the keys …"
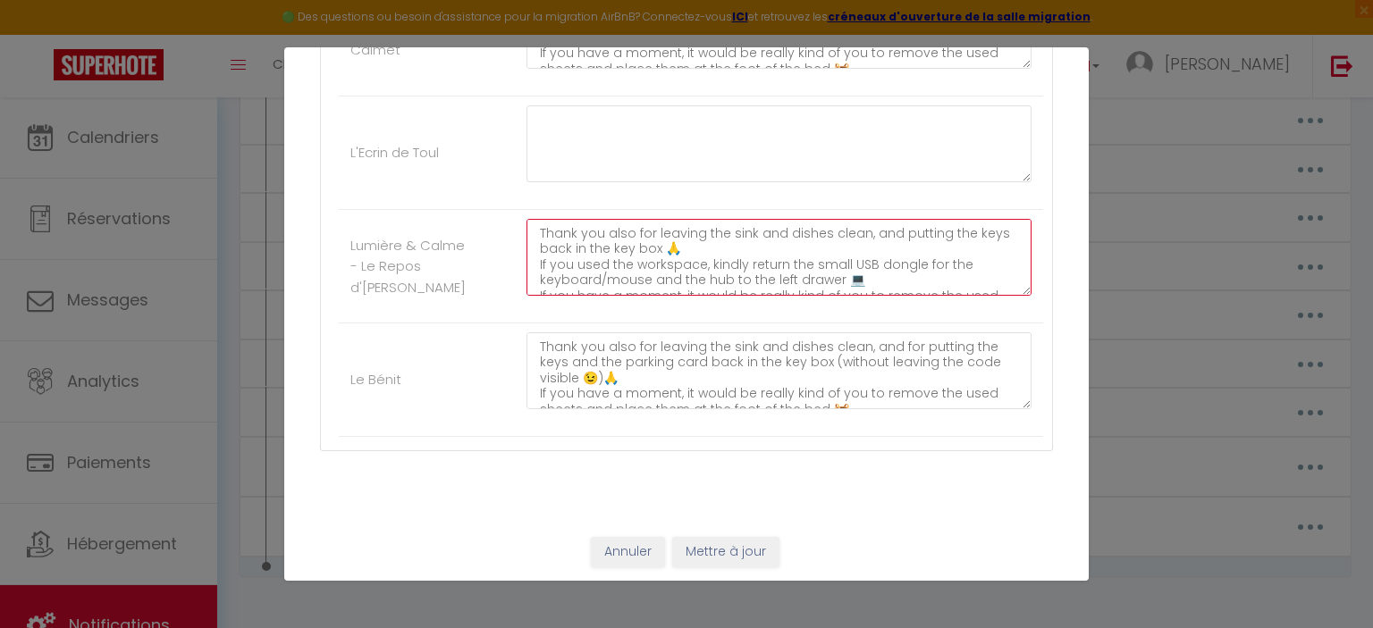
click at [660, 248] on textarea "Thank you also for leaving the sink and dishes clean, and putting the keys back…" at bounding box center [778, 257] width 505 height 77
paste textarea "(without leaving the code visible 😉)"
type textarea "Thank you also for leaving the sink and dishes clean, and putting the keys back…"
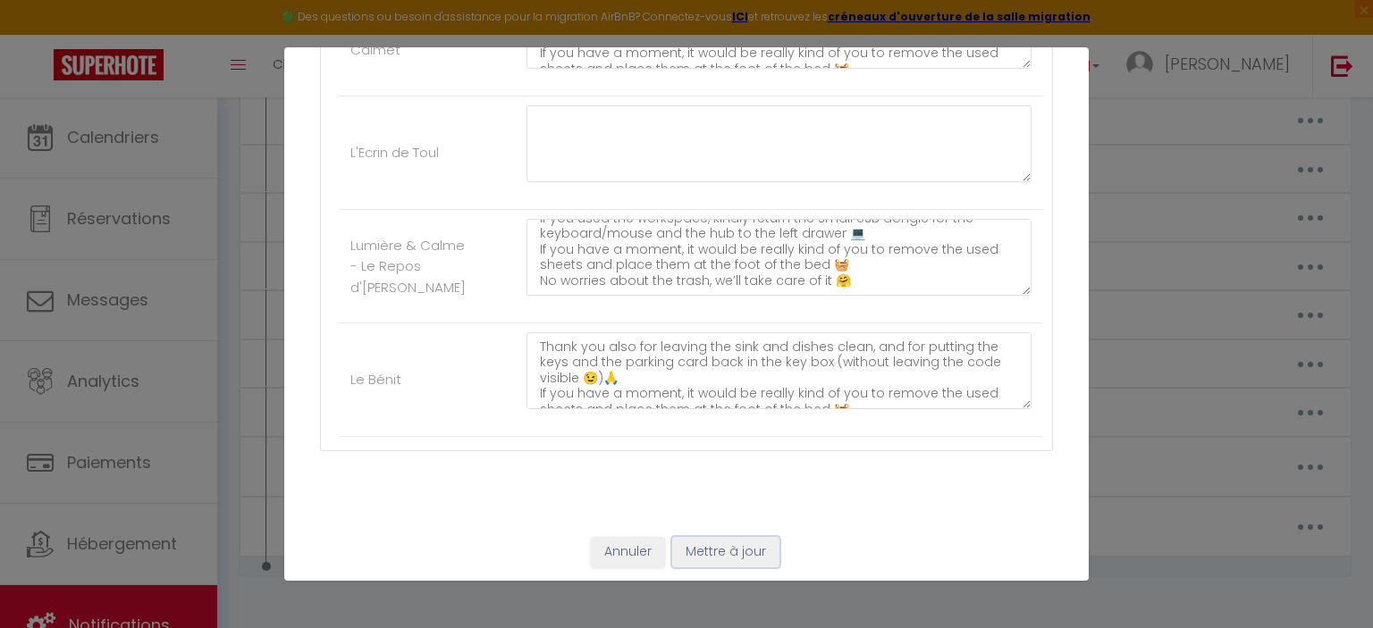
click at [731, 545] on button "Mettre à jour" at bounding box center [725, 552] width 107 height 30
